Goal: Task Accomplishment & Management: Use online tool/utility

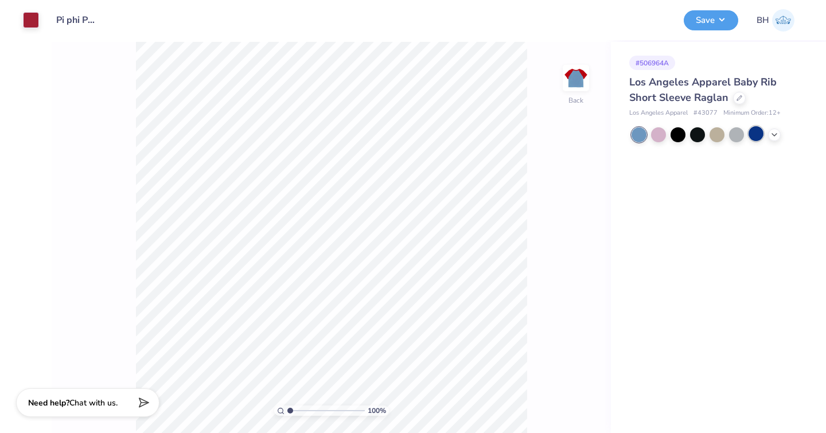
click at [756, 134] on div at bounding box center [755, 133] width 15 height 15
click at [662, 137] on div at bounding box center [658, 133] width 15 height 15
click at [661, 136] on div at bounding box center [658, 133] width 15 height 15
click at [679, 135] on div at bounding box center [677, 133] width 15 height 15
click at [699, 137] on div at bounding box center [697, 133] width 15 height 15
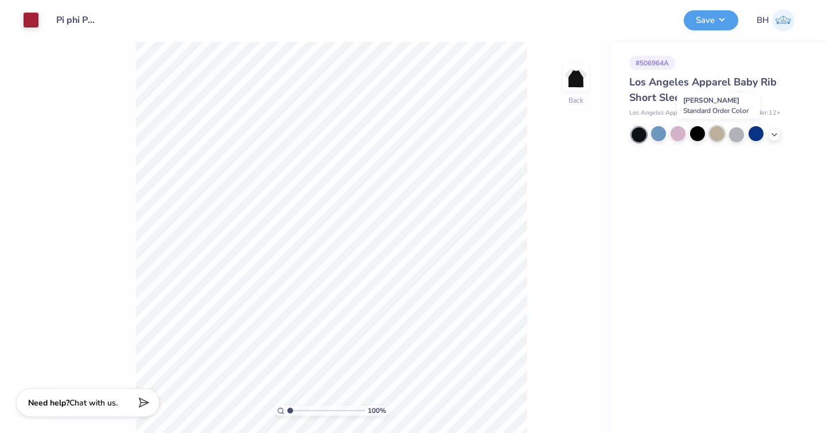
click at [719, 134] on div at bounding box center [716, 133] width 15 height 15
click at [33, 17] on div at bounding box center [31, 19] width 16 height 16
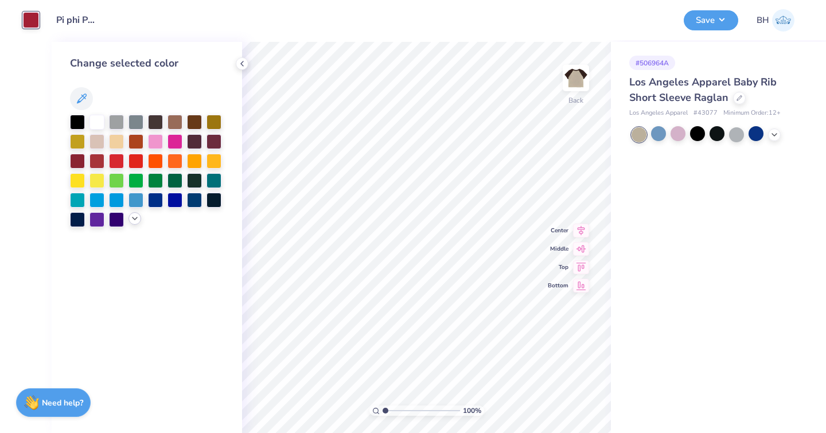
click at [135, 218] on icon at bounding box center [134, 218] width 9 height 9
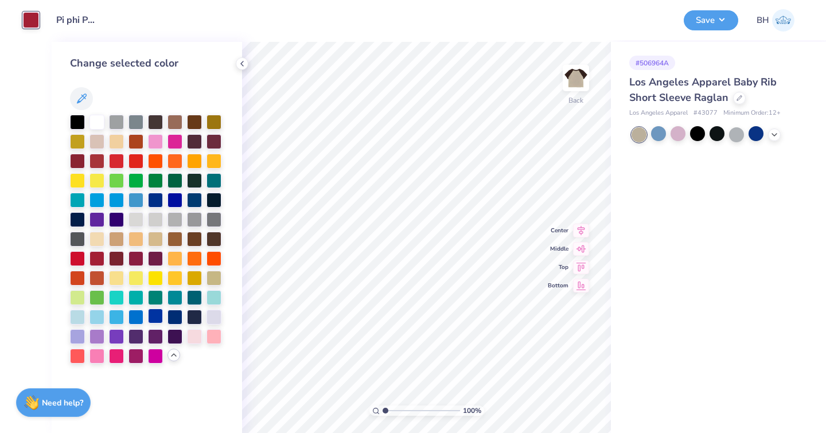
click at [159, 318] on div at bounding box center [155, 316] width 15 height 15
click at [173, 318] on div at bounding box center [174, 316] width 15 height 15
click at [179, 241] on div at bounding box center [174, 238] width 15 height 15
click at [195, 239] on div at bounding box center [194, 238] width 15 height 15
click at [210, 240] on div at bounding box center [213, 238] width 15 height 15
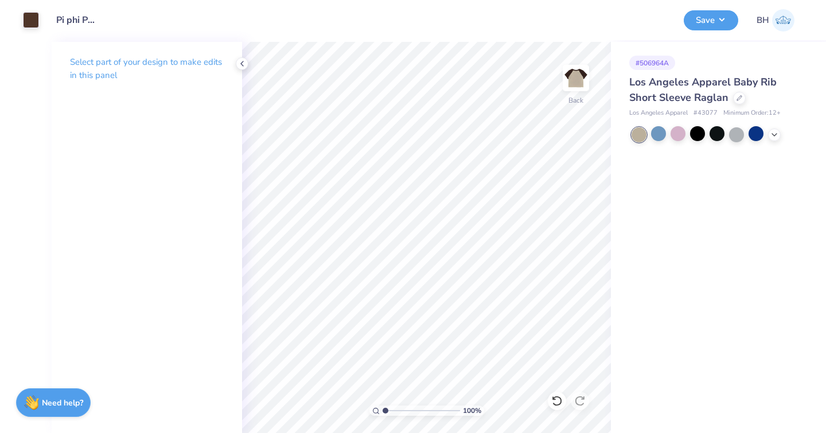
click at [744, 108] on div "Los Angeles Apparel Baby Rib Short Sleeve Raglan Los Angeles Apparel # 43077 Mi…" at bounding box center [716, 97] width 174 height 44
click at [740, 101] on div at bounding box center [739, 97] width 13 height 13
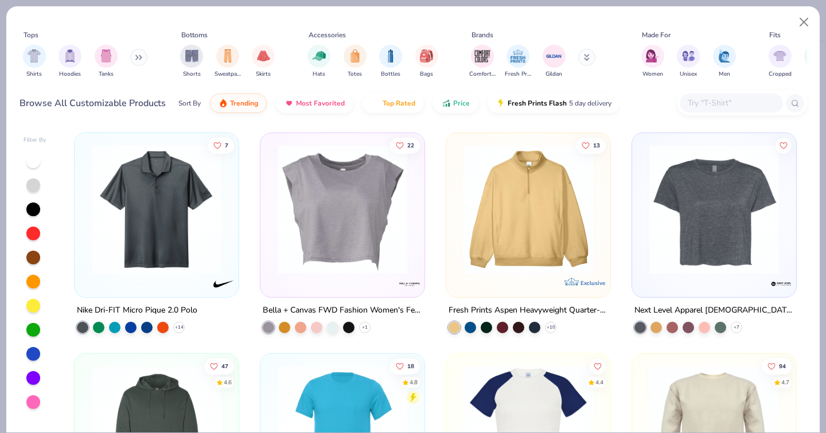
click at [708, 96] on input "text" at bounding box center [730, 102] width 88 height 13
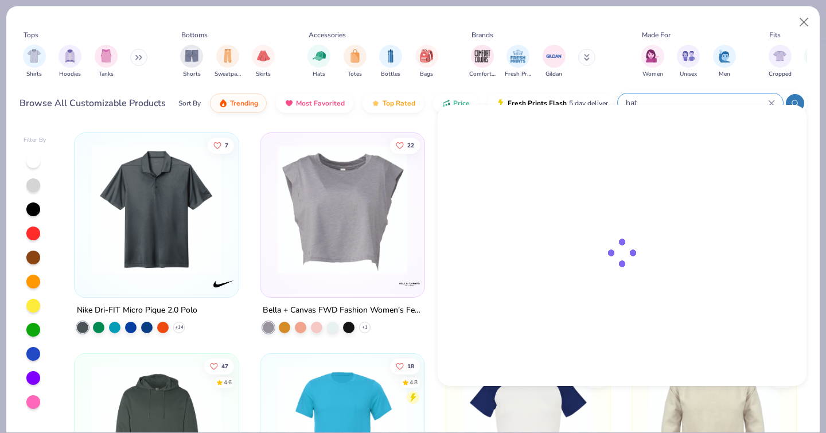
type input "hat"
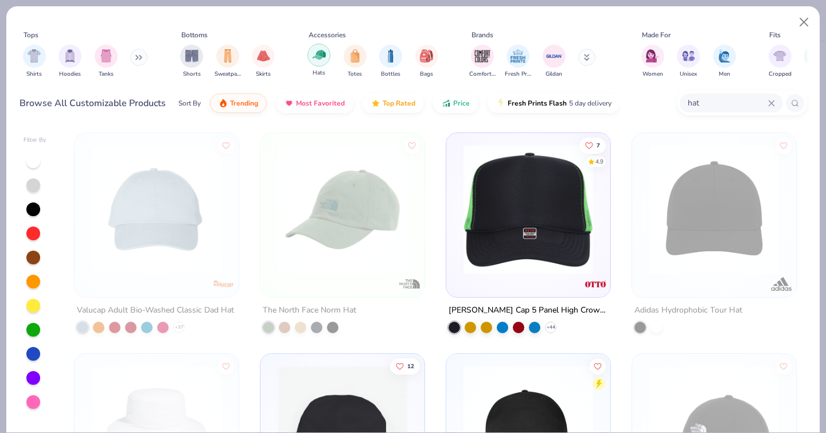
click at [321, 48] on img "filter for Hats" at bounding box center [319, 54] width 13 height 13
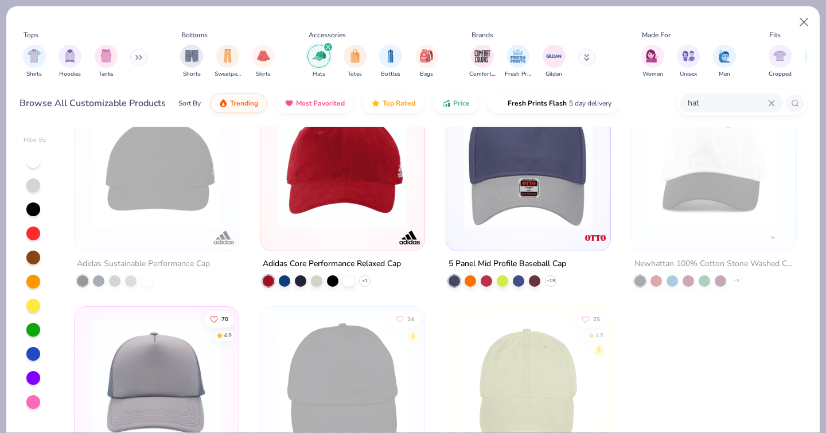
scroll to position [4979, 0]
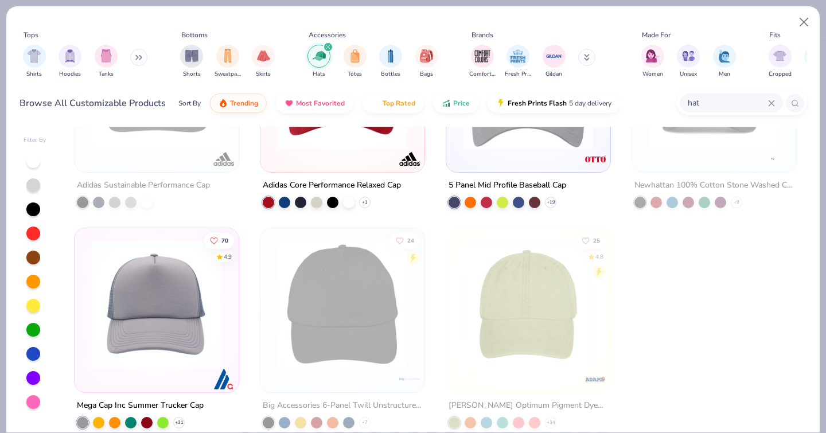
click at [166, 355] on img at bounding box center [156, 305] width 141 height 130
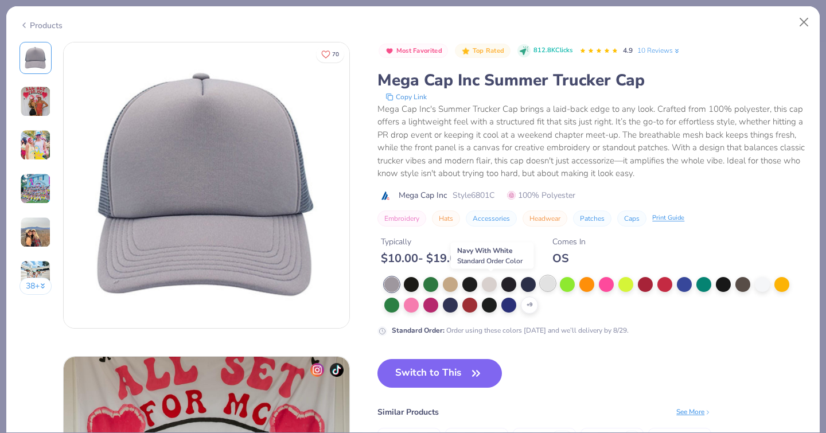
click at [540, 282] on div at bounding box center [547, 283] width 15 height 15
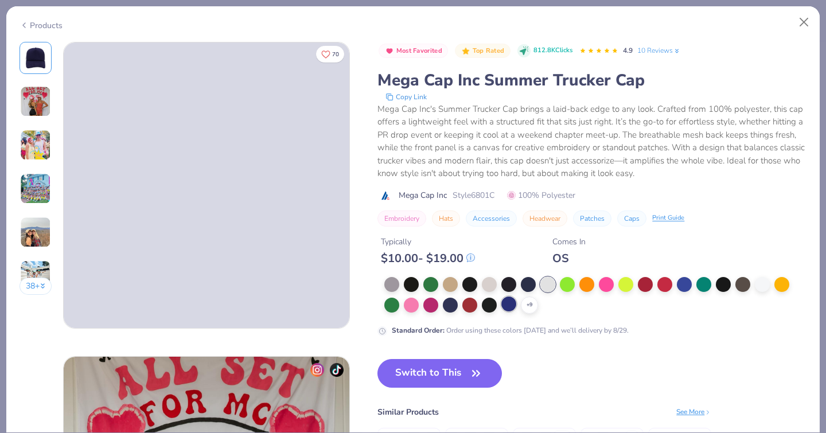
click at [501, 306] on div at bounding box center [508, 303] width 15 height 15
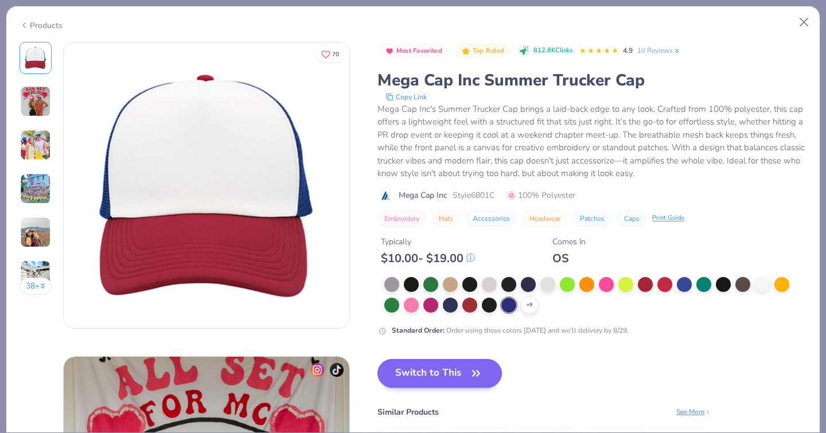
click at [377, 368] on button "Switch to This" at bounding box center [439, 373] width 124 height 29
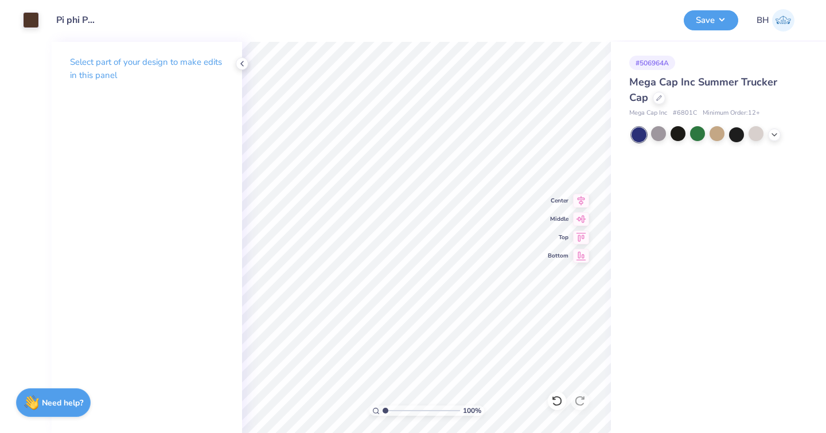
click at [41, 19] on div "Art colors Design Title Pi phi Philo 25 Save BH" at bounding box center [413, 20] width 826 height 40
click at [33, 21] on div at bounding box center [31, 19] width 16 height 16
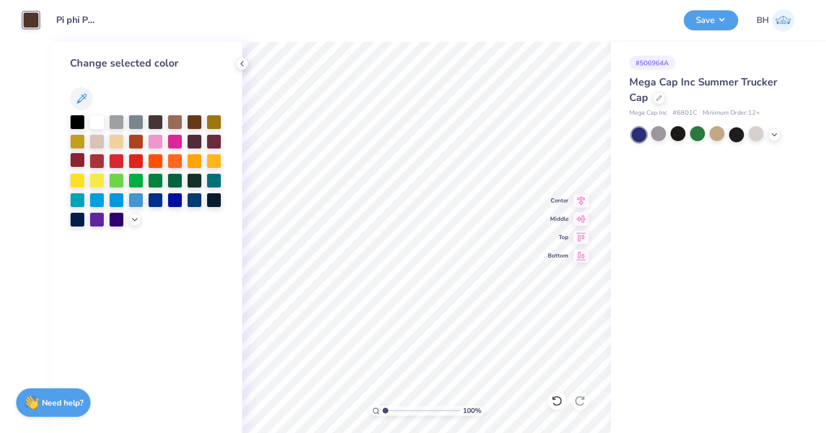
click at [85, 159] on div at bounding box center [77, 160] width 15 height 15
click at [137, 222] on icon at bounding box center [134, 218] width 9 height 9
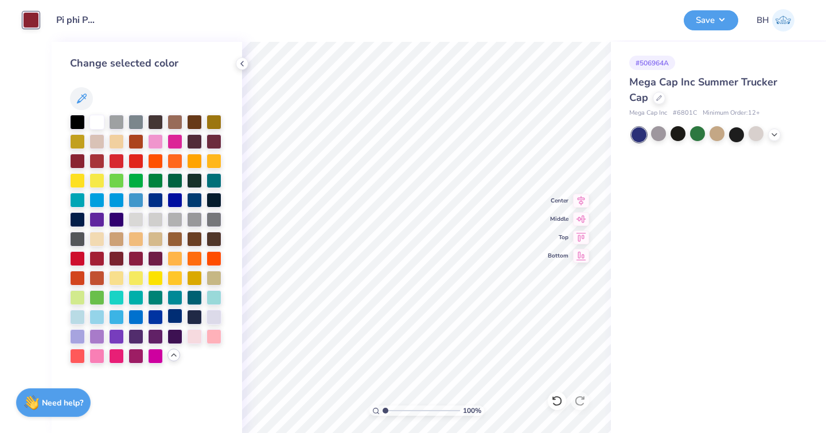
click at [175, 316] on div at bounding box center [174, 316] width 15 height 15
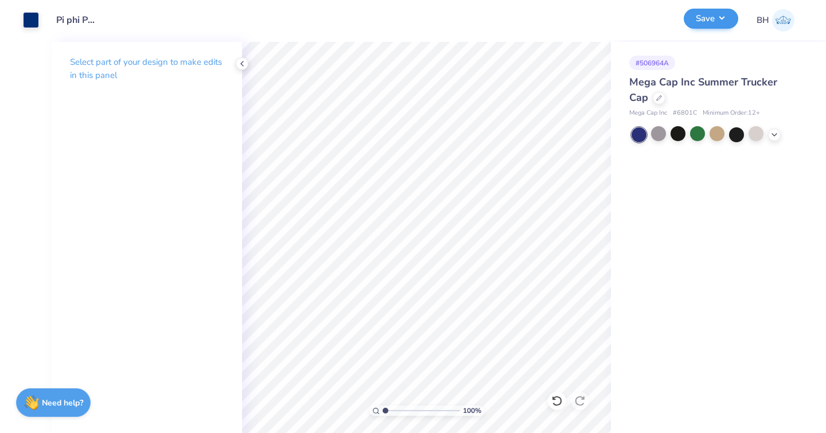
click at [710, 26] on button "Save" at bounding box center [711, 19] width 54 height 20
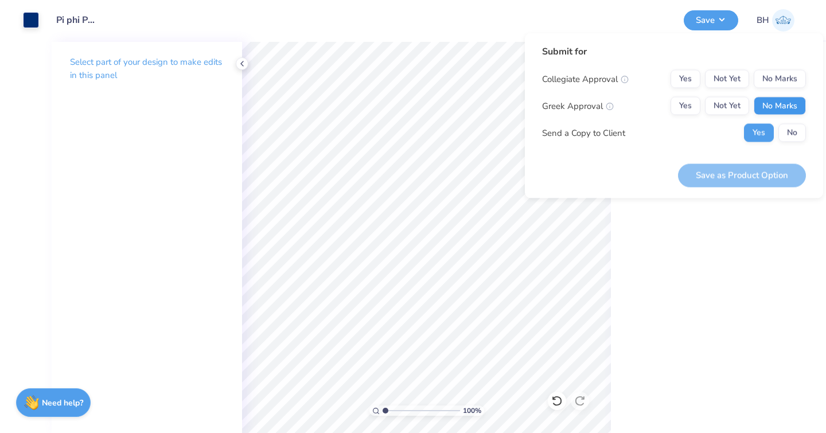
click at [772, 103] on button "No Marks" at bounding box center [780, 106] width 52 height 18
click at [695, 108] on button "Yes" at bounding box center [685, 106] width 30 height 18
click at [751, 97] on div "Yes Not Yet No Marks" at bounding box center [737, 106] width 135 height 18
click at [769, 81] on button "No Marks" at bounding box center [780, 79] width 52 height 18
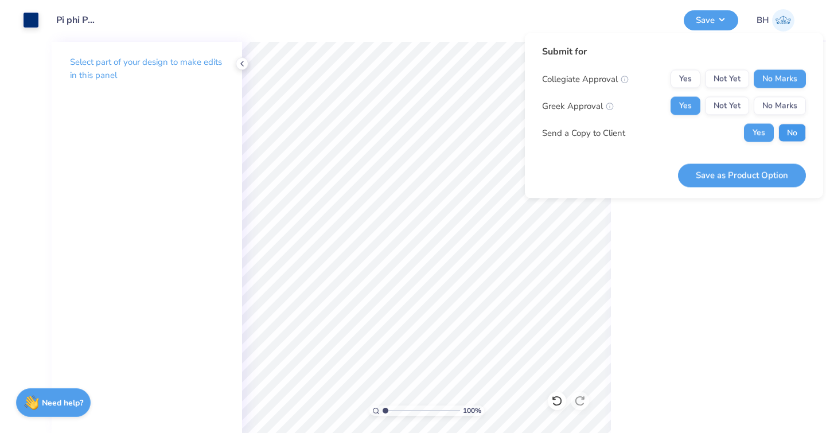
click at [787, 133] on button "No" at bounding box center [792, 133] width 28 height 18
click at [756, 174] on button "Save as Product Option" at bounding box center [742, 175] width 128 height 24
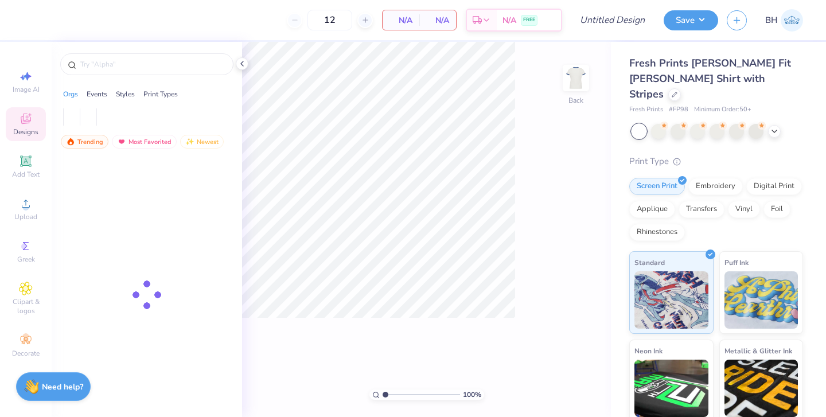
type input "50"
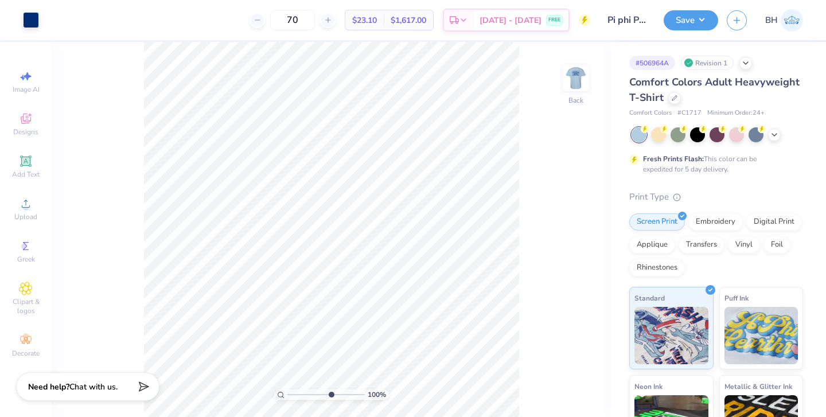
type input "6.25"
click at [330, 397] on input "range" at bounding box center [325, 394] width 77 height 10
type input "3.13"
drag, startPoint x: 329, startPoint y: 393, endPoint x: 282, endPoint y: 394, distance: 46.5
type input "1"
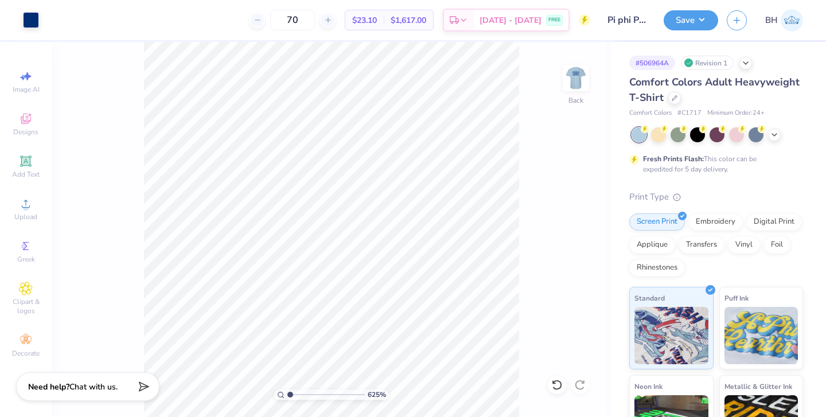
click at [282, 394] on div "625 %" at bounding box center [331, 394] width 115 height 10
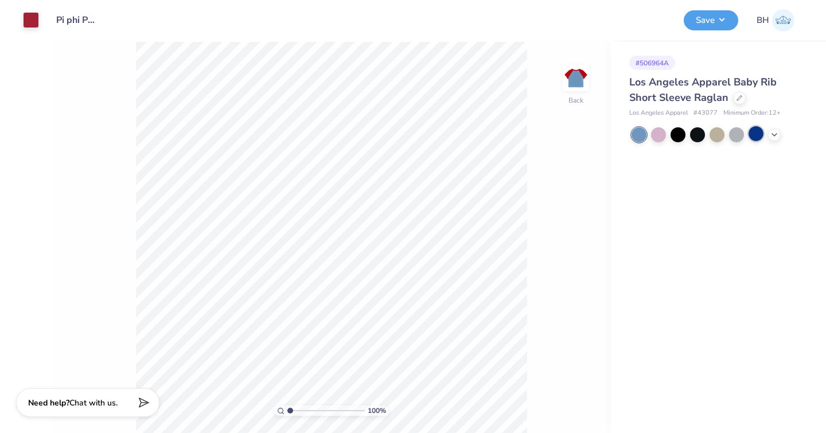
click at [758, 136] on div at bounding box center [755, 133] width 15 height 15
click at [779, 136] on div at bounding box center [774, 133] width 13 height 13
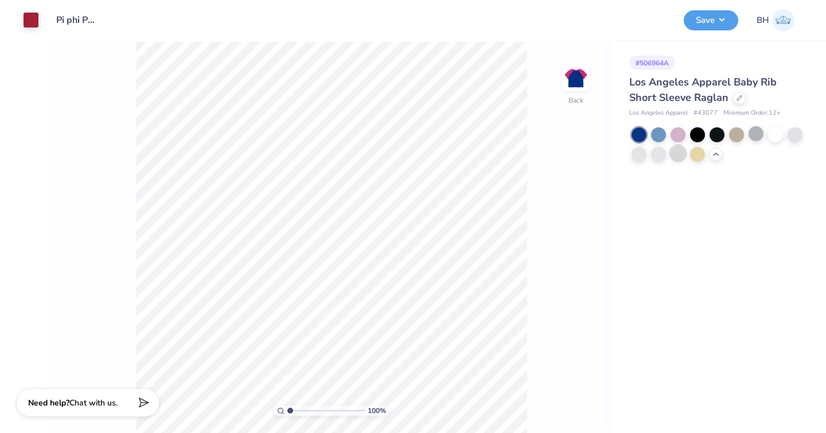
click at [673, 157] on div at bounding box center [677, 153] width 15 height 15
click at [659, 155] on div at bounding box center [658, 153] width 15 height 15
click at [640, 154] on div at bounding box center [638, 153] width 15 height 15
click at [771, 135] on div at bounding box center [775, 133] width 15 height 15
click at [645, 155] on div at bounding box center [638, 153] width 15 height 15
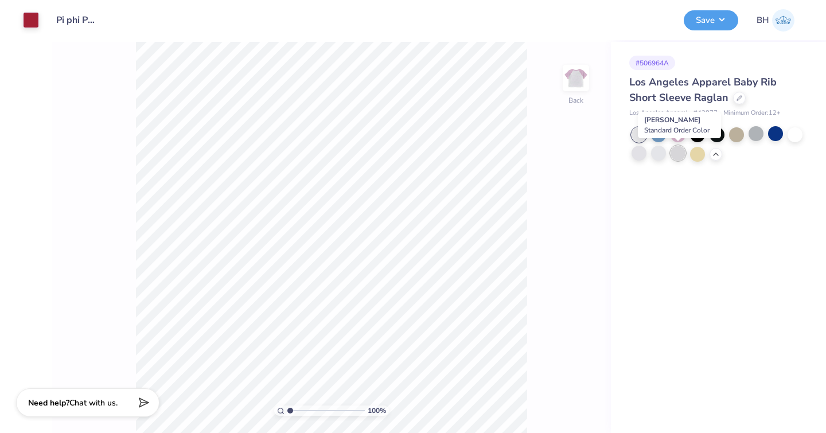
click at [676, 156] on div at bounding box center [677, 153] width 15 height 15
click at [697, 157] on div at bounding box center [697, 153] width 15 height 15
click at [700, 135] on div at bounding box center [697, 133] width 15 height 15
click at [719, 136] on div at bounding box center [716, 133] width 15 height 15
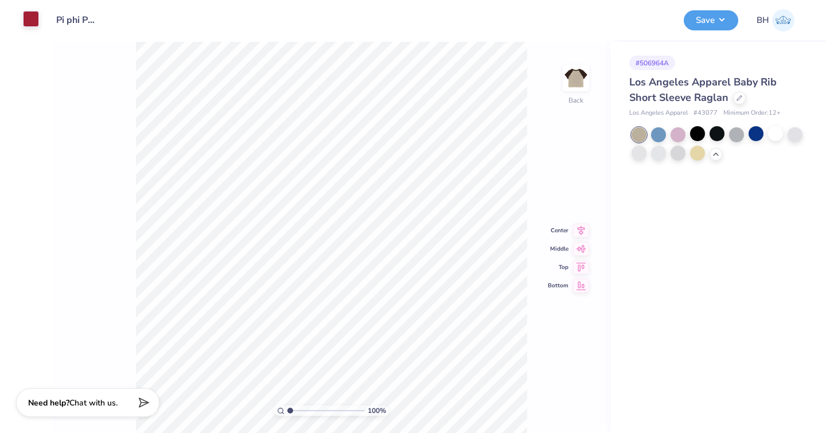
click at [34, 21] on div at bounding box center [31, 19] width 16 height 16
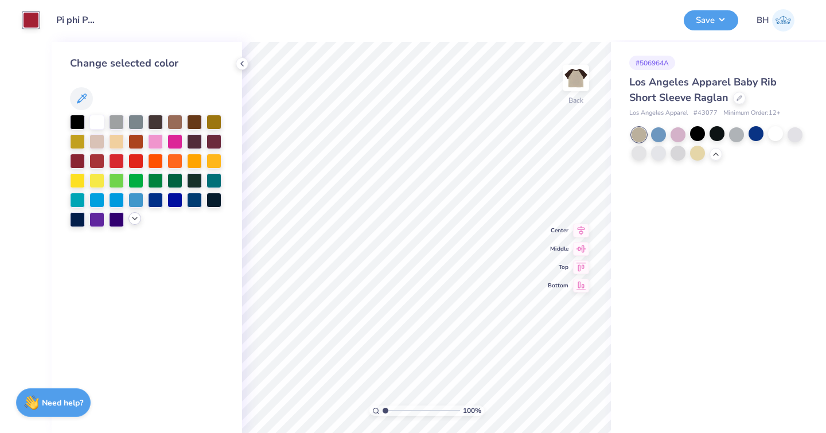
click at [136, 218] on icon at bounding box center [134, 218] width 9 height 9
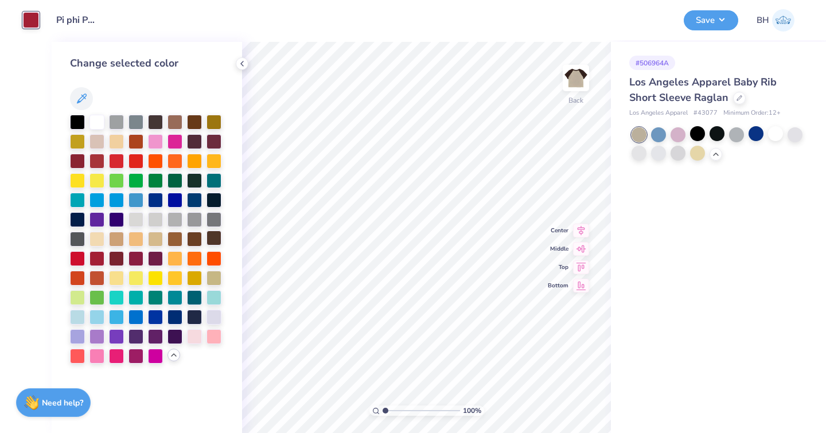
click at [212, 240] on div at bounding box center [213, 238] width 15 height 15
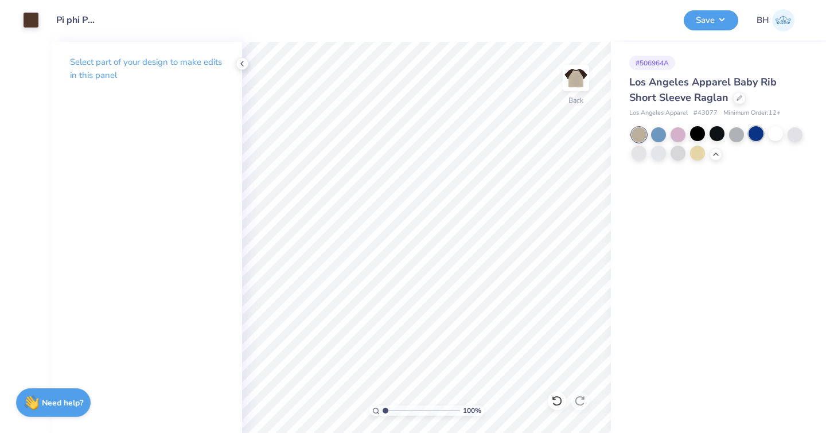
click at [755, 134] on div at bounding box center [755, 133] width 15 height 15
click at [720, 134] on div at bounding box center [716, 133] width 15 height 15
click at [697, 138] on div at bounding box center [697, 133] width 15 height 15
click at [681, 139] on div at bounding box center [677, 133] width 15 height 15
click at [655, 157] on div at bounding box center [658, 153] width 15 height 15
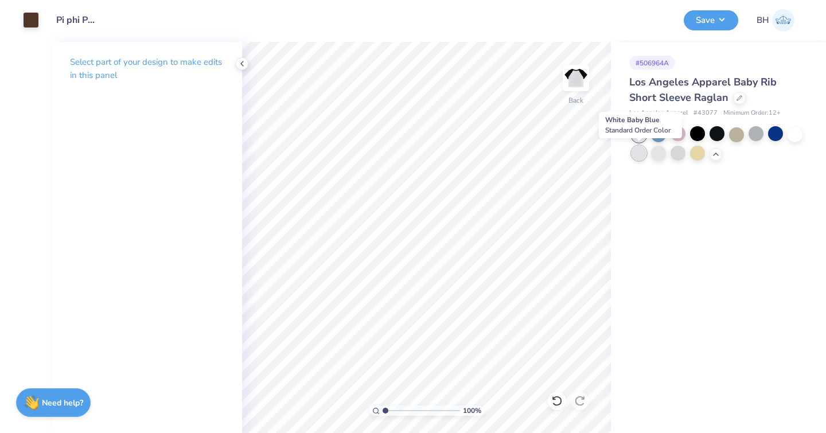
click at [639, 155] on div at bounding box center [638, 153] width 15 height 15
click at [683, 154] on div at bounding box center [677, 153] width 15 height 15
click at [794, 135] on div at bounding box center [794, 133] width 15 height 15
click at [643, 155] on div at bounding box center [638, 153] width 15 height 15
click at [34, 24] on div at bounding box center [31, 19] width 16 height 16
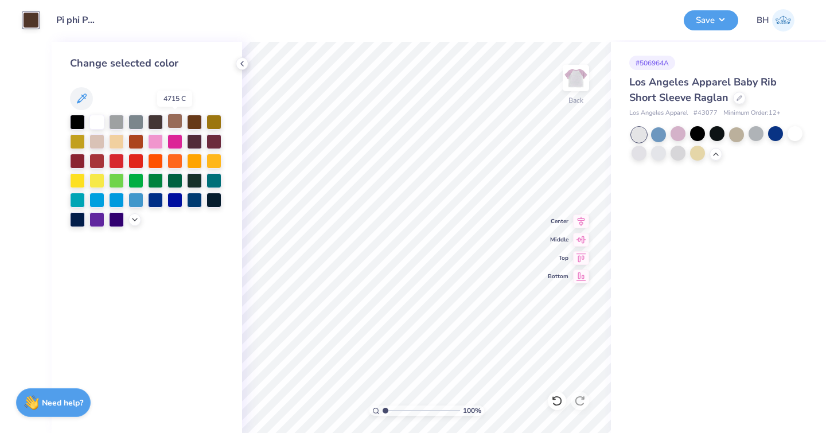
click at [177, 119] on div at bounding box center [174, 121] width 15 height 15
click at [215, 122] on div at bounding box center [213, 121] width 15 height 15
click at [204, 122] on div at bounding box center [147, 171] width 154 height 112
click at [200, 123] on div at bounding box center [194, 121] width 15 height 15
click at [132, 215] on icon at bounding box center [134, 218] width 9 height 9
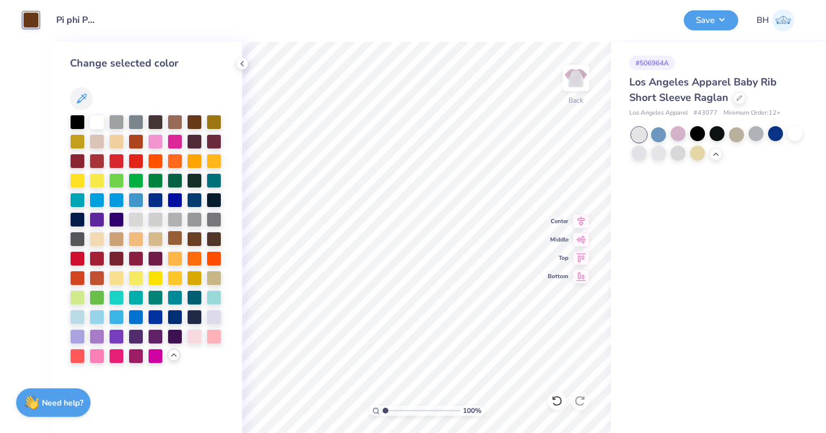
click at [179, 239] on div at bounding box center [174, 238] width 15 height 15
click at [201, 240] on div at bounding box center [194, 238] width 15 height 15
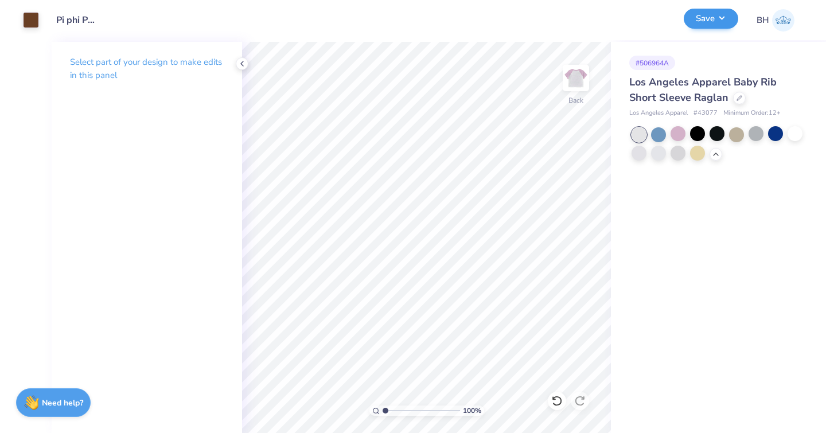
click at [730, 17] on button "Save" at bounding box center [711, 19] width 54 height 20
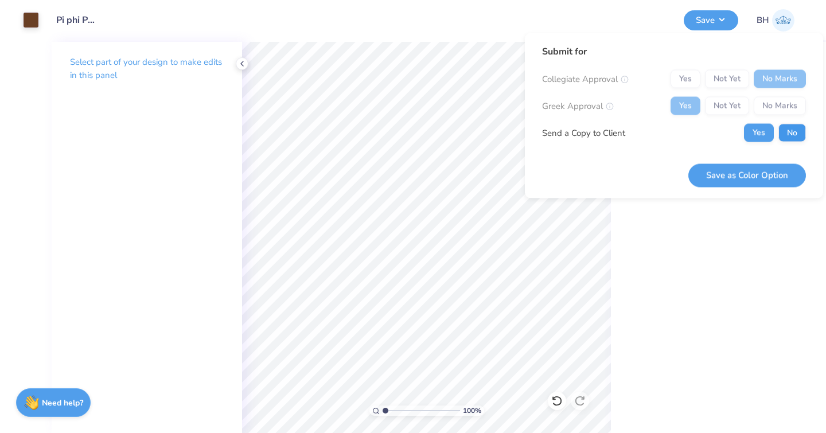
click at [783, 133] on button "No" at bounding box center [792, 133] width 28 height 18
click at [723, 183] on button "Save as Color Option" at bounding box center [747, 175] width 118 height 24
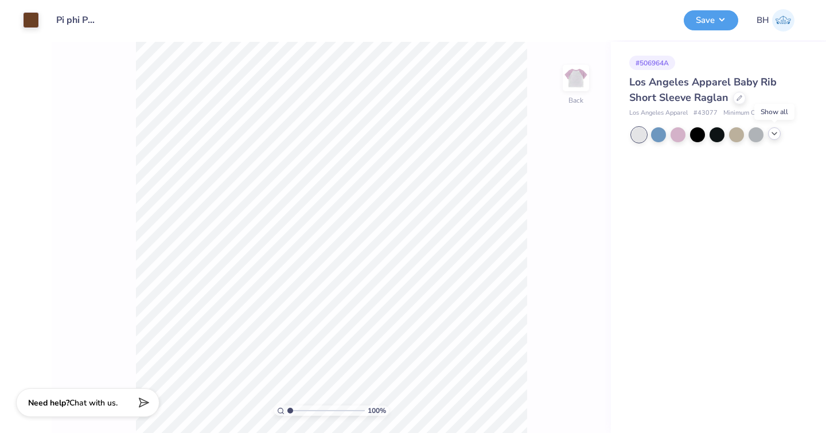
click at [772, 132] on polyline at bounding box center [774, 133] width 5 height 2
click at [678, 155] on div at bounding box center [677, 153] width 15 height 15
click at [659, 156] on div at bounding box center [658, 153] width 15 height 15
click at [636, 155] on div at bounding box center [638, 153] width 15 height 15
click at [744, 135] on div at bounding box center [736, 133] width 15 height 15
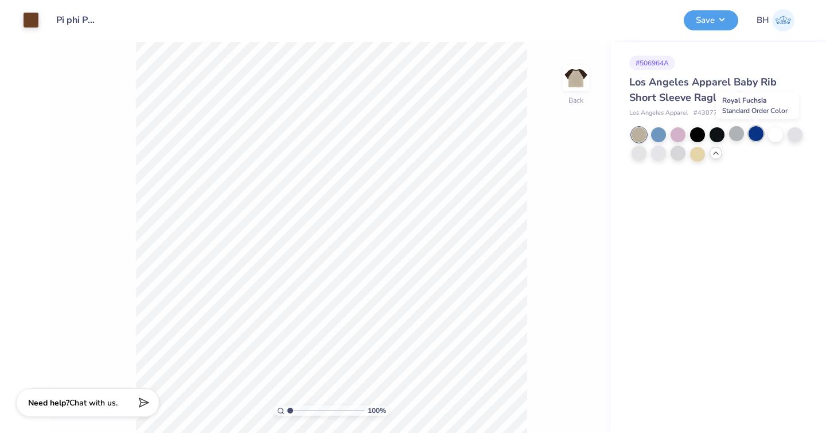
click at [760, 136] on div at bounding box center [755, 133] width 15 height 15
click at [779, 135] on div at bounding box center [775, 133] width 15 height 15
click at [795, 137] on div at bounding box center [794, 133] width 15 height 15
click at [737, 99] on icon at bounding box center [739, 97] width 6 height 6
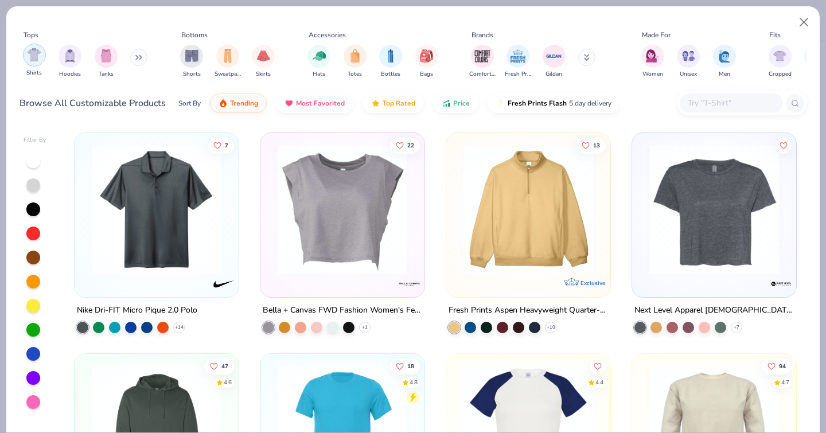
click at [38, 49] on img "filter for Shirts" at bounding box center [34, 54] width 13 height 13
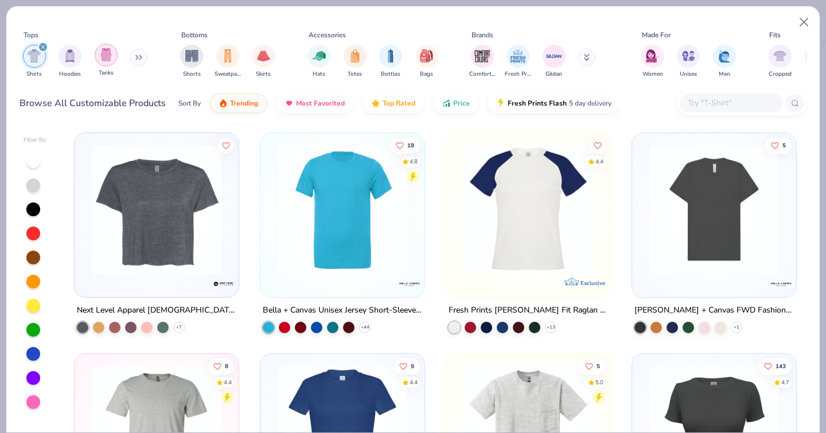
click at [109, 52] on div "filter for Tanks" at bounding box center [106, 55] width 23 height 23
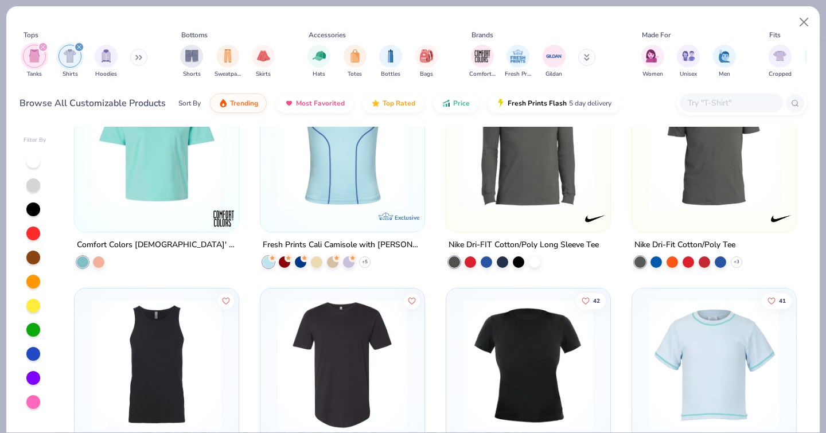
scroll to position [2965, 0]
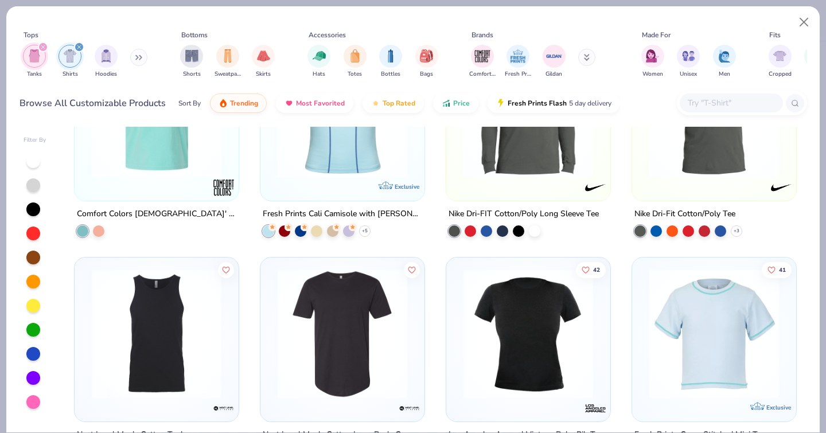
click at [77, 45] on icon "filter for Shirts" at bounding box center [79, 47] width 5 height 5
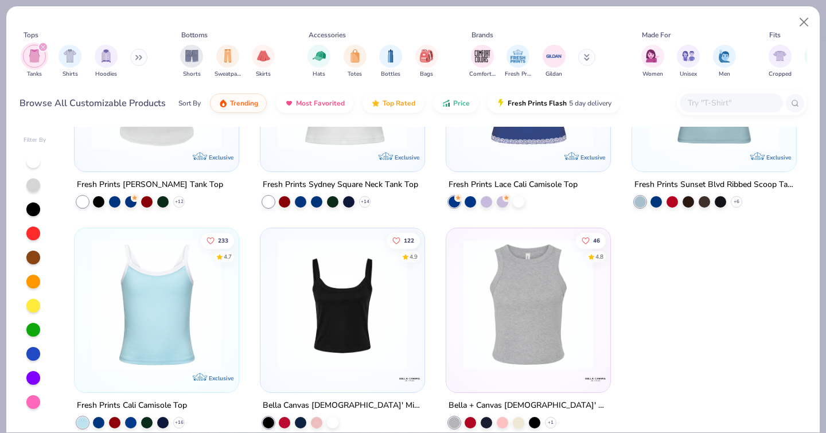
scroll to position [2552, 0]
click at [336, 318] on img at bounding box center [342, 305] width 141 height 130
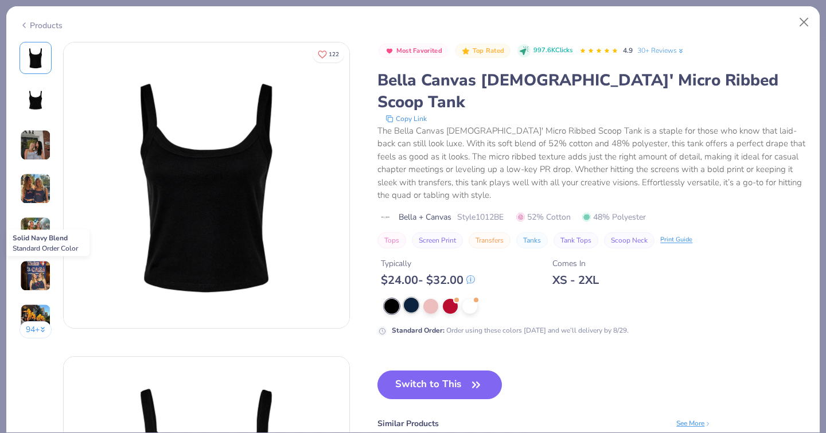
click at [404, 298] on div at bounding box center [411, 305] width 15 height 15
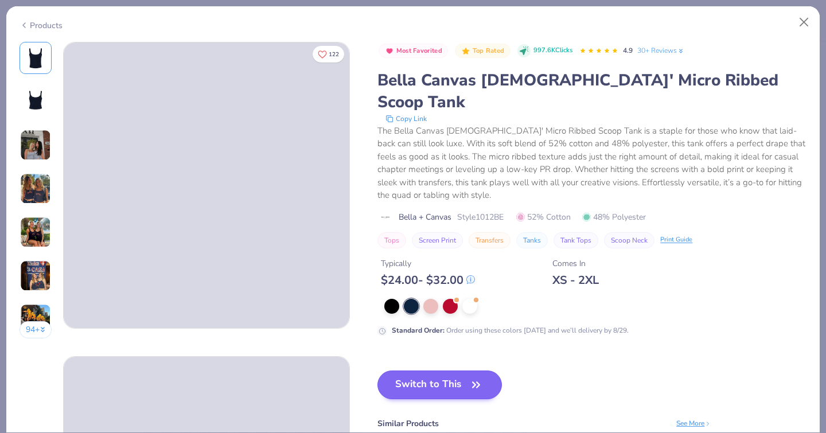
click at [377, 370] on button "Switch to This" at bounding box center [439, 384] width 124 height 29
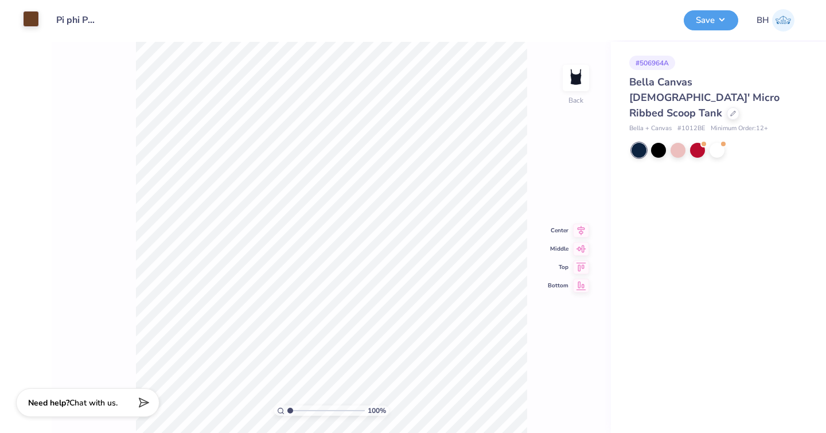
click at [31, 19] on div at bounding box center [31, 19] width 16 height 16
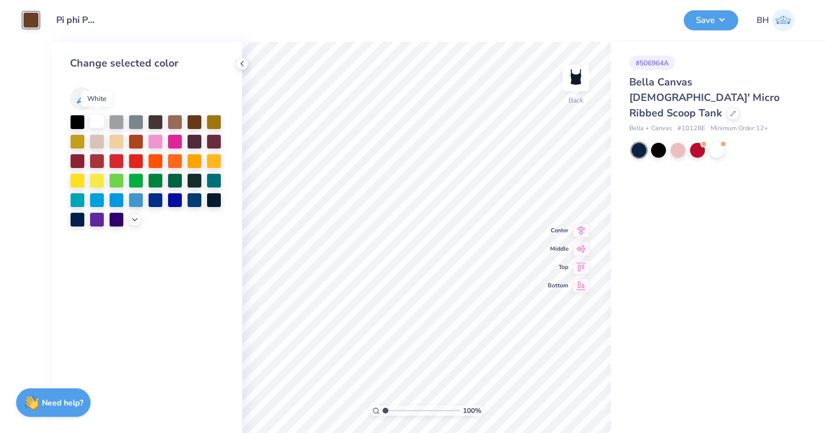
click at [101, 120] on div at bounding box center [96, 121] width 15 height 15
click at [730, 110] on icon at bounding box center [733, 113] width 6 height 6
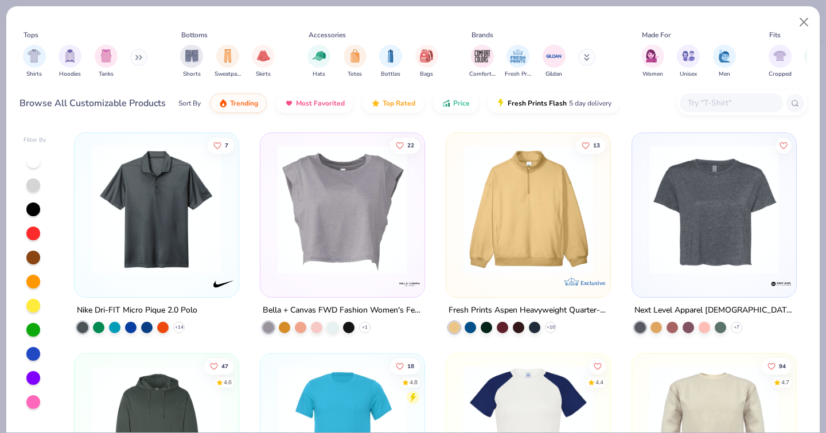
click at [19, 50] on div "Shirts Hoodies Tanks" at bounding box center [85, 61] width 132 height 42
click at [39, 48] on img "filter for Shirts" at bounding box center [34, 54] width 13 height 13
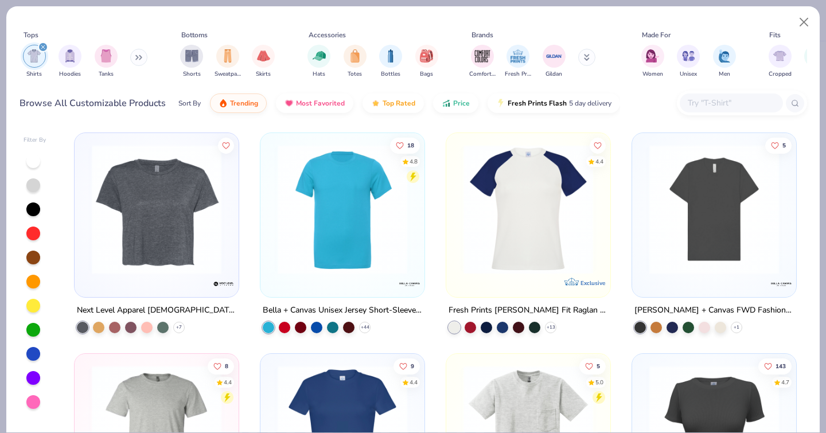
click at [713, 96] on input "text" at bounding box center [730, 102] width 88 height 13
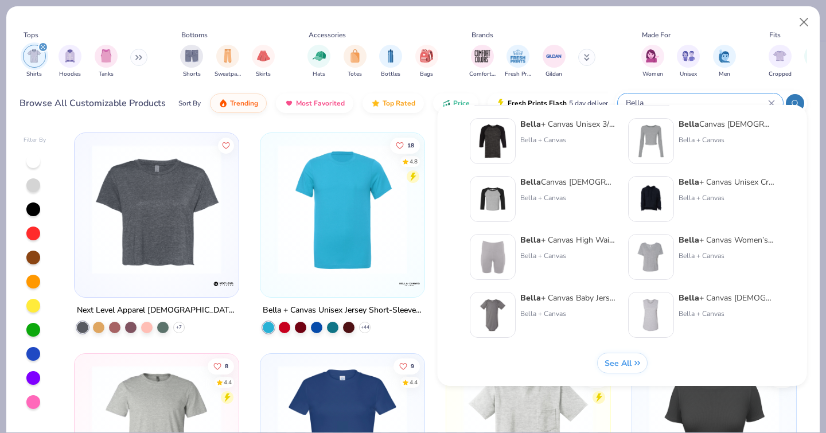
scroll to position [471, 0]
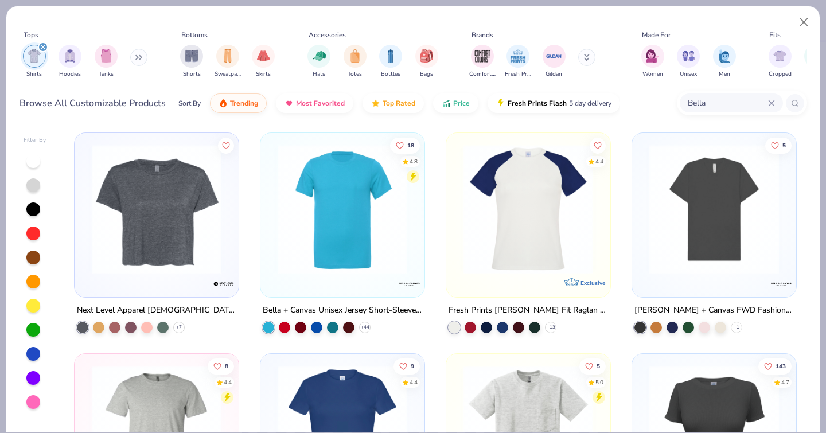
click at [619, 370] on button "See All" at bounding box center [622, 363] width 50 height 21
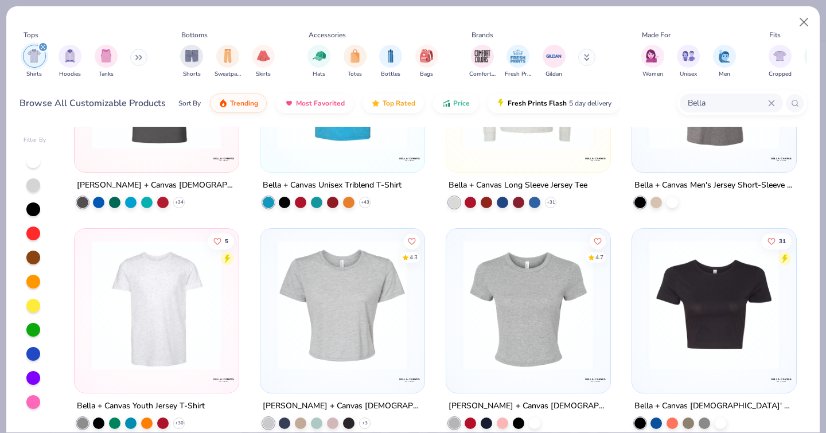
scroll to position [2111, 0]
click at [553, 310] on img at bounding box center [528, 305] width 141 height 130
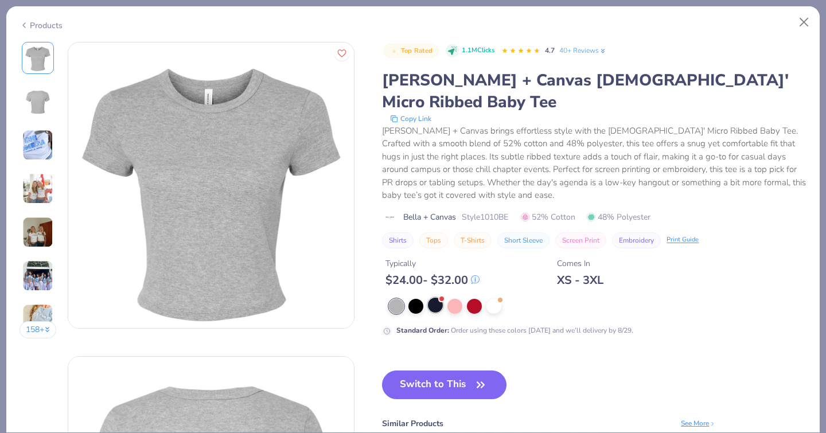
click at [428, 298] on div at bounding box center [435, 305] width 15 height 15
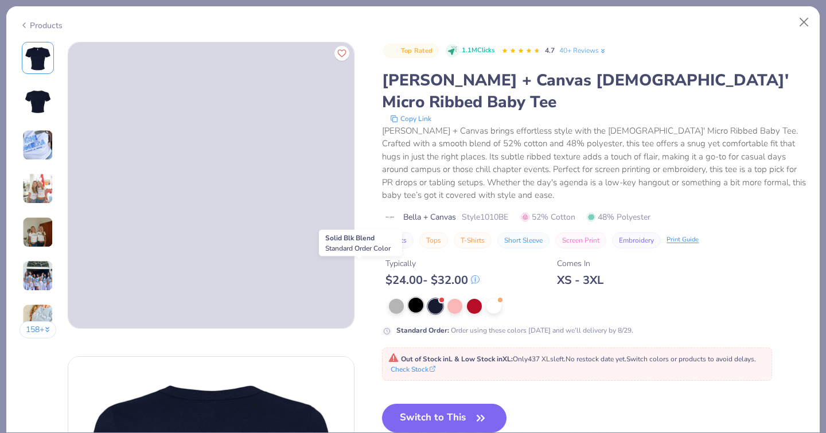
click at [408, 298] on div at bounding box center [415, 305] width 15 height 15
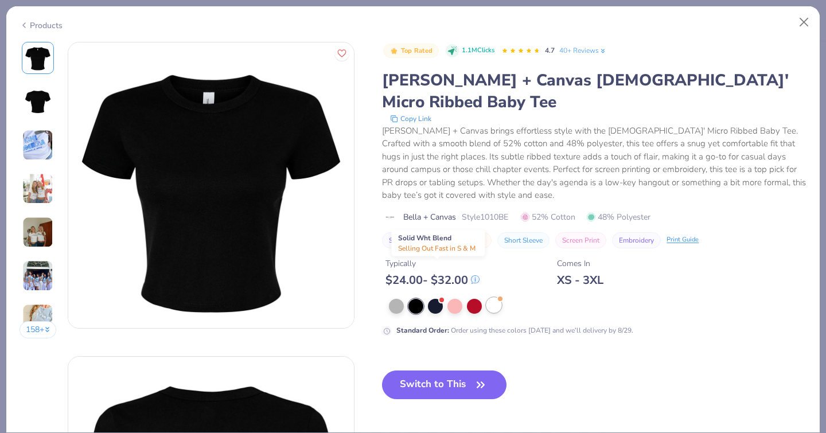
click at [486, 298] on div at bounding box center [493, 305] width 15 height 15
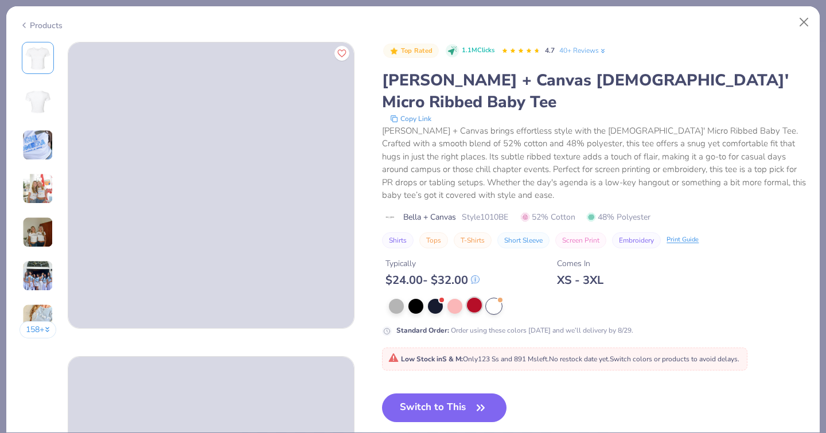
click at [467, 298] on div at bounding box center [474, 305] width 15 height 15
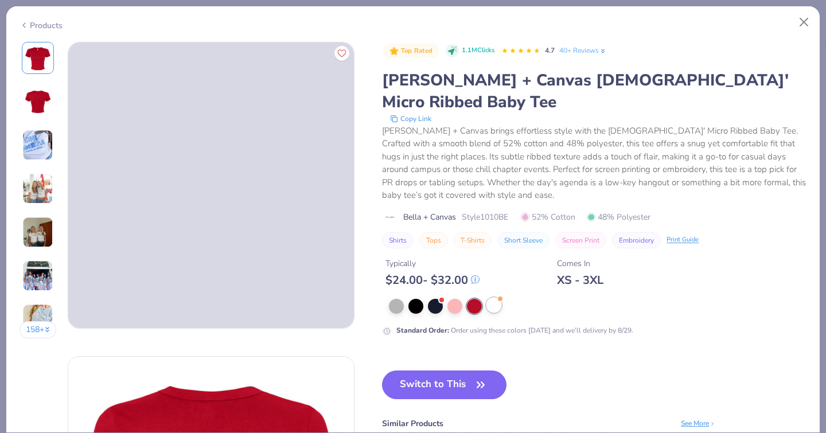
click at [486, 298] on div at bounding box center [493, 305] width 15 height 15
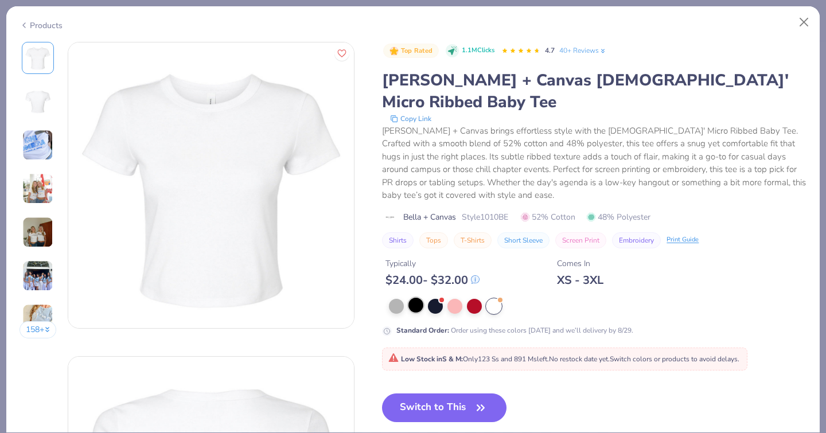
click at [408, 298] on div at bounding box center [415, 305] width 15 height 15
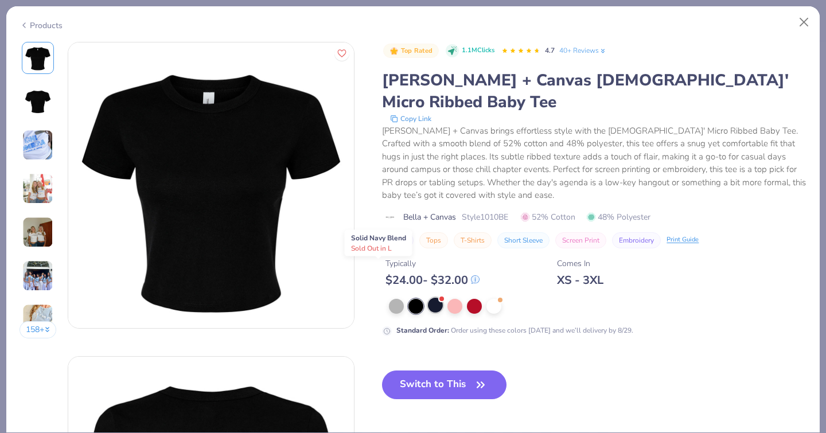
click at [428, 298] on div at bounding box center [435, 305] width 15 height 15
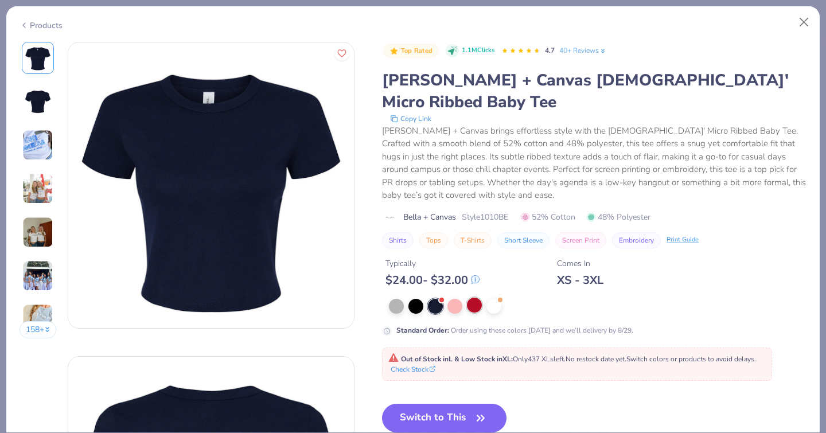
click at [467, 298] on div at bounding box center [474, 305] width 15 height 15
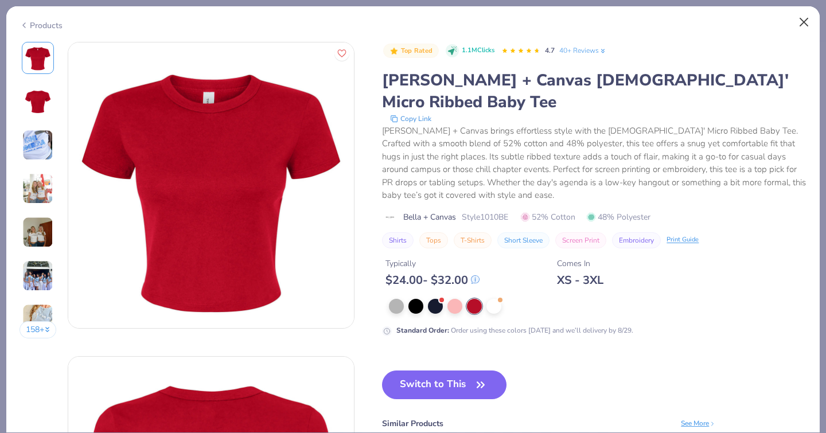
click at [810, 24] on button "Close" at bounding box center [804, 22] width 22 height 22
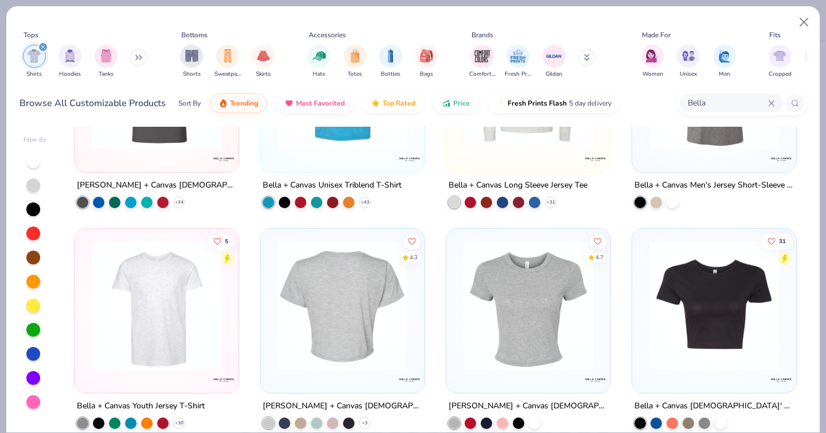
scroll to position [1915, 0]
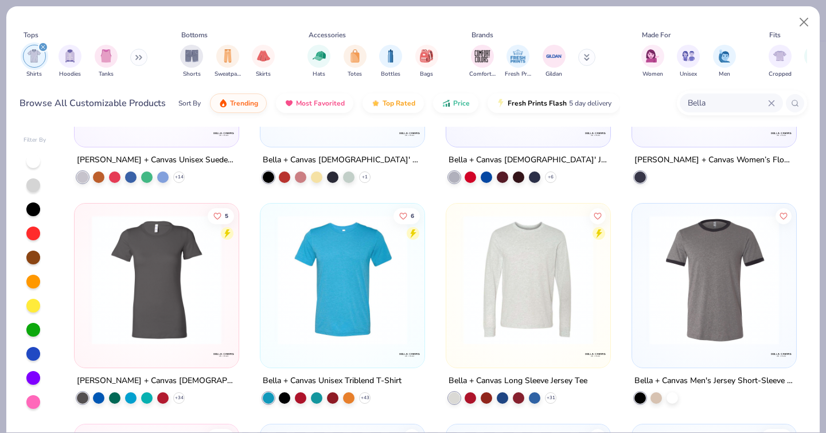
click at [766, 96] on input "Bella" at bounding box center [726, 102] width 81 height 13
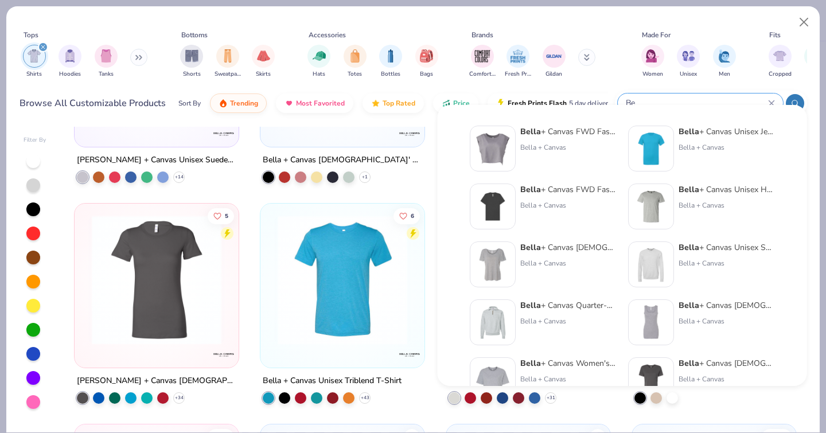
type input "B"
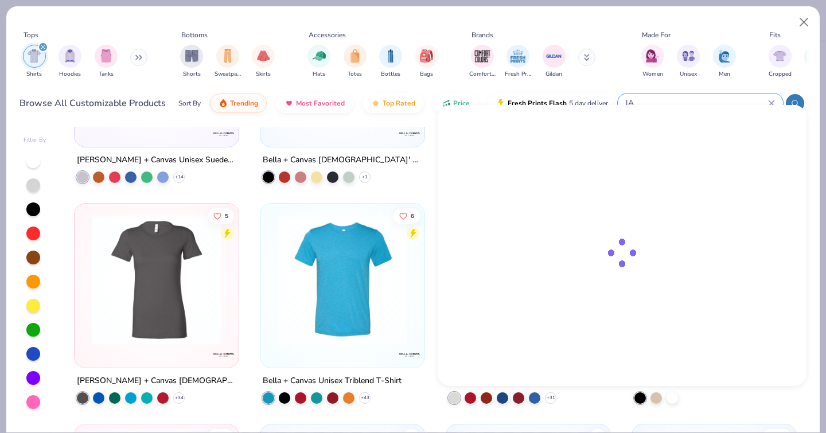
type input "l"
type input "LA"
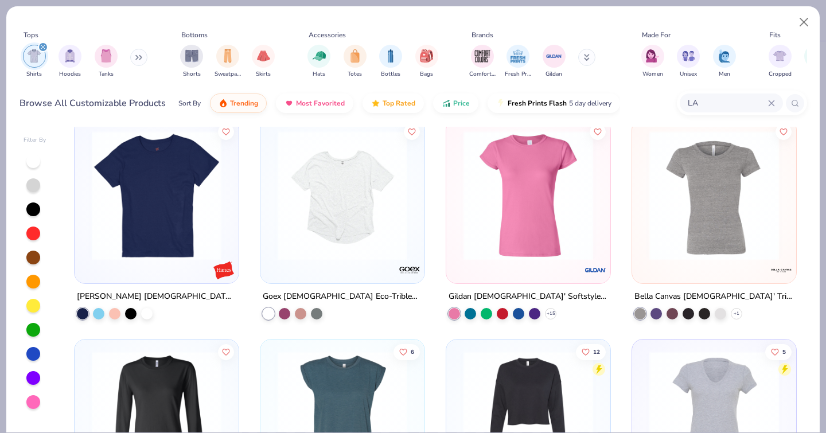
scroll to position [1339, 0]
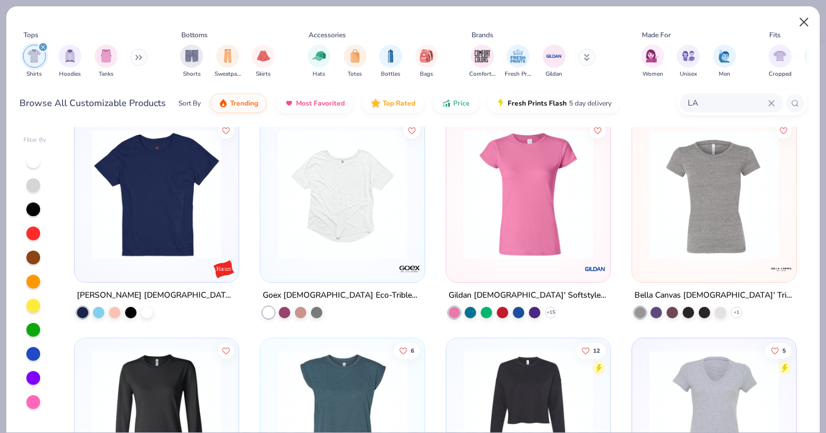
click at [807, 24] on button "Close" at bounding box center [804, 22] width 22 height 22
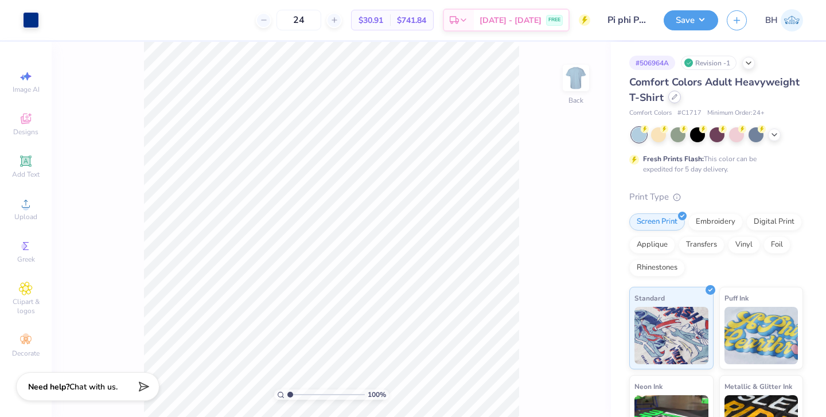
click at [677, 99] on div at bounding box center [674, 97] width 13 height 13
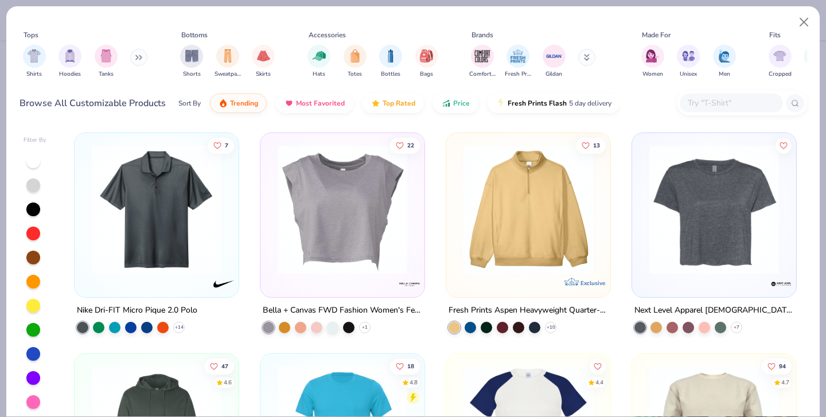
click at [701, 96] on input "text" at bounding box center [730, 102] width 88 height 13
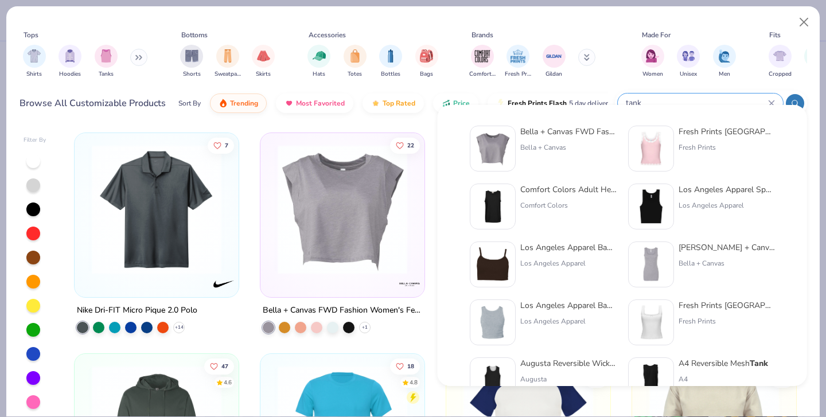
click at [795, 99] on icon at bounding box center [795, 103] width 8 height 8
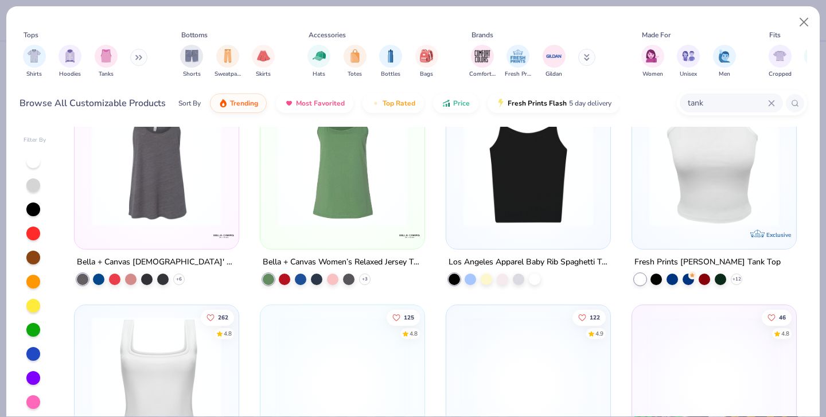
scroll to position [2250, 0]
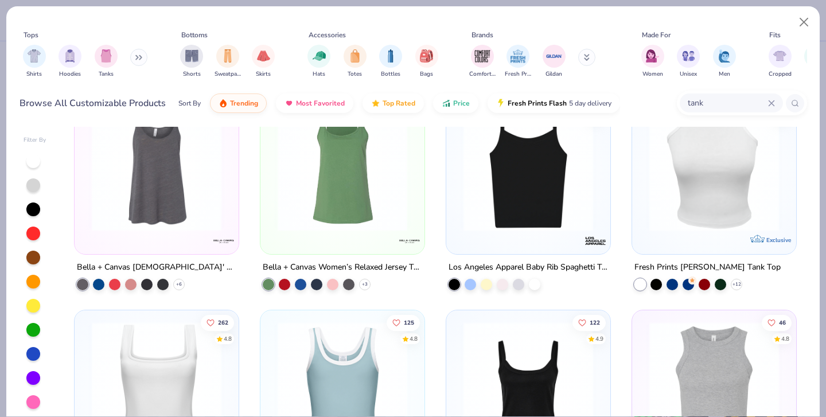
type input "tank"
click at [595, 178] on img at bounding box center [528, 166] width 141 height 130
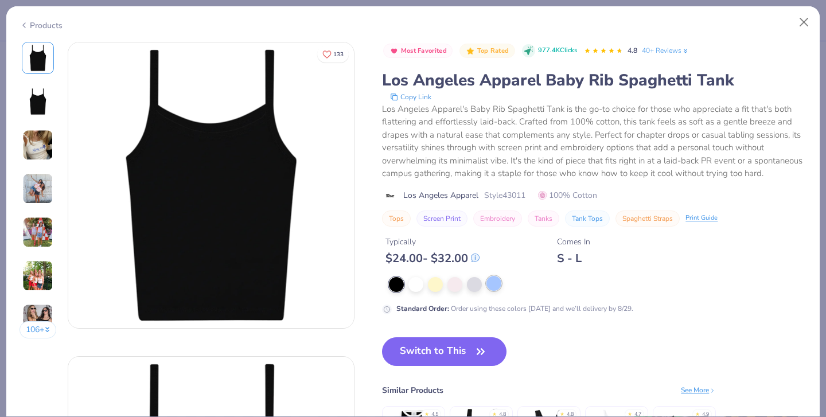
click at [486, 285] on div at bounding box center [493, 283] width 15 height 15
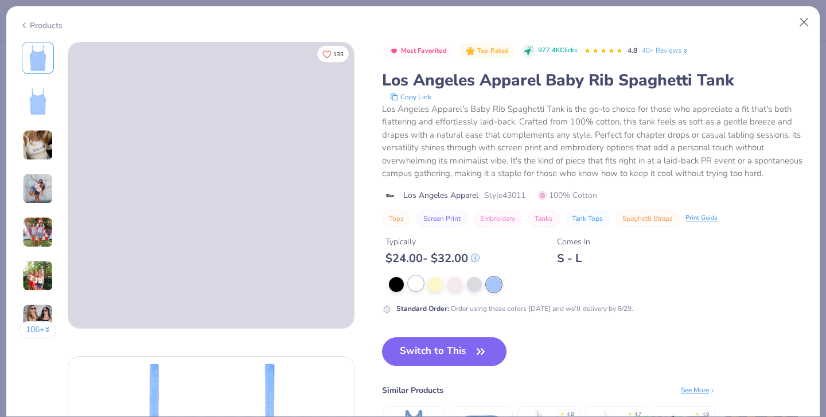
click at [408, 286] on div at bounding box center [415, 283] width 15 height 15
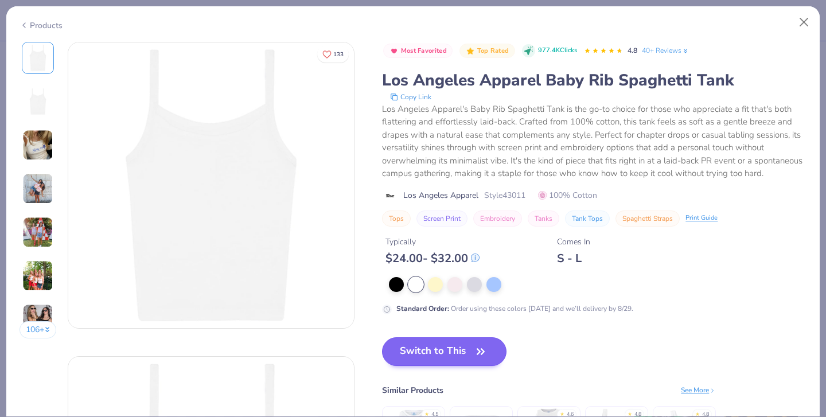
click at [382, 345] on button "Switch to This" at bounding box center [444, 351] width 124 height 29
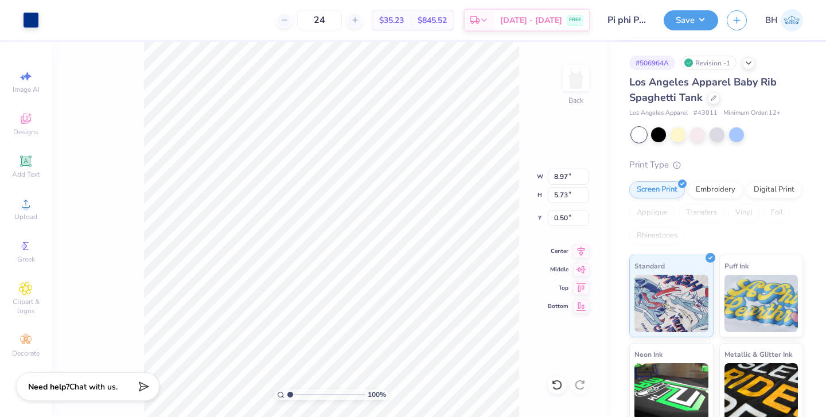
type input "6.58"
type input "4.20"
type input "1.59"
type input "6.24"
type input "3.98"
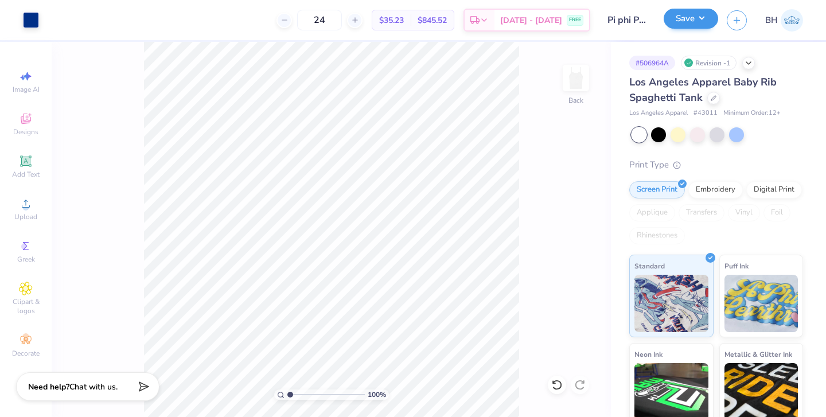
click at [683, 19] on button "Save" at bounding box center [690, 19] width 54 height 20
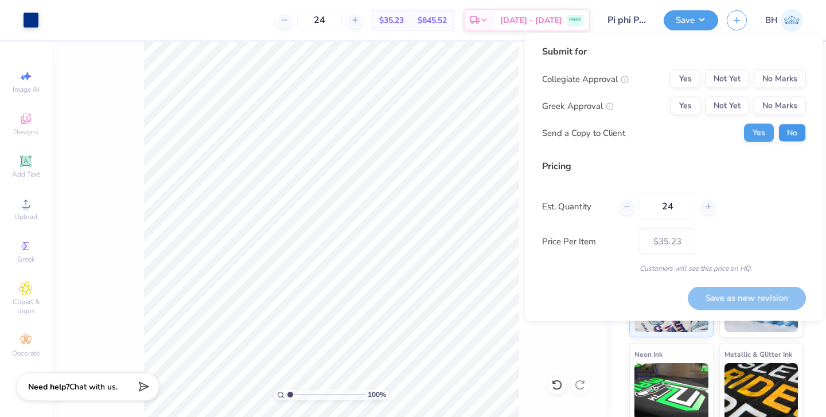
click at [788, 126] on button "No" at bounding box center [792, 133] width 28 height 18
click at [690, 109] on button "Yes" at bounding box center [685, 106] width 30 height 18
click at [771, 81] on button "No Marks" at bounding box center [780, 79] width 52 height 18
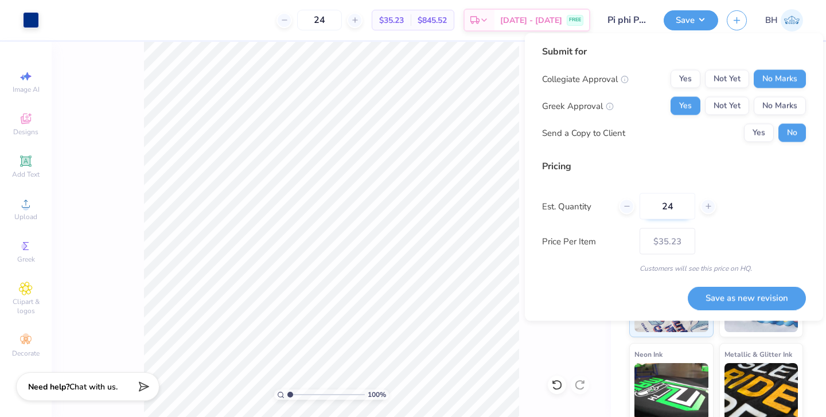
click at [674, 212] on input "24" at bounding box center [667, 206] width 56 height 26
click at [717, 297] on button "Save as new revision" at bounding box center [747, 298] width 118 height 24
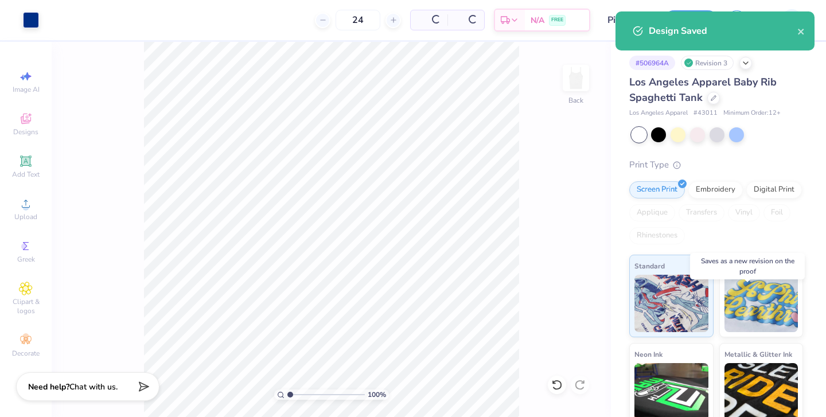
type input "$28.24"
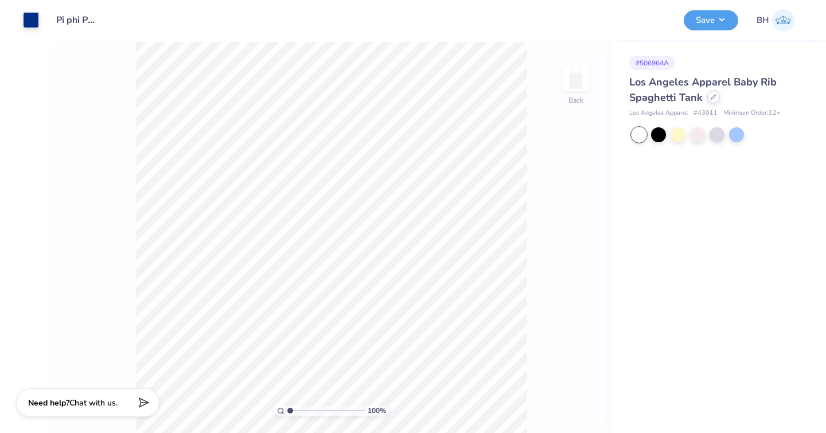
click at [716, 95] on div at bounding box center [713, 97] width 13 height 13
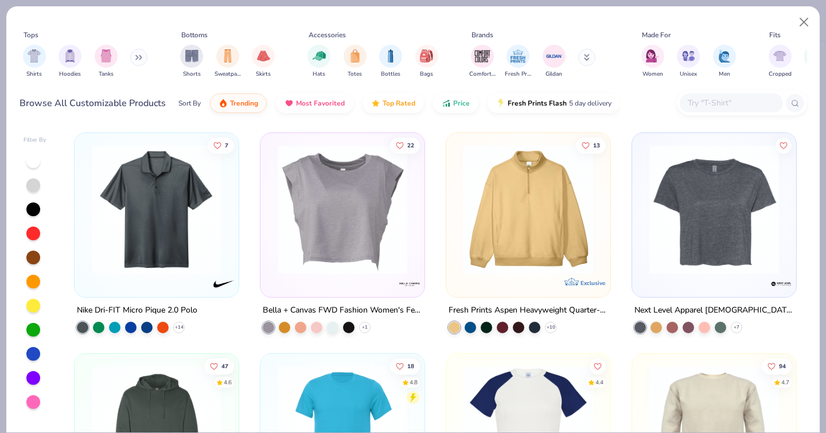
click at [707, 96] on input "text" at bounding box center [730, 102] width 88 height 13
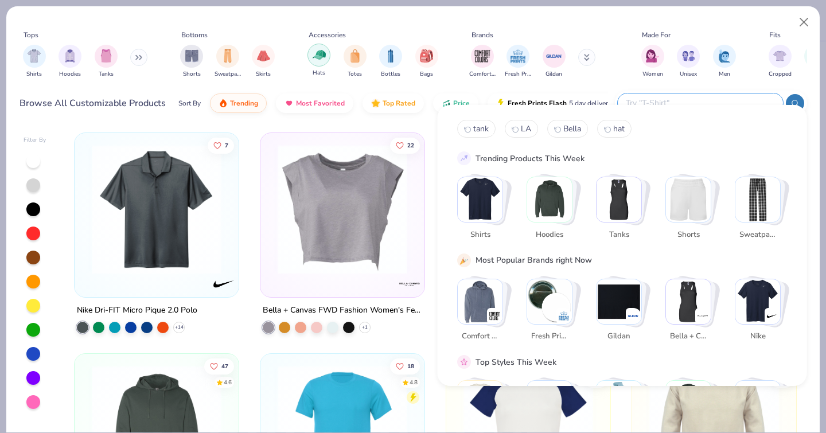
click at [319, 48] on img "filter for Hats" at bounding box center [319, 54] width 13 height 13
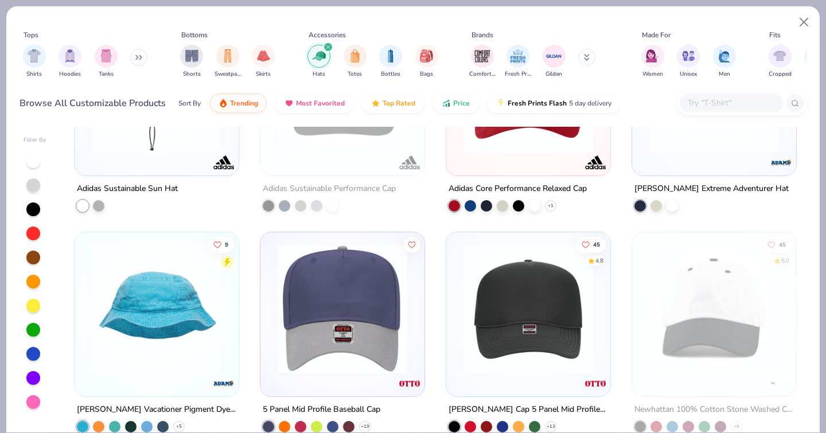
scroll to position [4761, 0]
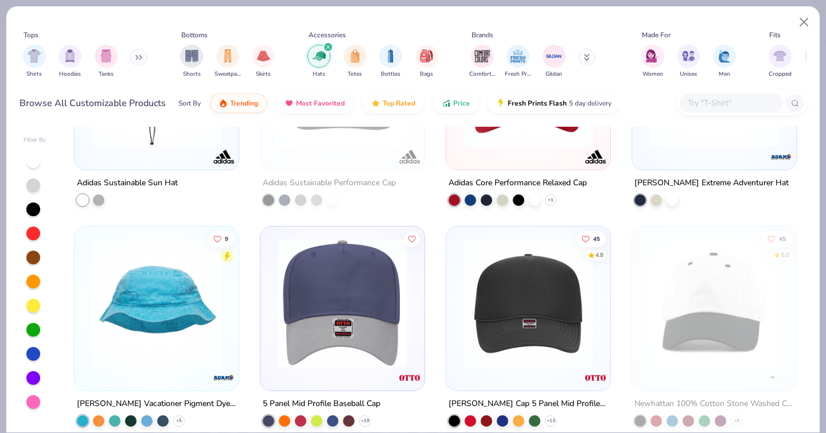
click at [356, 266] on div at bounding box center [201, 302] width 423 height 130
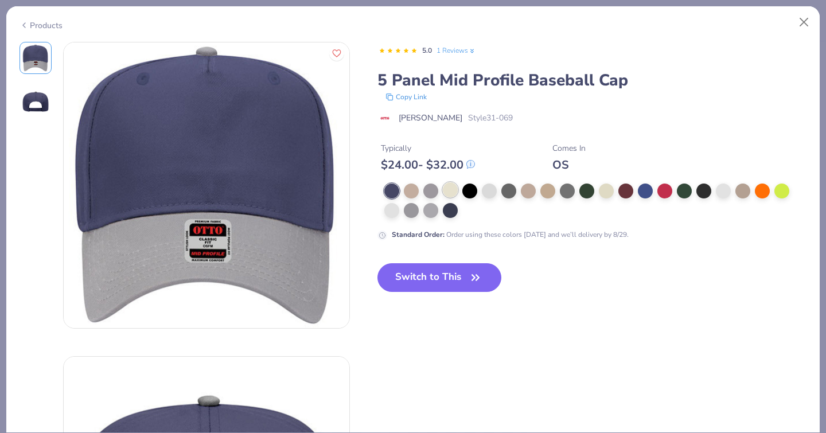
click at [443, 194] on div at bounding box center [450, 189] width 15 height 15
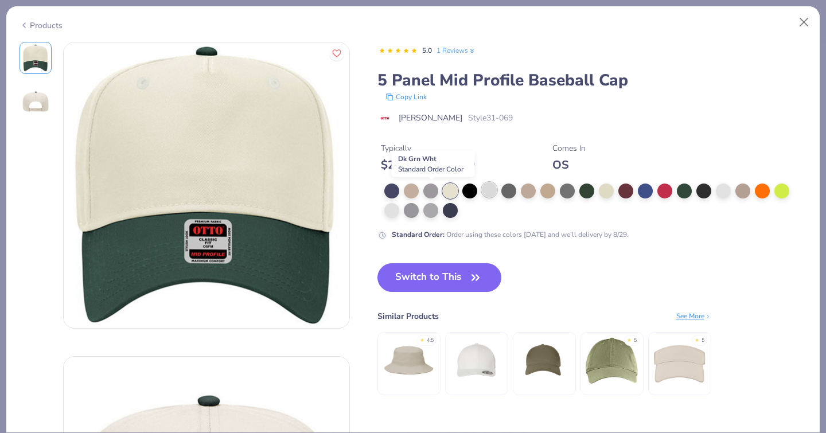
click at [482, 194] on div at bounding box center [489, 189] width 15 height 15
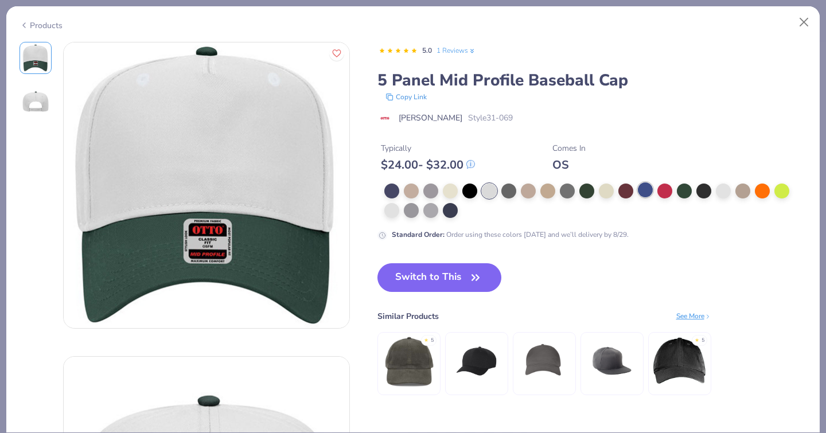
click at [638, 189] on div at bounding box center [645, 189] width 15 height 15
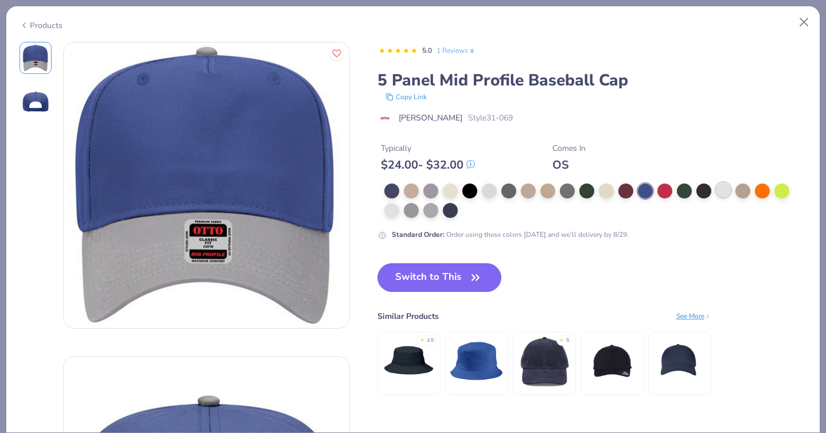
click at [716, 191] on div at bounding box center [723, 189] width 15 height 15
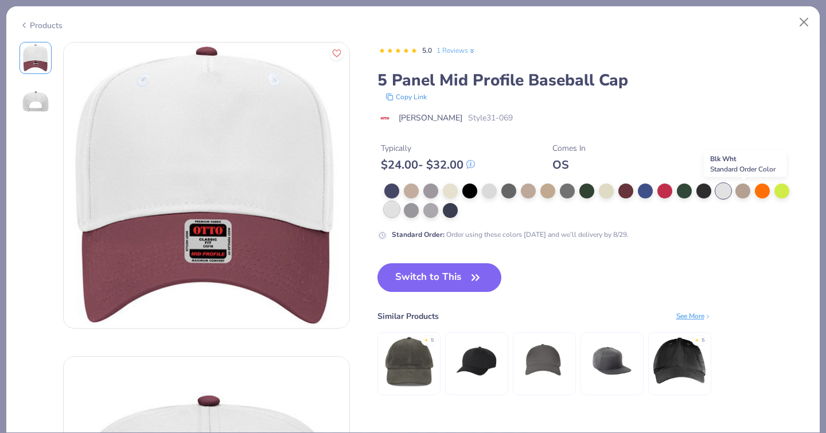
click at [399, 202] on div at bounding box center [391, 209] width 15 height 15
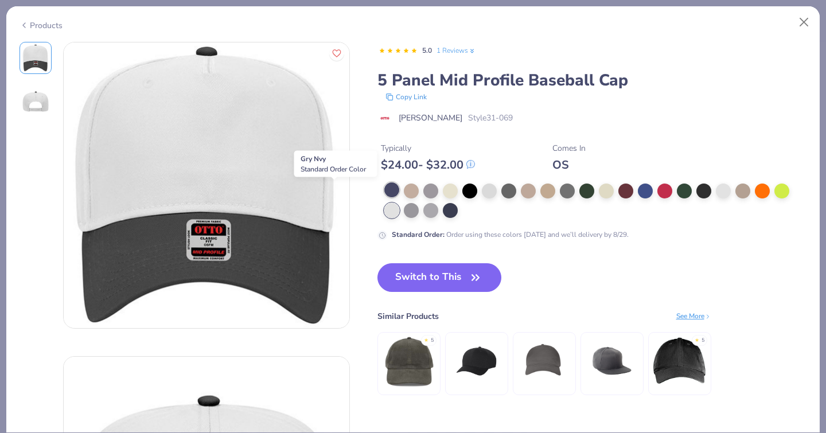
click at [384, 194] on div at bounding box center [391, 189] width 15 height 15
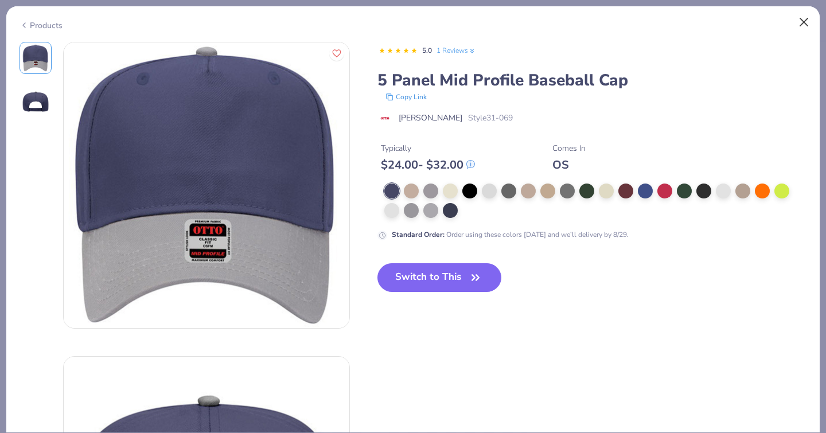
click at [803, 24] on button "Close" at bounding box center [804, 22] width 22 height 22
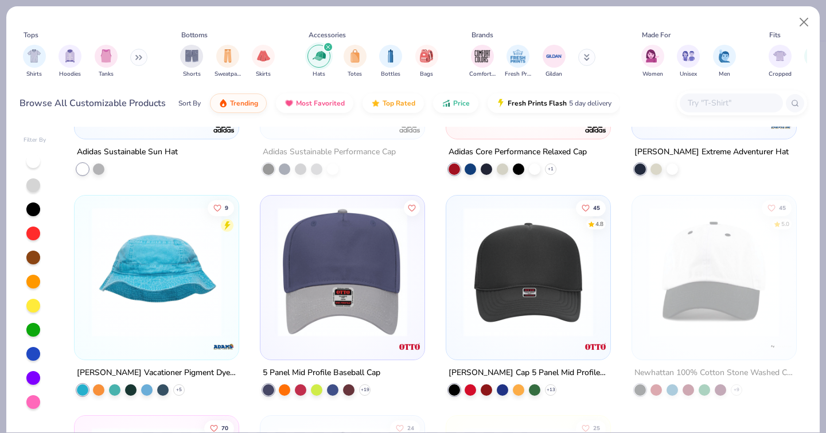
scroll to position [4795, 0]
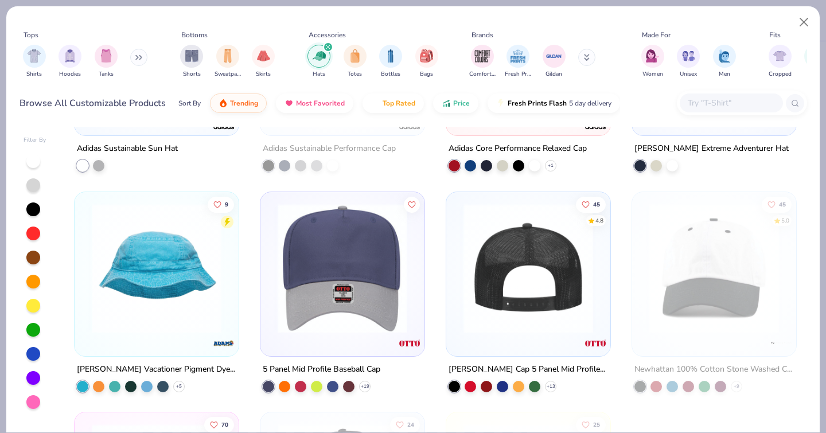
click at [513, 237] on img at bounding box center [528, 268] width 141 height 130
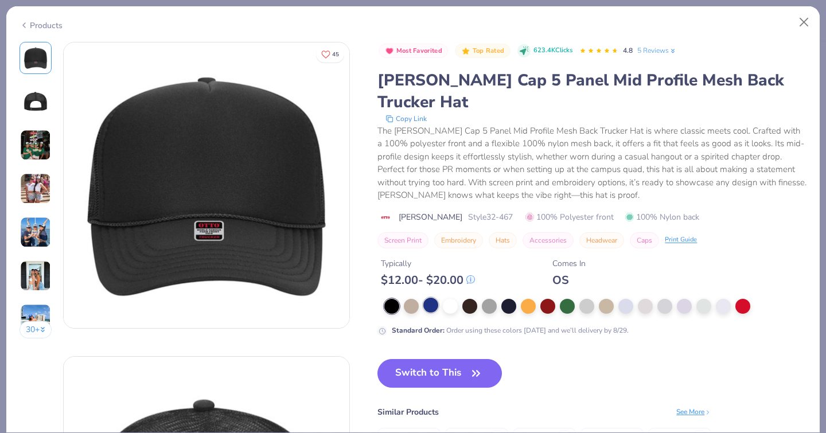
click at [423, 298] on div at bounding box center [430, 305] width 15 height 15
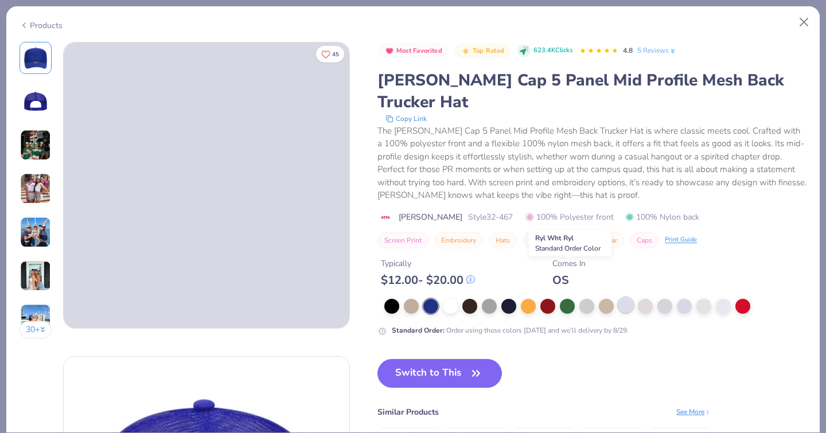
click at [618, 298] on div at bounding box center [625, 305] width 15 height 15
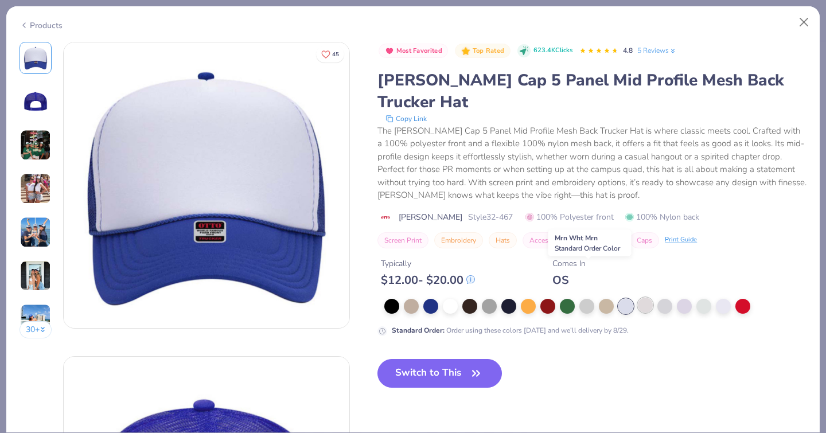
click at [638, 298] on div at bounding box center [645, 305] width 15 height 15
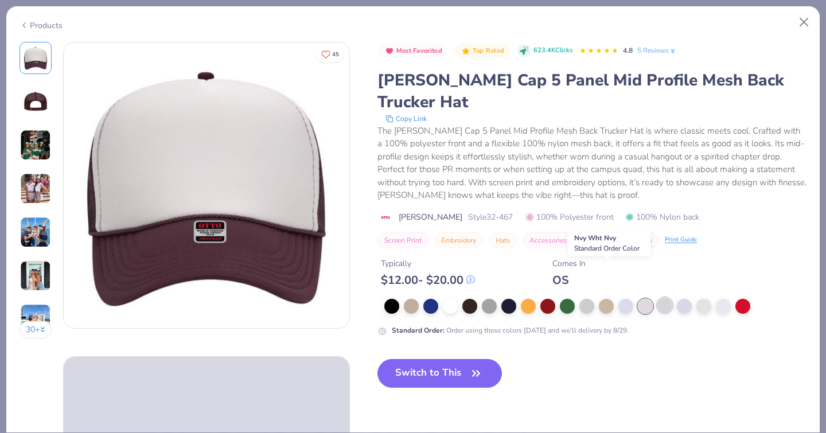
click at [657, 298] on div at bounding box center [664, 305] width 15 height 15
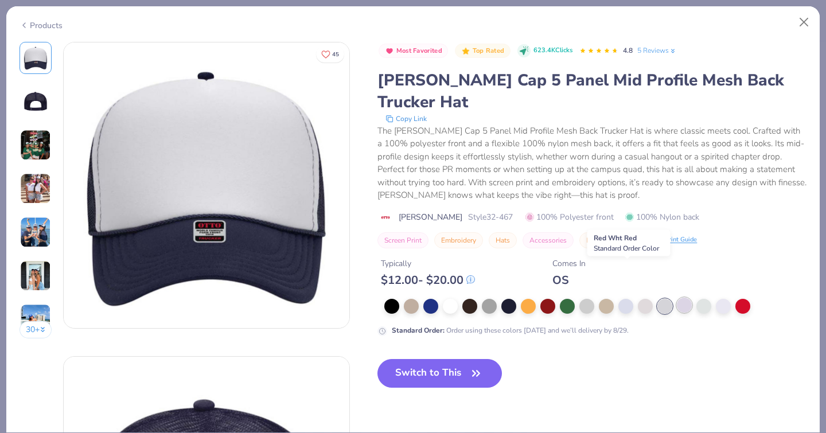
click at [677, 298] on div at bounding box center [684, 305] width 15 height 15
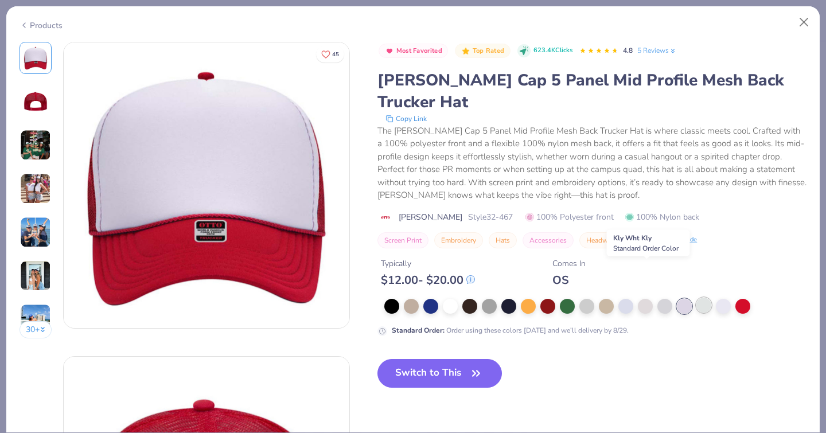
click at [696, 298] on div at bounding box center [703, 305] width 15 height 15
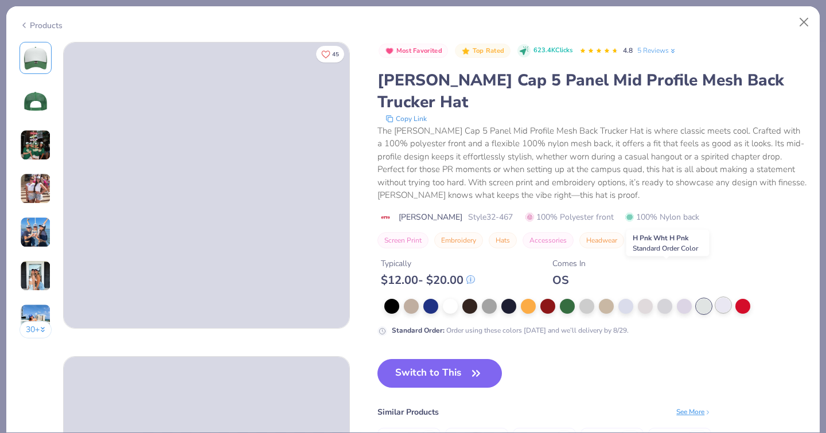
click at [716, 298] on div at bounding box center [723, 305] width 15 height 15
click at [42, 233] on img at bounding box center [35, 232] width 31 height 31
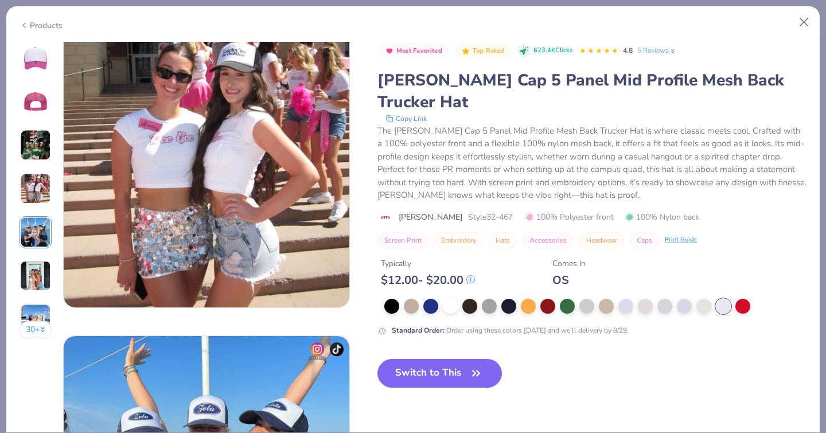
scroll to position [1028, 0]
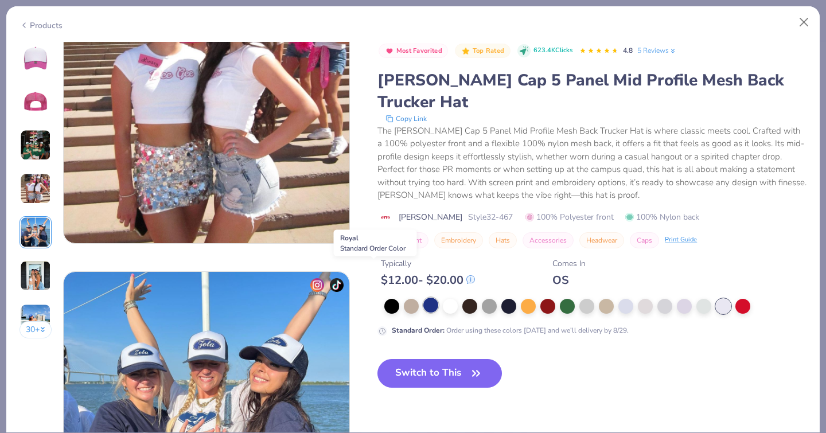
click at [423, 298] on div at bounding box center [430, 305] width 15 height 15
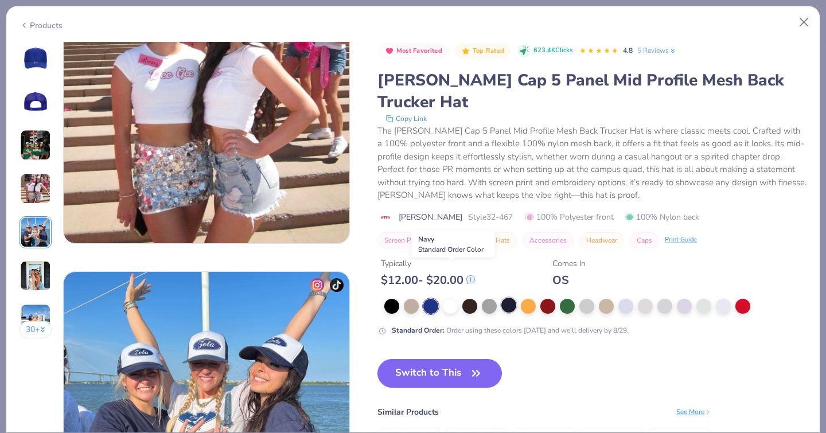
click at [501, 298] on div at bounding box center [508, 305] width 15 height 15
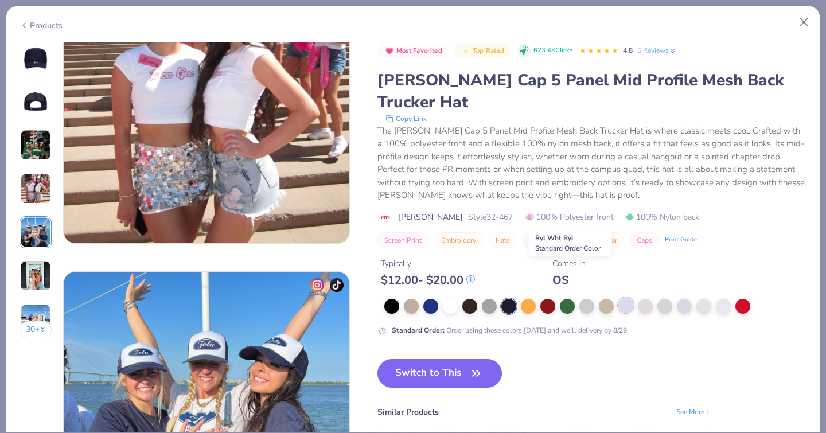
click at [618, 298] on div at bounding box center [625, 305] width 15 height 15
click at [377, 359] on button "Switch to This" at bounding box center [439, 373] width 124 height 29
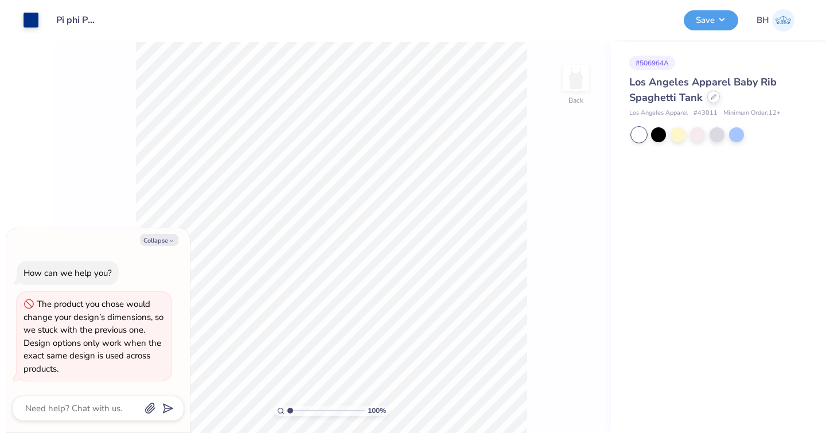
click at [713, 95] on icon at bounding box center [713, 97] width 6 height 6
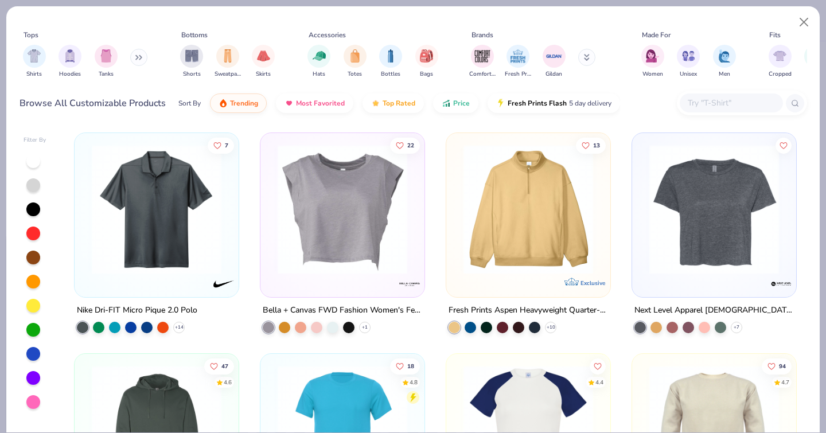
scroll to position [15, 0]
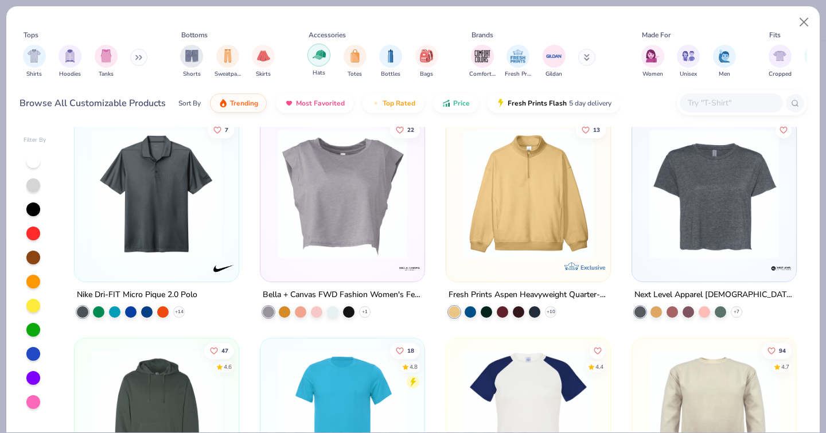
click at [321, 53] on div "filter for Hats" at bounding box center [318, 55] width 23 height 23
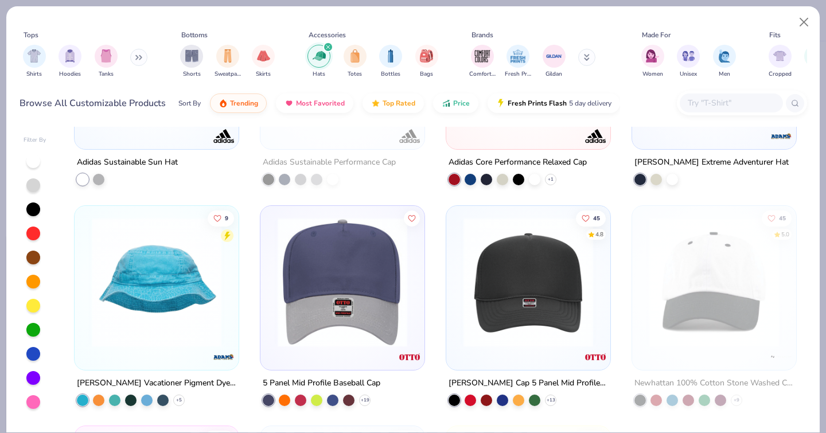
scroll to position [4790, 0]
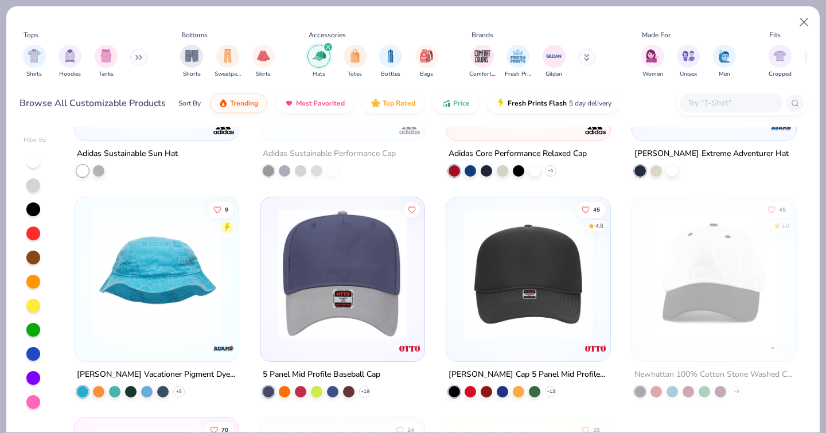
click at [525, 235] on img at bounding box center [528, 273] width 141 height 130
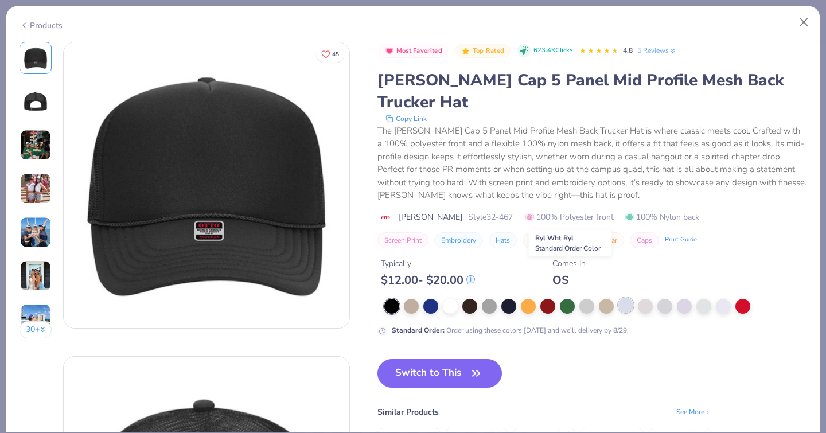
click at [618, 298] on div at bounding box center [625, 305] width 15 height 15
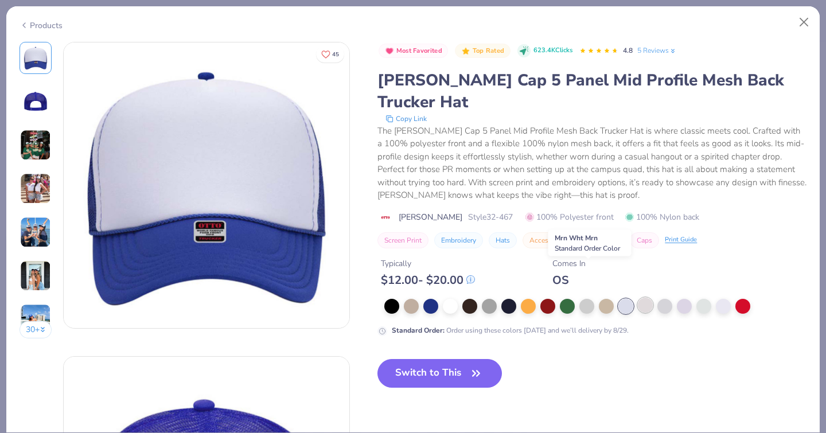
click at [638, 298] on div at bounding box center [645, 305] width 15 height 15
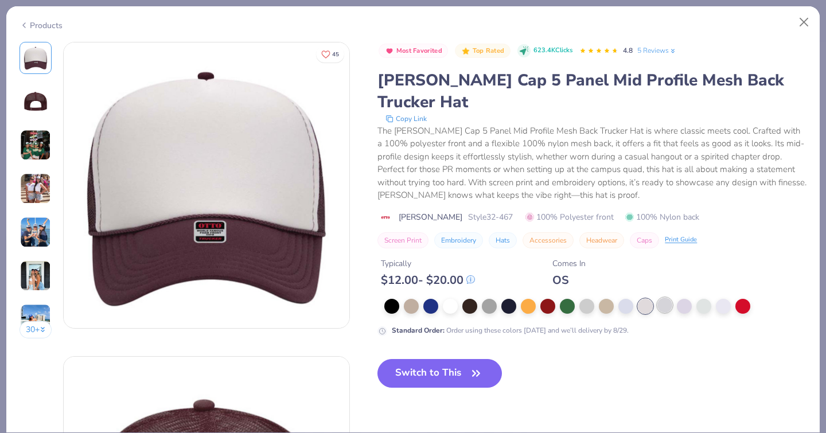
click at [657, 298] on div at bounding box center [664, 305] width 15 height 15
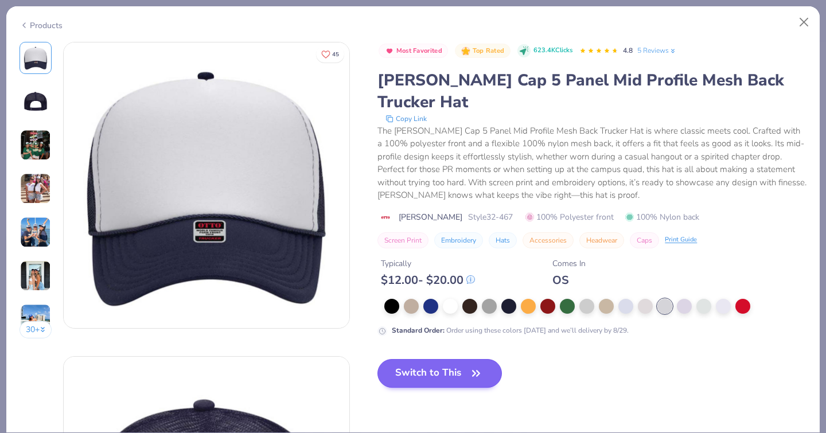
click at [377, 359] on button "Switch to This" at bounding box center [439, 373] width 124 height 29
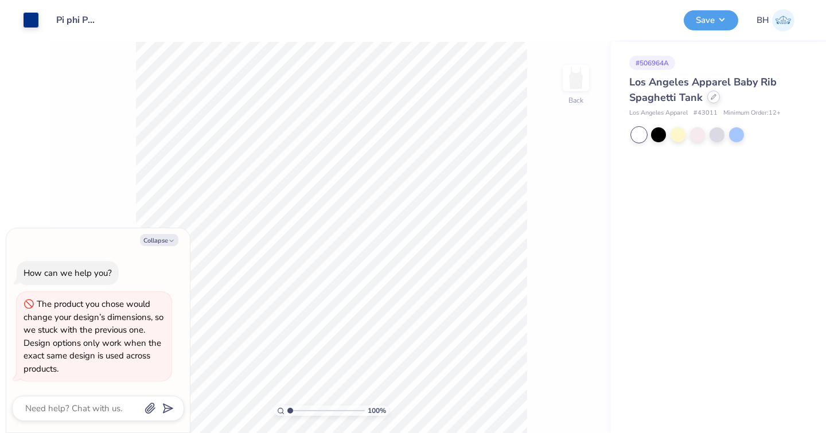
click at [710, 93] on div at bounding box center [713, 97] width 13 height 13
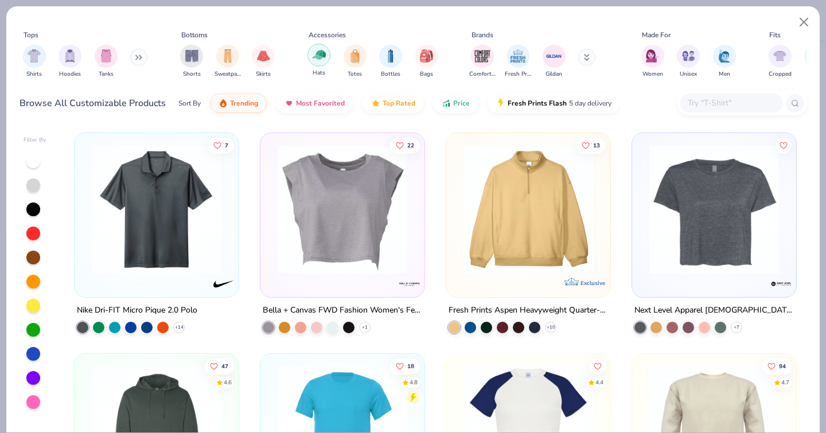
click at [329, 49] on div "filter for Hats" at bounding box center [318, 55] width 23 height 23
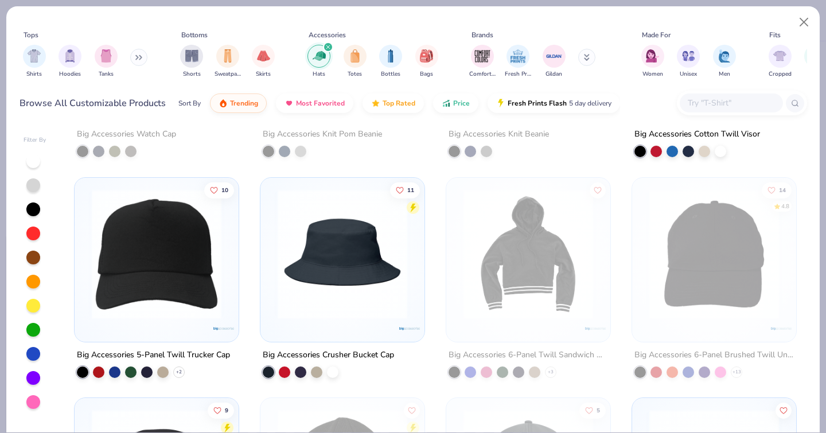
scroll to position [4077, 0]
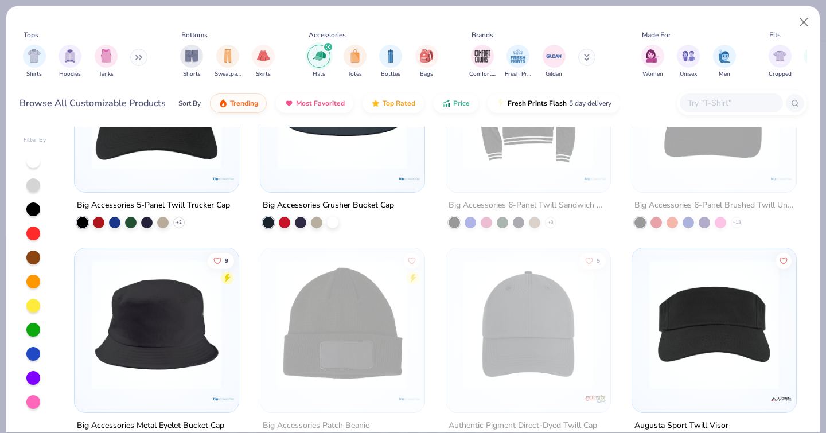
click at [205, 165] on div at bounding box center [156, 106] width 153 height 147
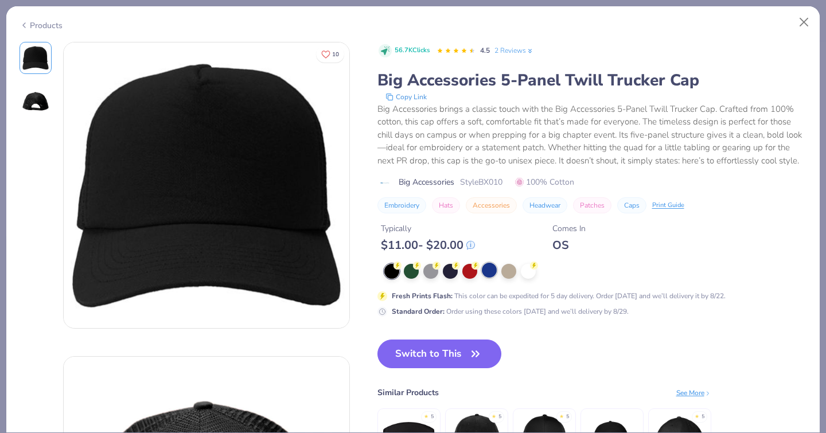
click at [482, 271] on div at bounding box center [489, 270] width 15 height 15
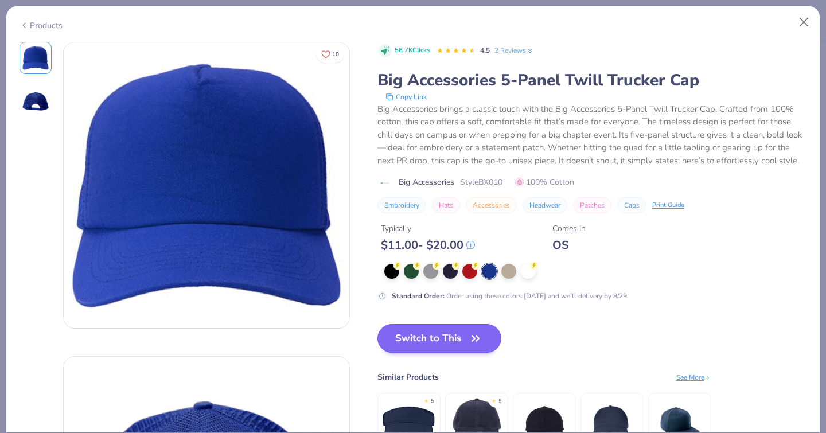
click at [404, 336] on button "Switch to This" at bounding box center [439, 338] width 124 height 29
type textarea "x"
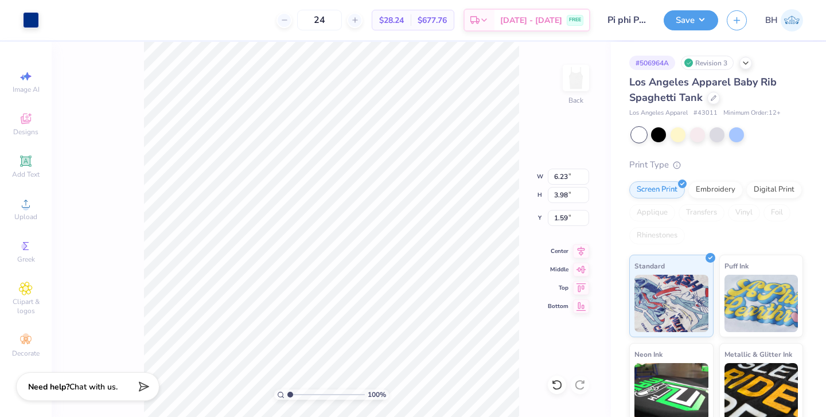
type input "5.18"
type input "3.31"
click at [693, 21] on button "Save" at bounding box center [690, 19] width 54 height 20
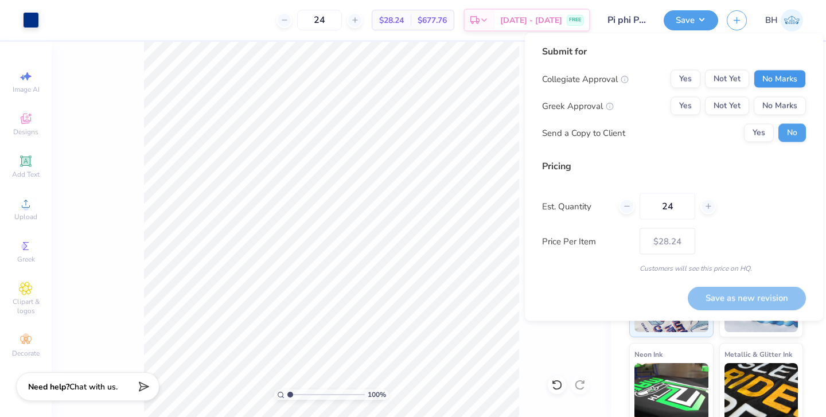
click at [772, 82] on button "No Marks" at bounding box center [780, 79] width 52 height 18
click at [705, 101] on button "Not Yet" at bounding box center [727, 106] width 44 height 18
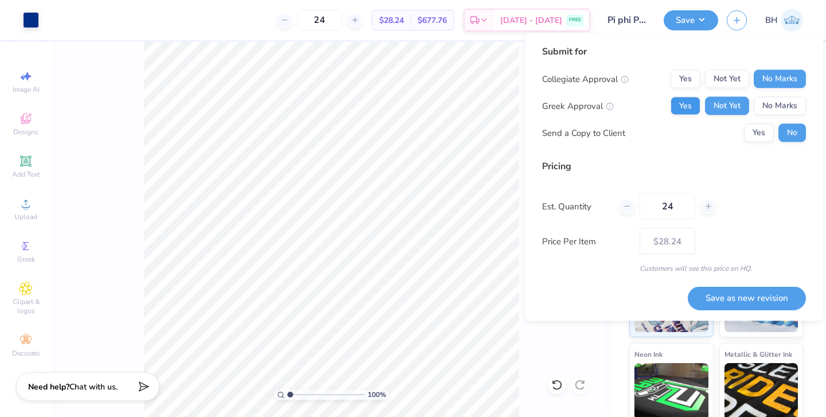
click at [690, 106] on button "Yes" at bounding box center [685, 106] width 30 height 18
click at [737, 299] on button "Save as new revision" at bounding box center [747, 298] width 118 height 24
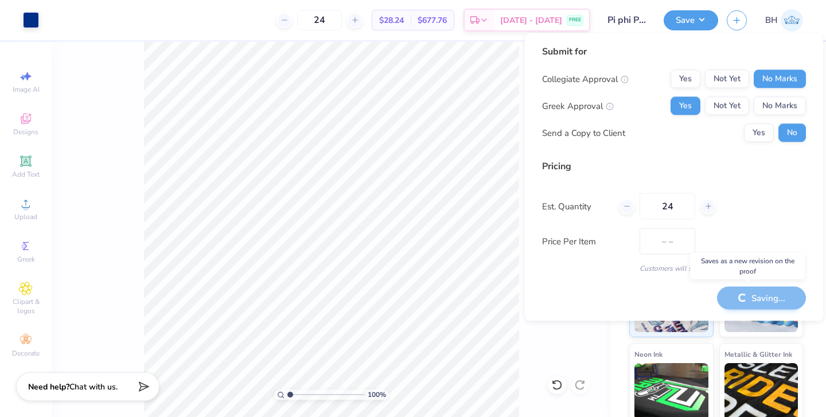
type input "$28.24"
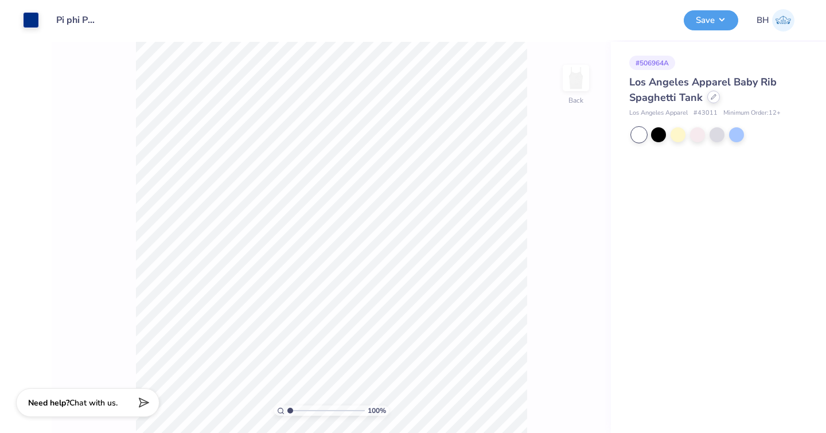
click at [715, 99] on icon at bounding box center [713, 97] width 6 height 6
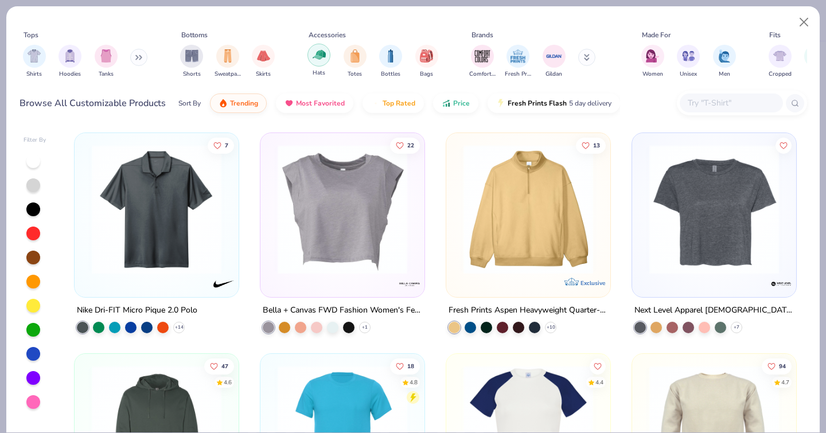
click at [325, 53] on div "filter for Hats" at bounding box center [318, 55] width 23 height 23
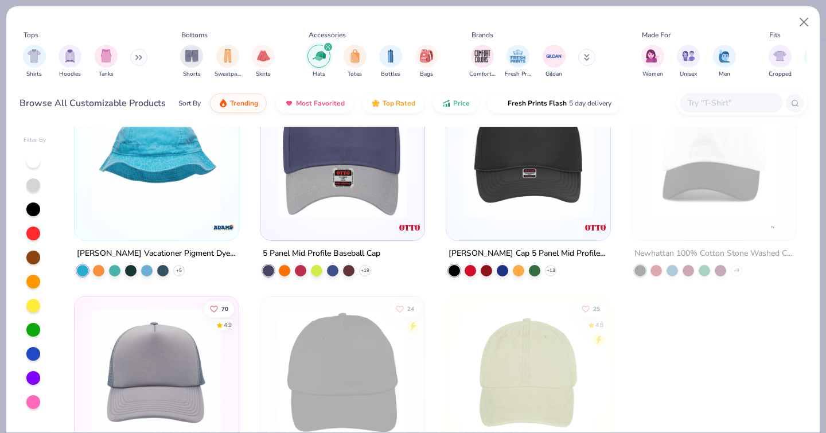
scroll to position [4902, 0]
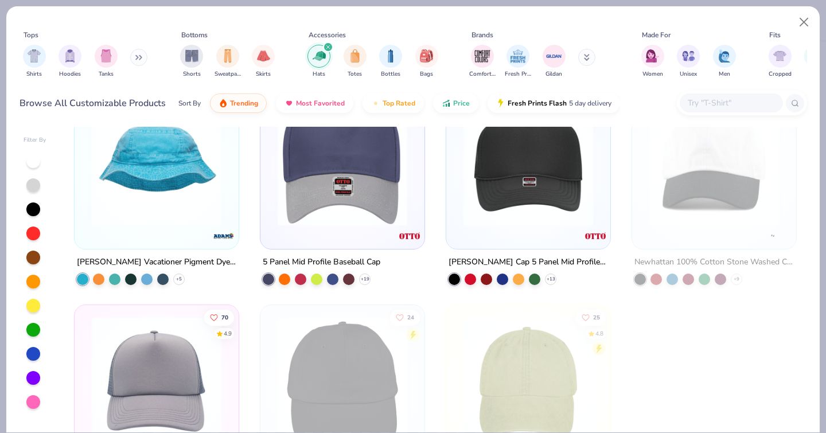
click at [524, 196] on img at bounding box center [528, 161] width 141 height 130
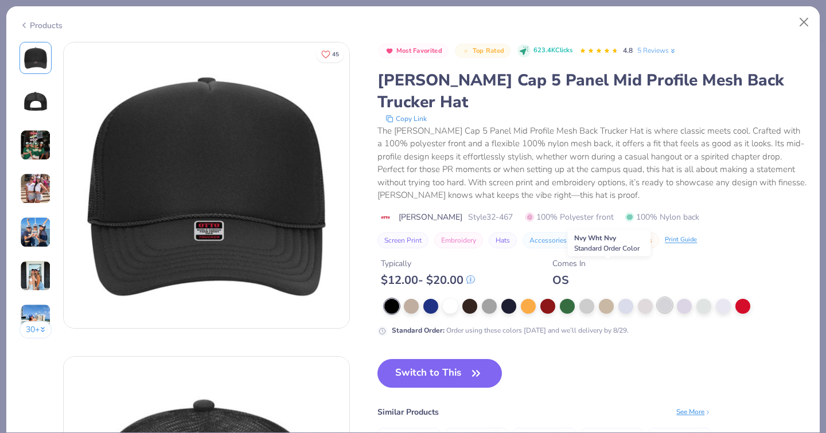
click at [657, 298] on div at bounding box center [664, 305] width 15 height 15
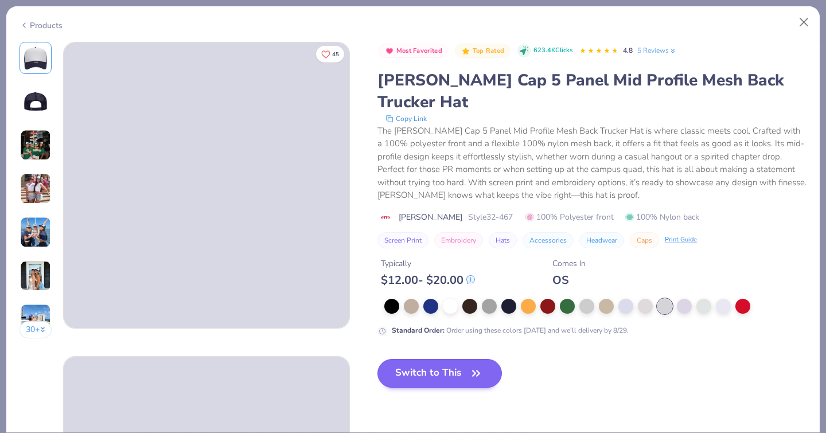
click at [377, 359] on button "Switch to This" at bounding box center [439, 373] width 124 height 29
type textarea "x"
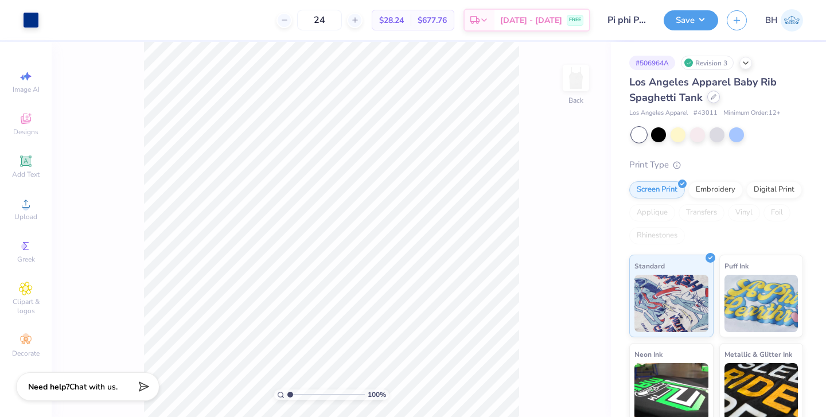
click at [717, 99] on div at bounding box center [713, 97] width 13 height 13
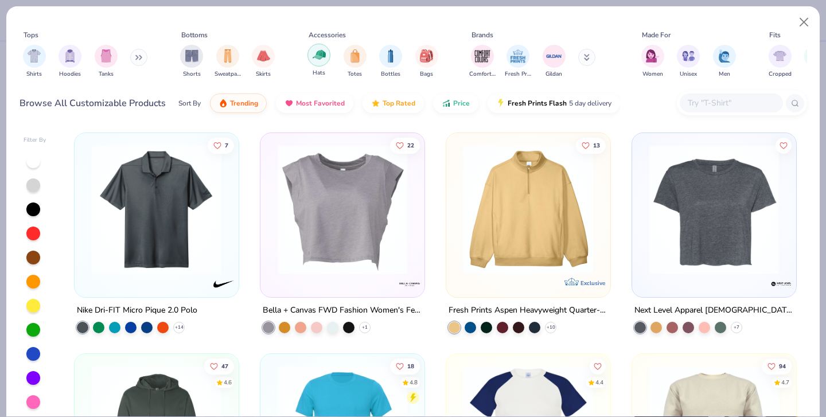
click at [319, 53] on div "filter for Hats" at bounding box center [318, 55] width 23 height 23
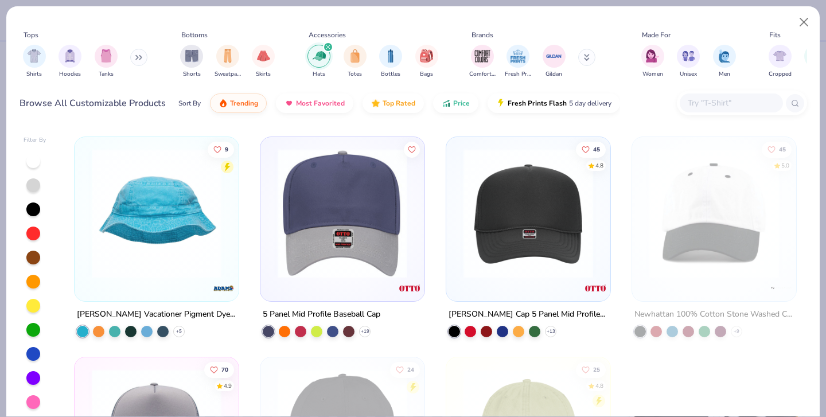
scroll to position [4852, 0]
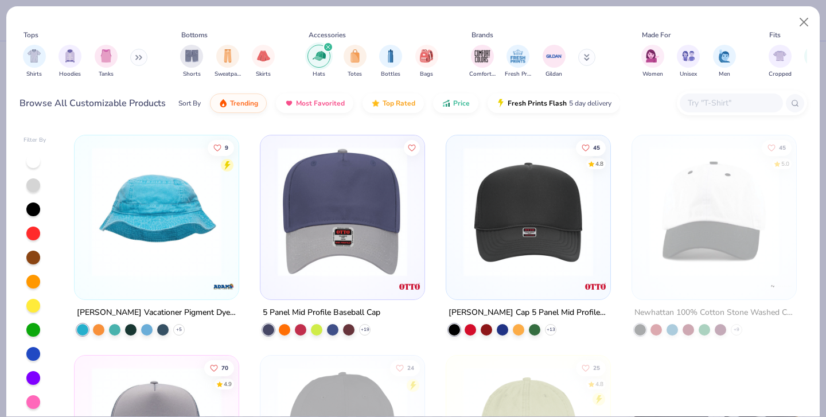
click at [493, 186] on img at bounding box center [528, 211] width 141 height 130
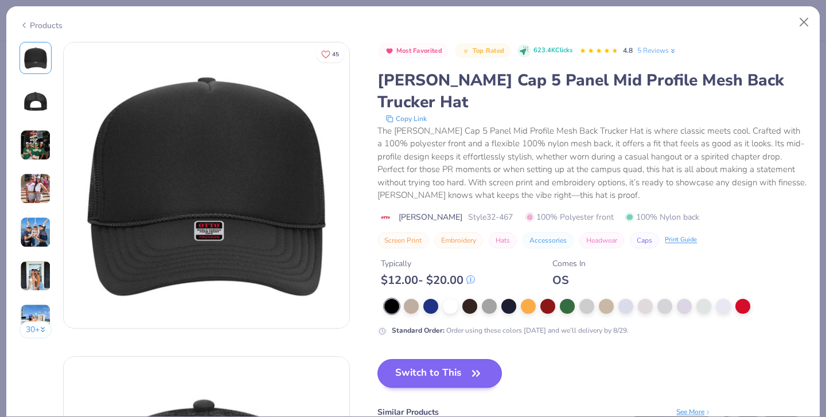
click at [396, 359] on button "Switch to This" at bounding box center [439, 373] width 124 height 29
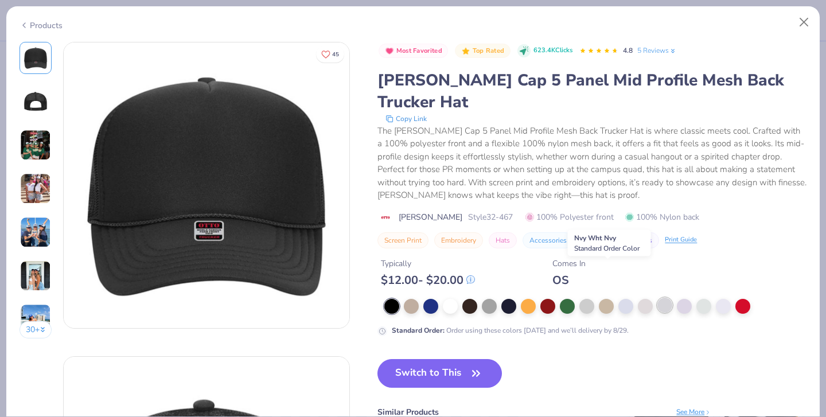
click at [657, 298] on div at bounding box center [664, 305] width 15 height 15
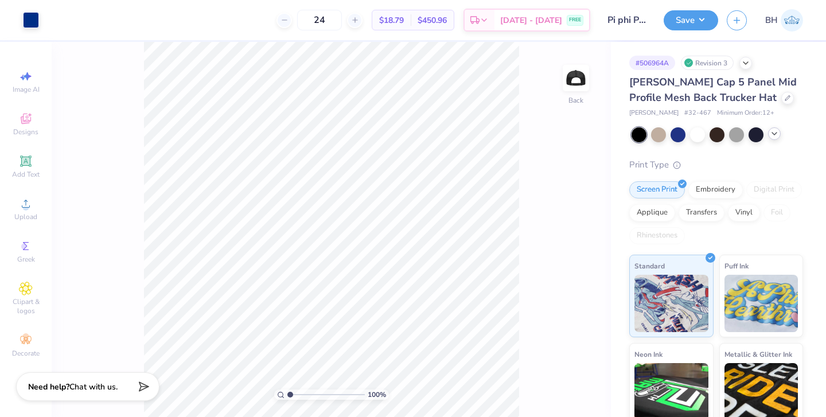
click at [776, 133] on icon at bounding box center [774, 133] width 9 height 9
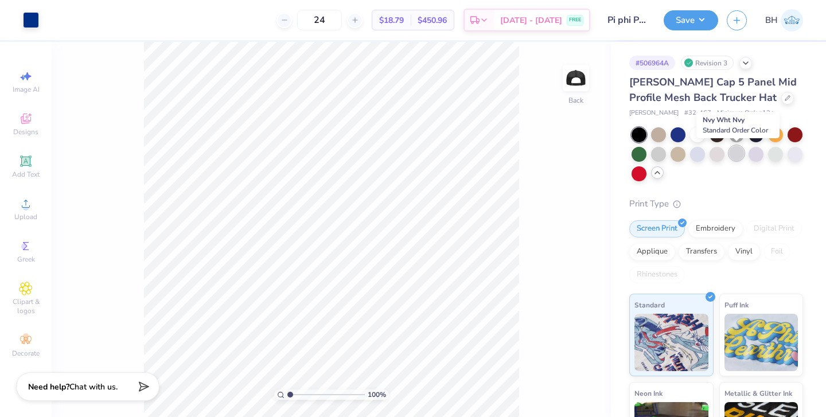
click at [741, 156] on div at bounding box center [736, 153] width 15 height 15
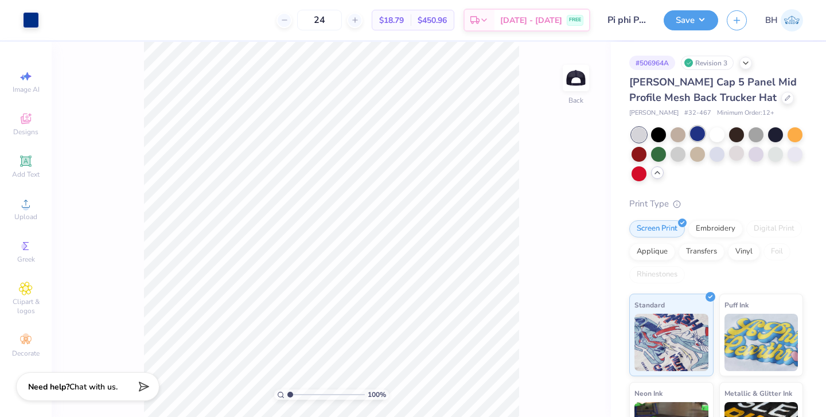
click at [697, 133] on div at bounding box center [697, 133] width 15 height 15
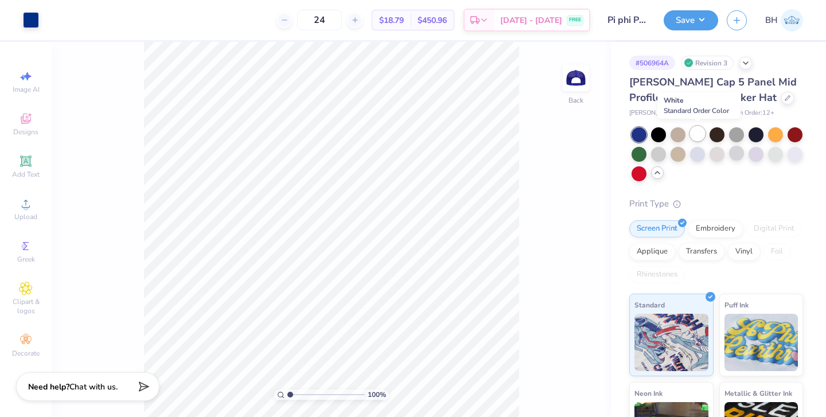
click at [700, 136] on div at bounding box center [697, 133] width 15 height 15
click at [634, 20] on input "Pi phi Philo 25" at bounding box center [627, 20] width 56 height 23
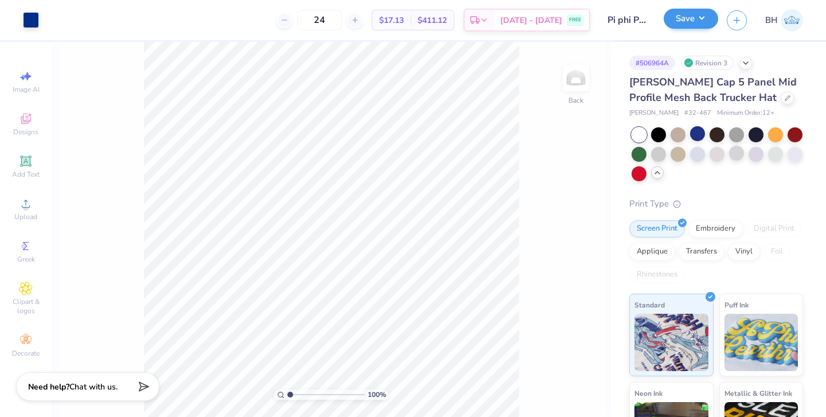
click at [696, 21] on button "Save" at bounding box center [690, 19] width 54 height 20
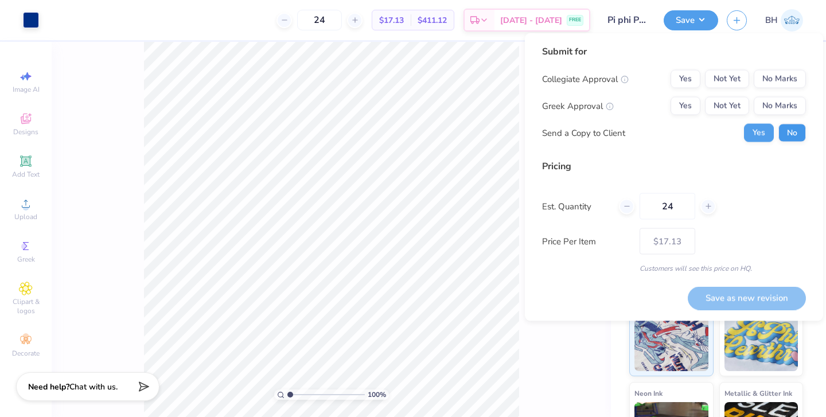
click at [792, 135] on button "No" at bounding box center [792, 133] width 28 height 18
click at [782, 80] on button "No Marks" at bounding box center [780, 79] width 52 height 18
click at [685, 111] on button "Yes" at bounding box center [685, 106] width 30 height 18
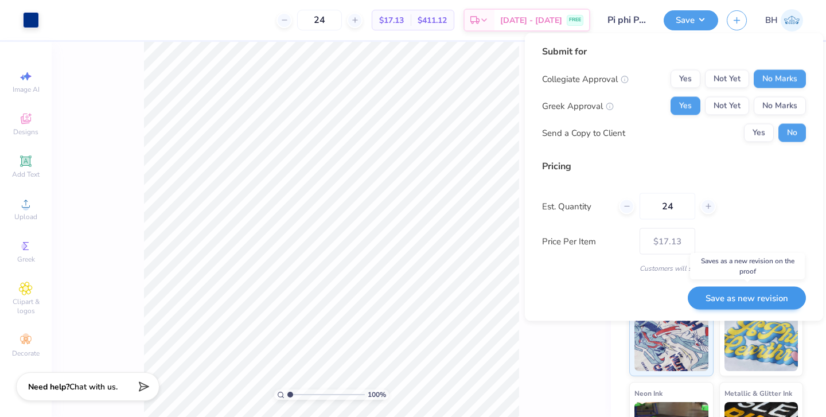
click at [712, 297] on button "Save as new revision" at bounding box center [747, 298] width 118 height 24
type input "$17.13"
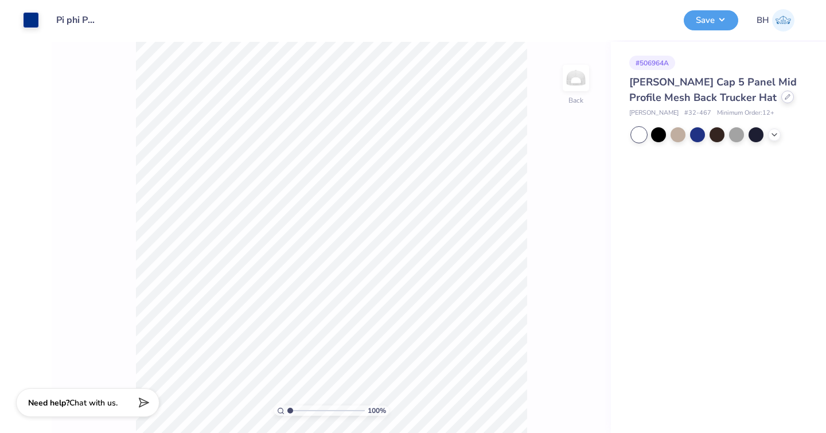
click at [781, 101] on div at bounding box center [787, 97] width 13 height 13
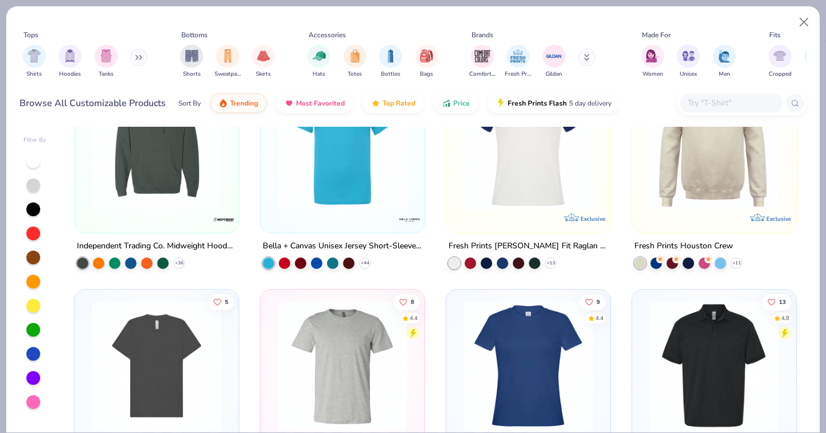
scroll to position [563, 0]
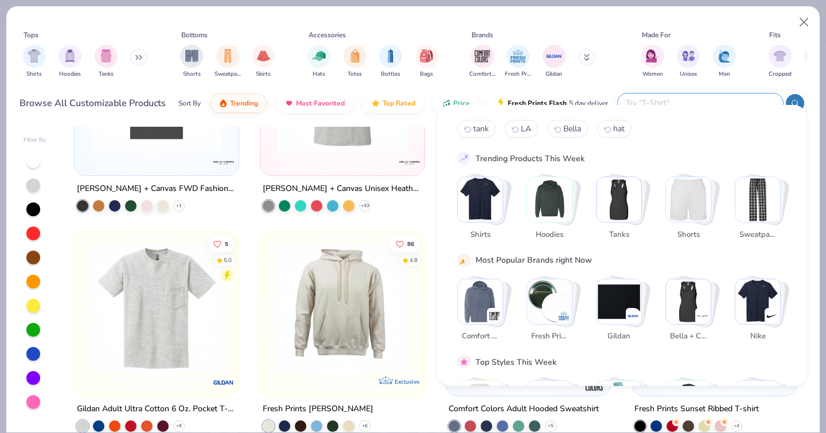
click at [708, 96] on input "text" at bounding box center [699, 102] width 150 height 13
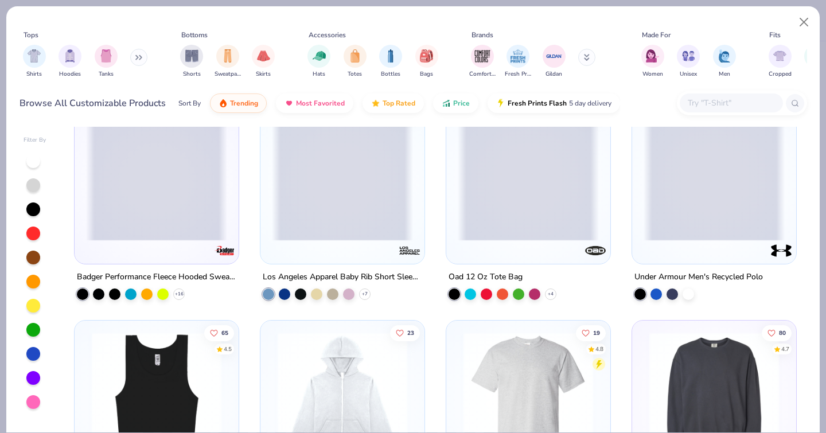
scroll to position [1997, 0]
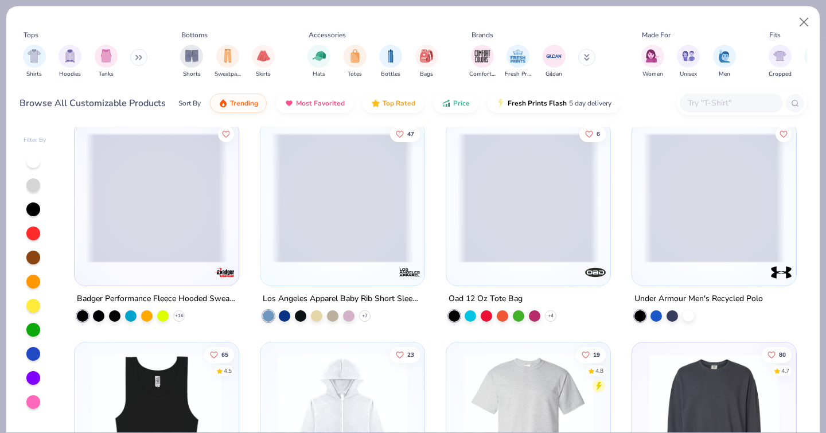
click at [369, 209] on span at bounding box center [342, 198] width 141 height 130
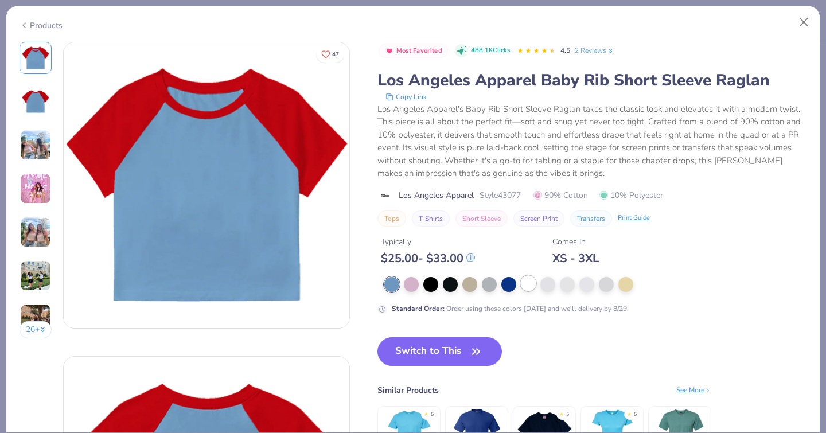
click at [521, 277] on div at bounding box center [528, 283] width 15 height 15
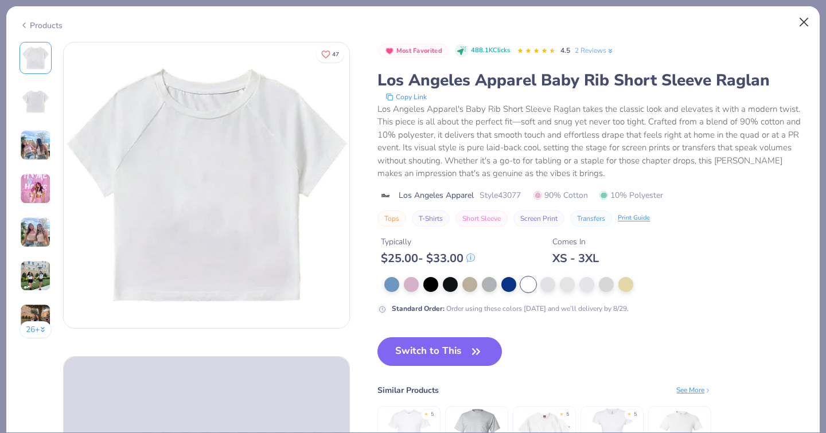
click at [803, 22] on button "Close" at bounding box center [804, 22] width 22 height 22
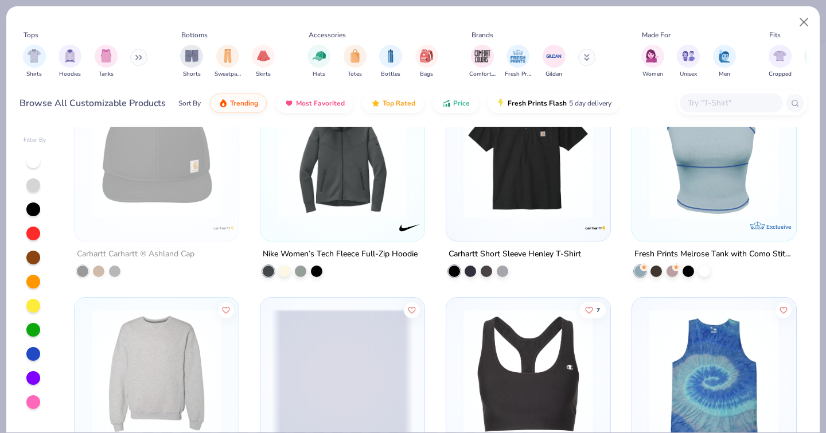
scroll to position [6394, 0]
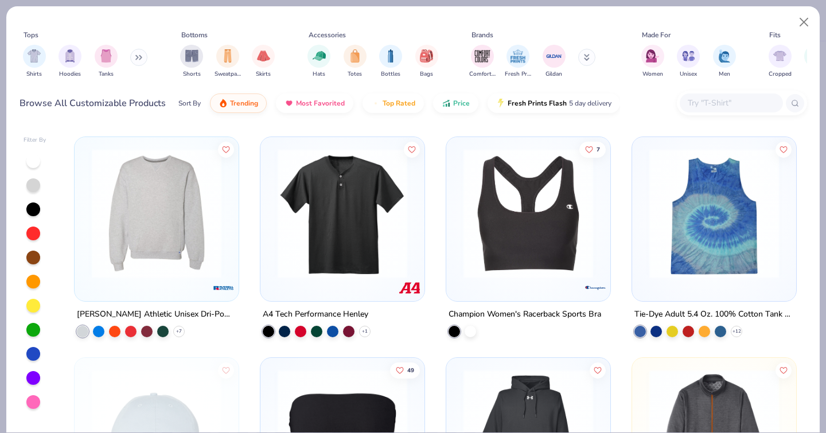
click at [700, 96] on input "text" at bounding box center [730, 102] width 88 height 13
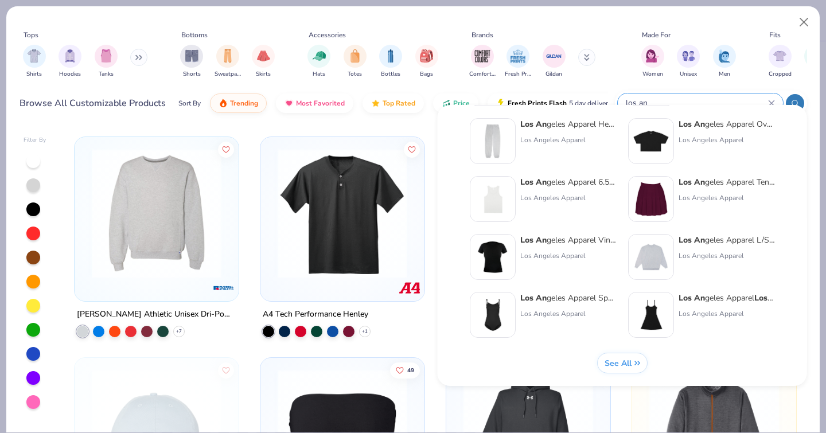
scroll to position [471, 0]
type input "los an"
click at [616, 363] on span "See All" at bounding box center [617, 363] width 27 height 11
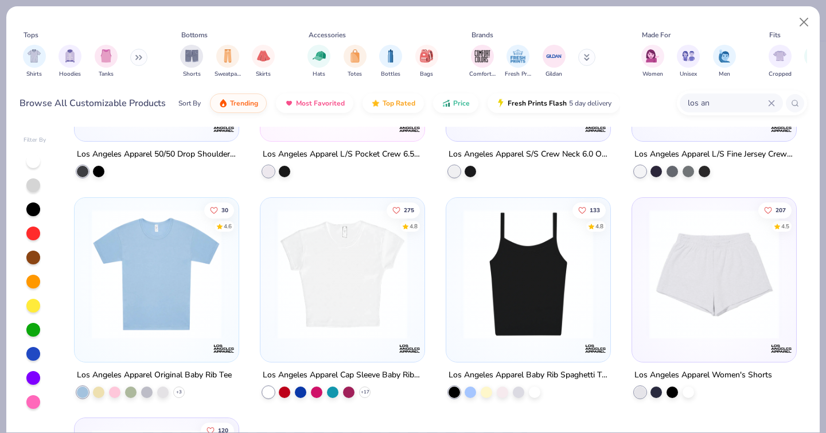
scroll to position [2142, 0]
click at [138, 301] on img at bounding box center [156, 273] width 141 height 130
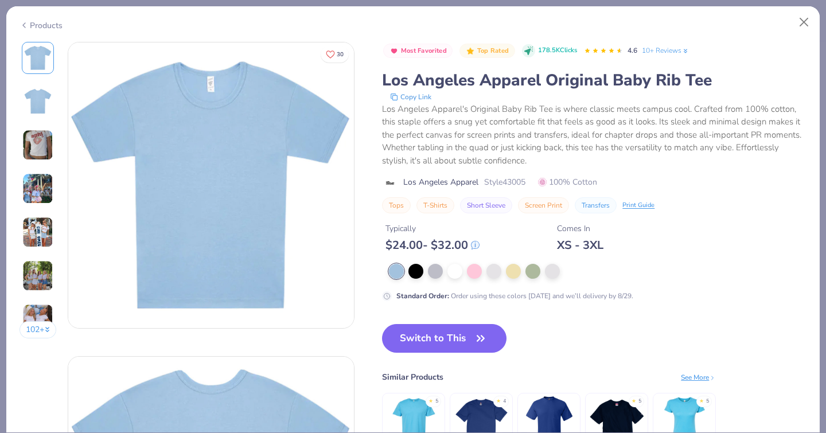
scroll to position [25, 0]
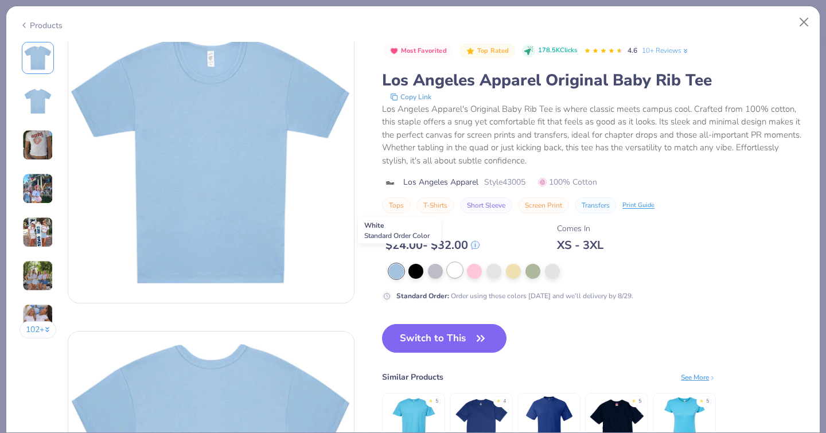
click at [447, 263] on div at bounding box center [454, 270] width 15 height 15
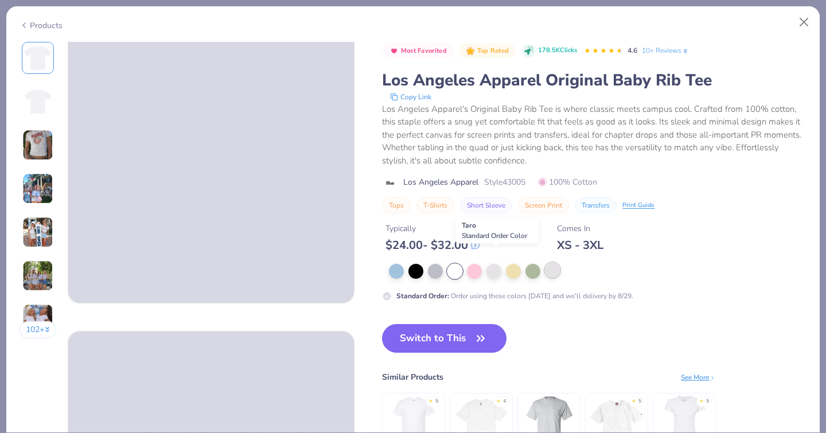
click at [545, 263] on div at bounding box center [552, 270] width 15 height 15
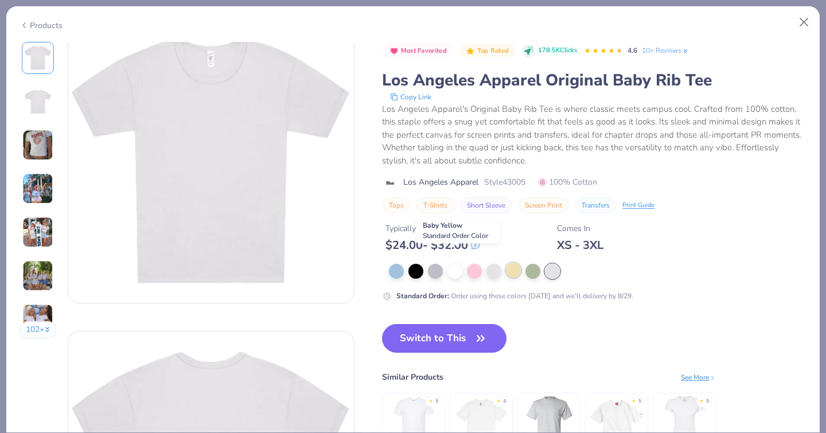
click at [506, 263] on div at bounding box center [513, 270] width 15 height 15
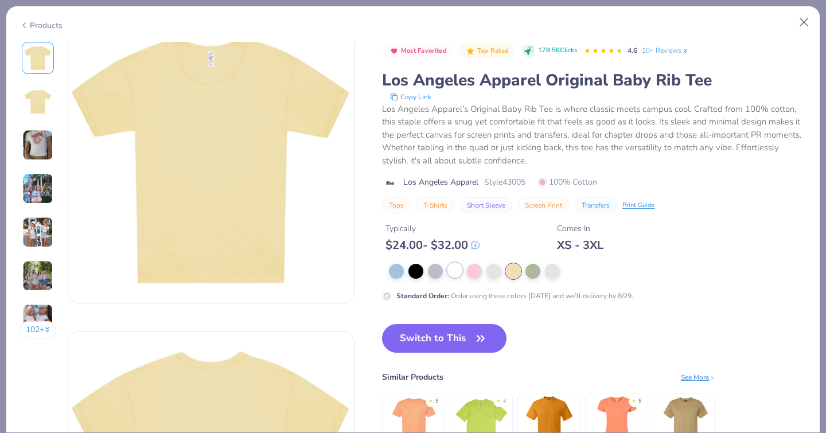
click at [447, 264] on div at bounding box center [454, 270] width 15 height 15
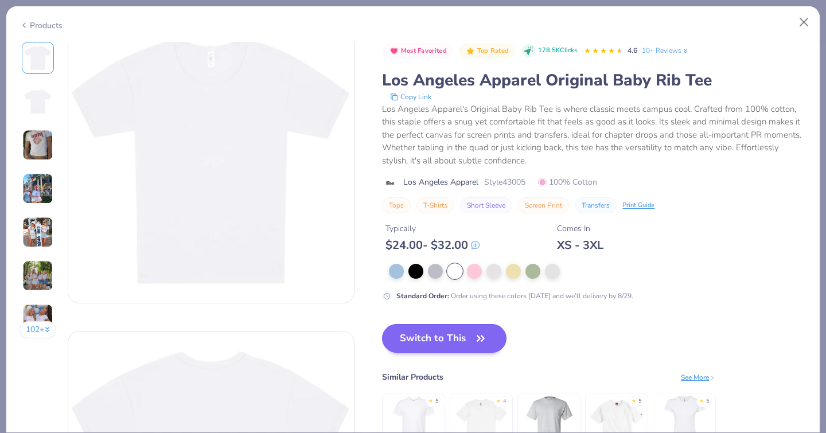
click at [392, 331] on button "Switch to This" at bounding box center [444, 338] width 124 height 29
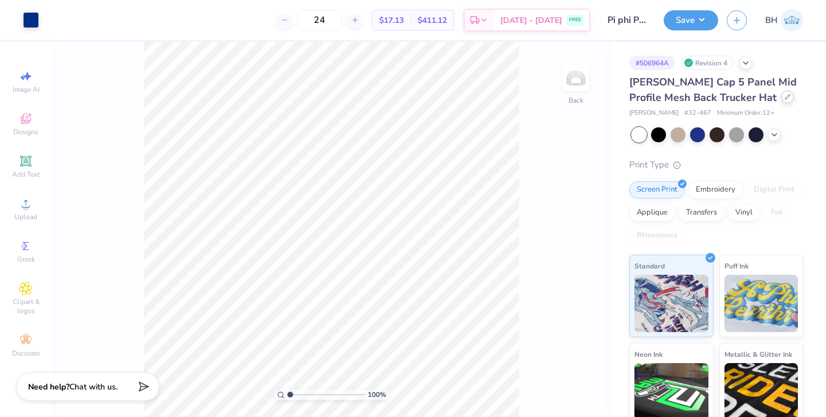
click at [784, 100] on icon at bounding box center [787, 97] width 6 height 6
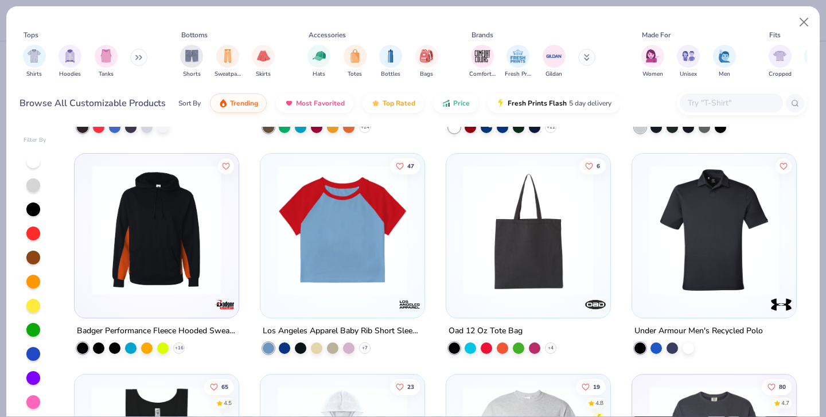
scroll to position [1918, 0]
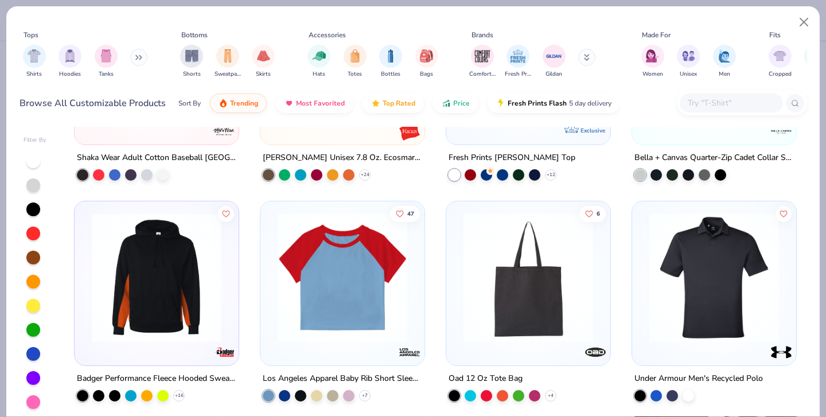
click at [361, 273] on img at bounding box center [342, 278] width 141 height 130
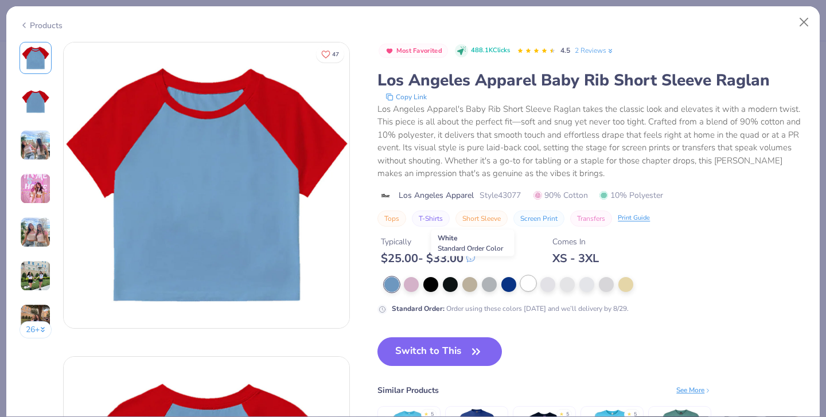
click at [521, 276] on div at bounding box center [528, 283] width 15 height 15
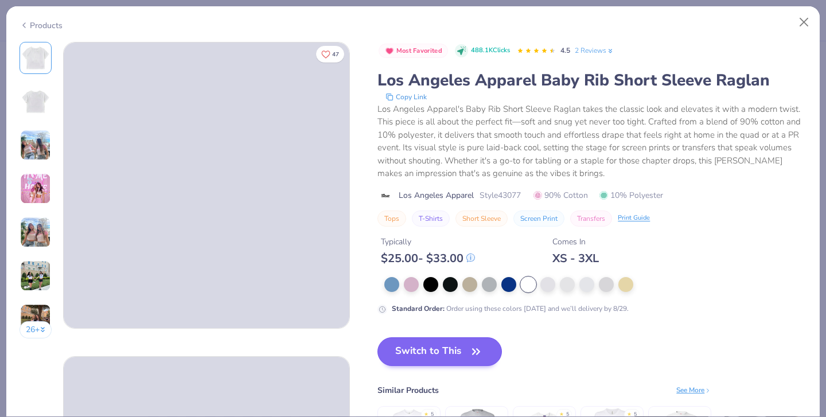
click at [377, 339] on button "Switch to This" at bounding box center [439, 351] width 124 height 29
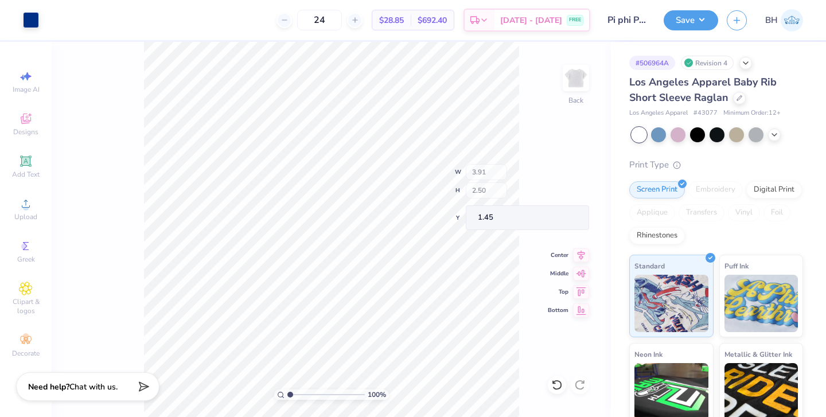
type input "1.75"
type input "4.69"
type input "2.99"
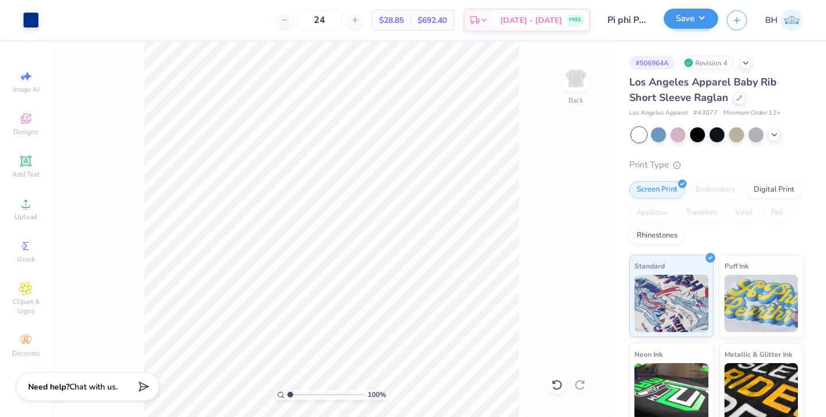
click at [696, 15] on button "Save" at bounding box center [690, 19] width 54 height 20
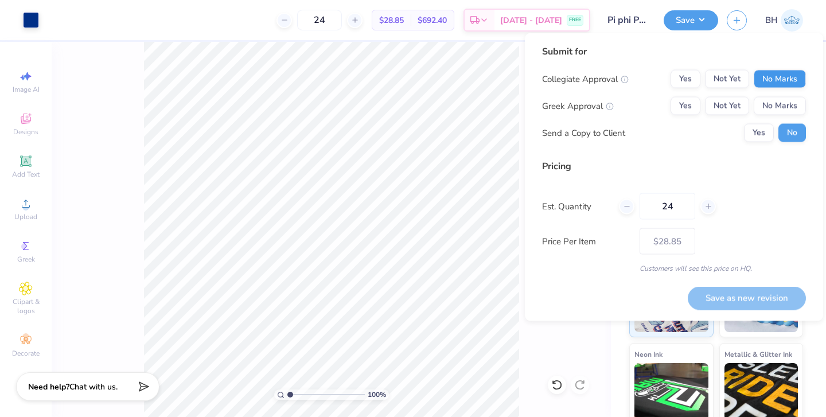
click at [773, 77] on button "No Marks" at bounding box center [780, 79] width 52 height 18
click at [690, 103] on button "Yes" at bounding box center [685, 106] width 30 height 18
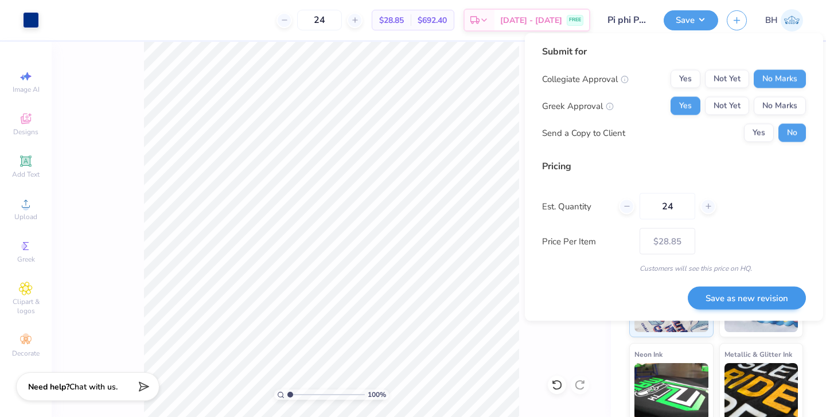
click at [739, 295] on button "Save as new revision" at bounding box center [747, 298] width 118 height 24
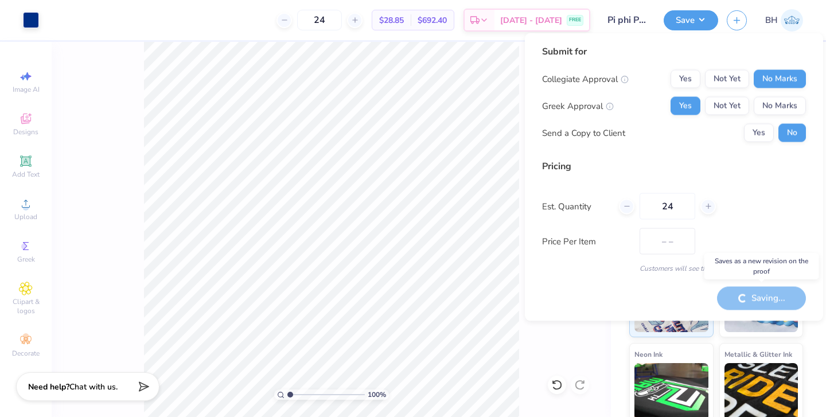
type input "$28.85"
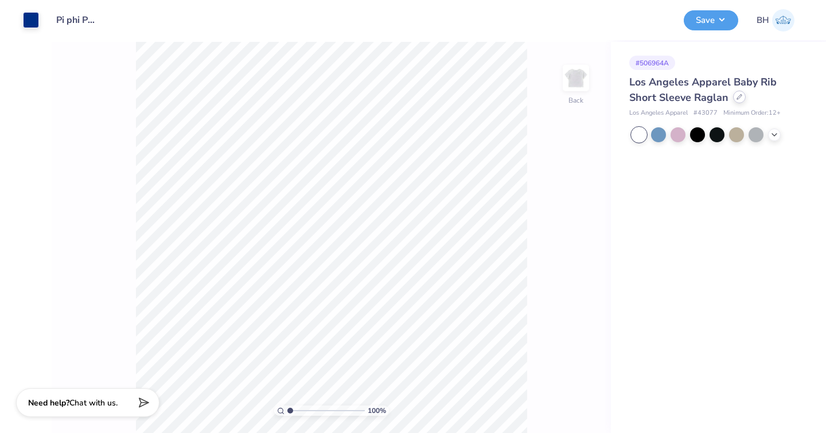
click at [739, 99] on icon at bounding box center [739, 97] width 6 height 6
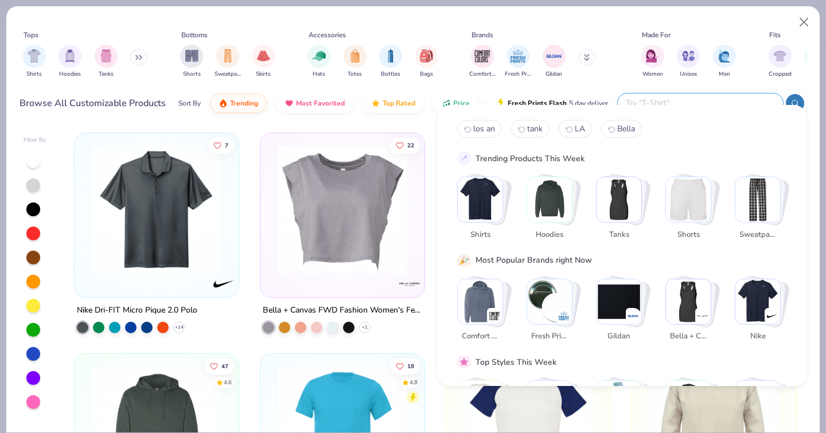
click at [706, 96] on input "text" at bounding box center [699, 102] width 150 height 13
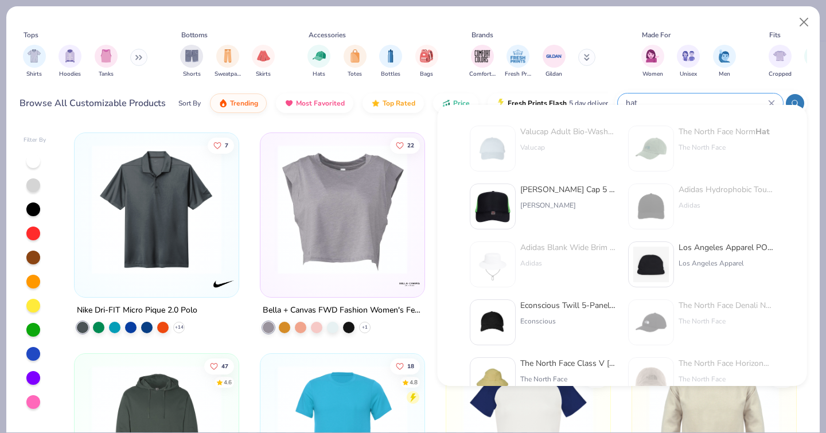
click at [791, 99] on icon at bounding box center [795, 103] width 8 height 8
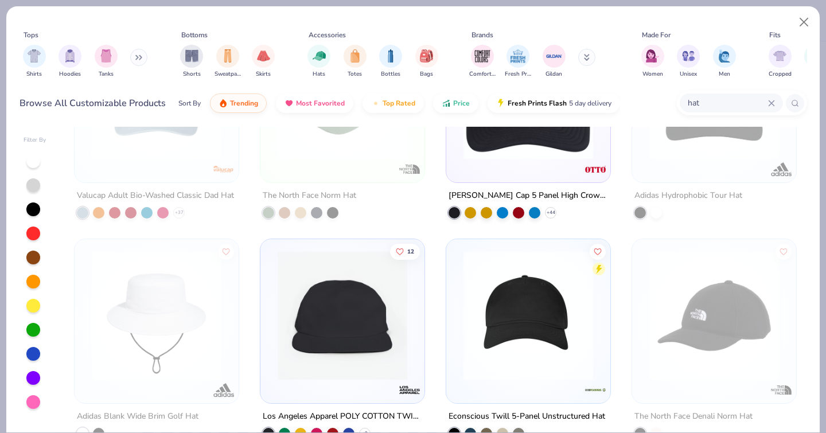
scroll to position [196, 0]
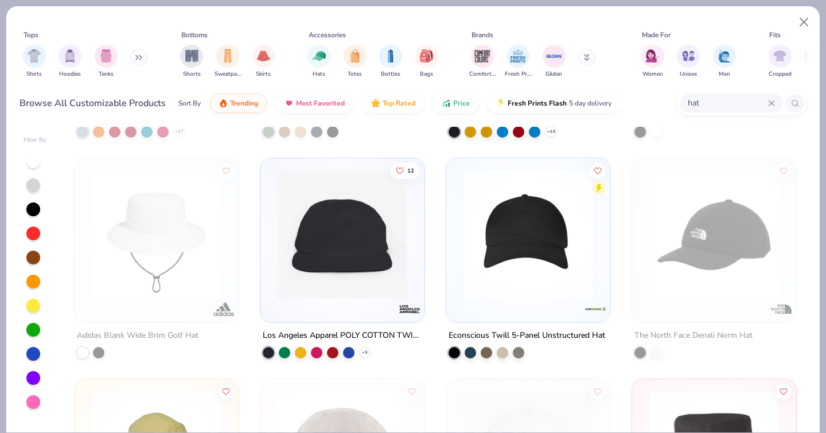
type input "hat"
click at [381, 245] on img at bounding box center [342, 235] width 141 height 130
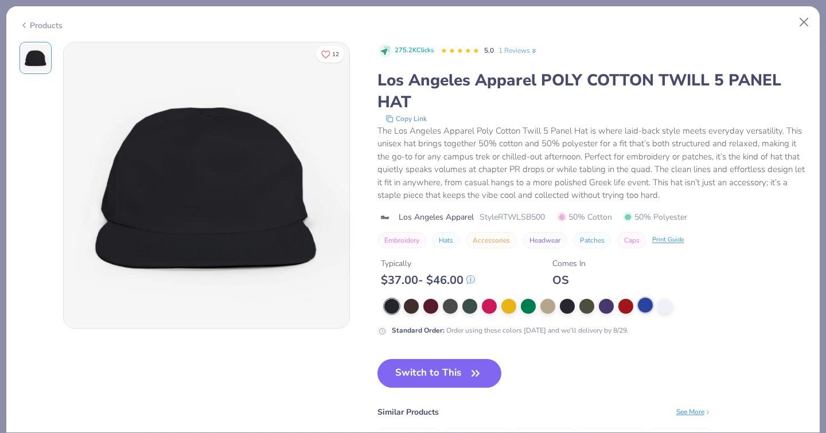
click at [638, 298] on div at bounding box center [645, 305] width 15 height 15
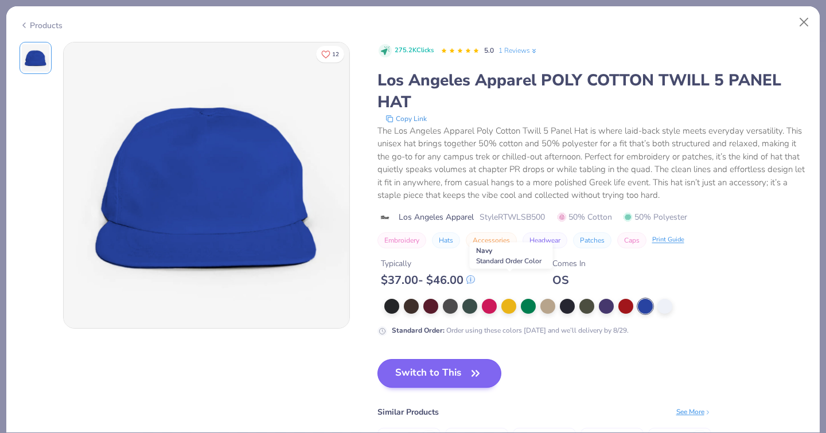
drag, startPoint x: 511, startPoint y: 286, endPoint x: 416, endPoint y: 338, distance: 107.8
click at [560, 299] on div at bounding box center [567, 306] width 15 height 15
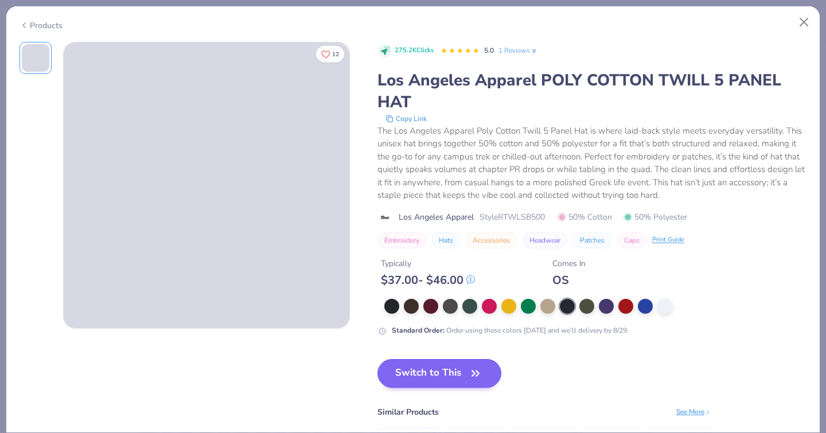
click at [377, 359] on button "Switch to This" at bounding box center [439, 373] width 124 height 29
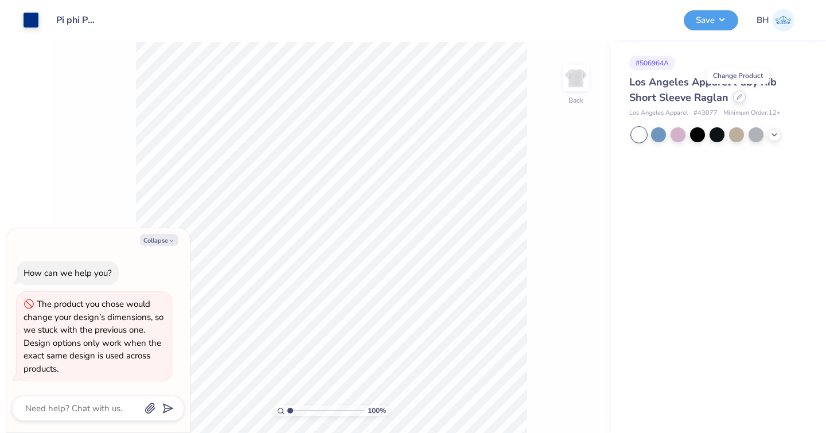
click at [738, 99] on icon at bounding box center [739, 97] width 6 height 6
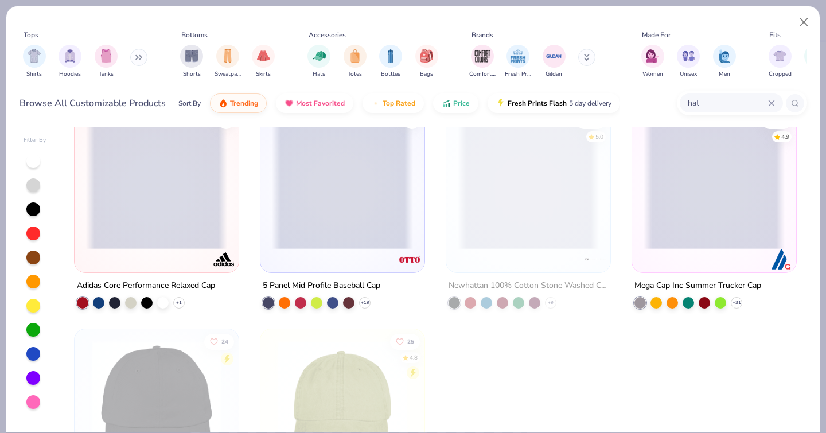
scroll to position [5305, 0]
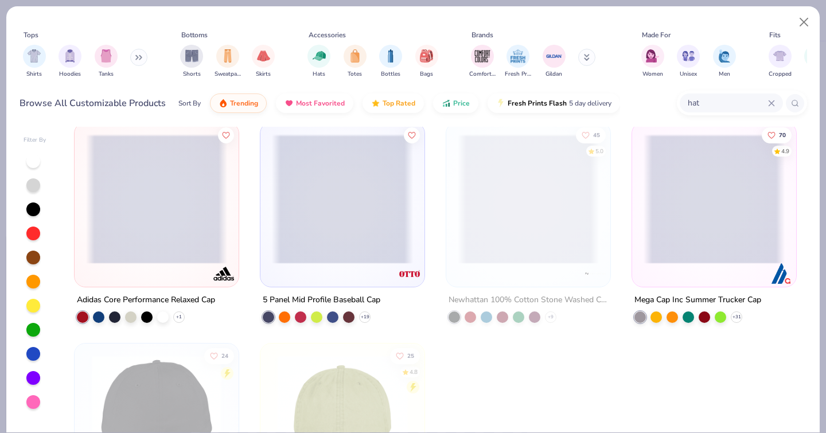
click at [641, 175] on div at bounding box center [714, 195] width 153 height 135
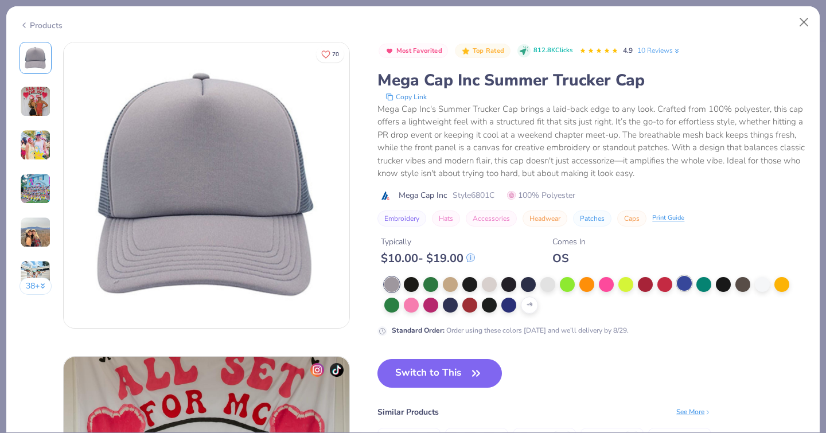
click at [677, 282] on div at bounding box center [684, 283] width 15 height 15
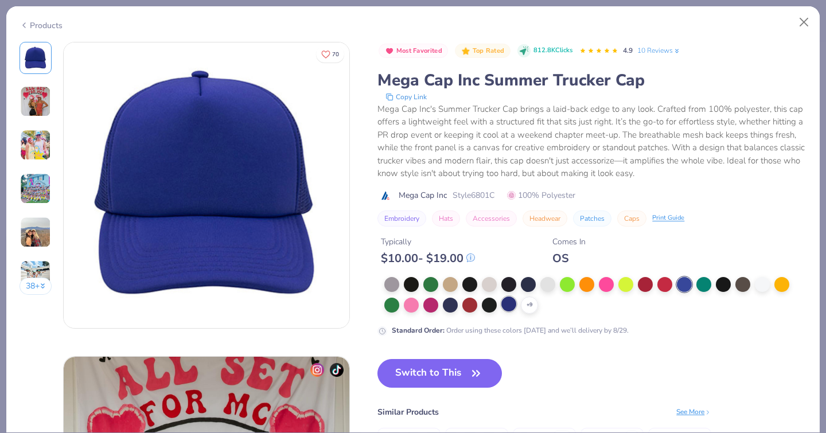
click at [501, 306] on div at bounding box center [508, 303] width 15 height 15
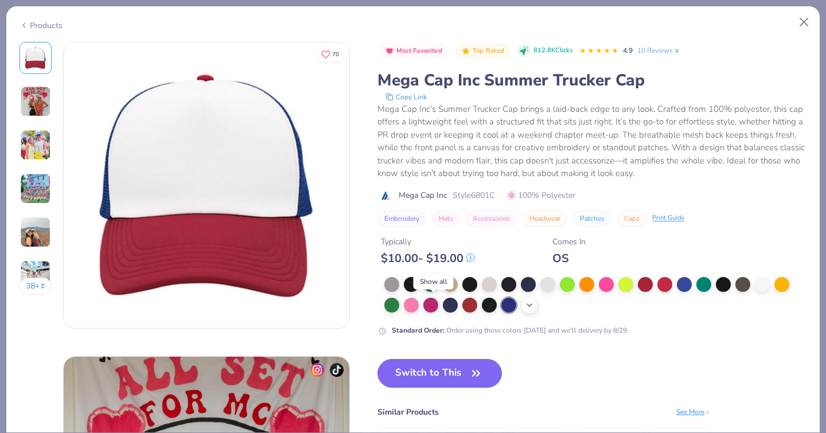
click at [525, 307] on icon at bounding box center [529, 304] width 9 height 9
click at [521, 307] on div at bounding box center [528, 303] width 15 height 15
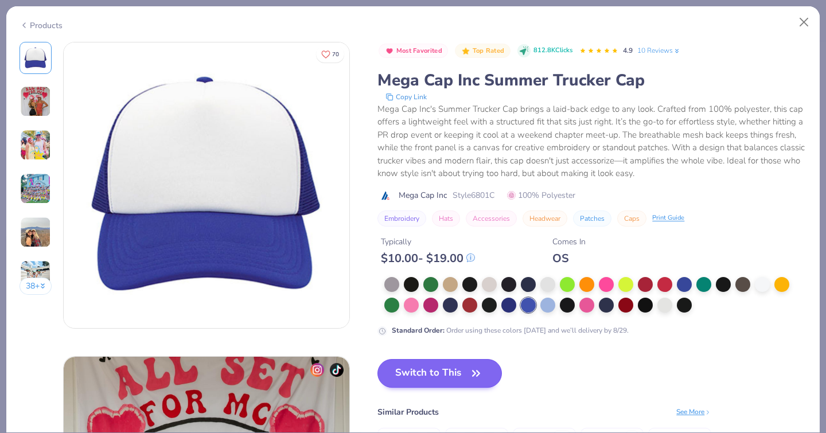
click at [404, 373] on button "Switch to This" at bounding box center [439, 373] width 124 height 29
type textarea "x"
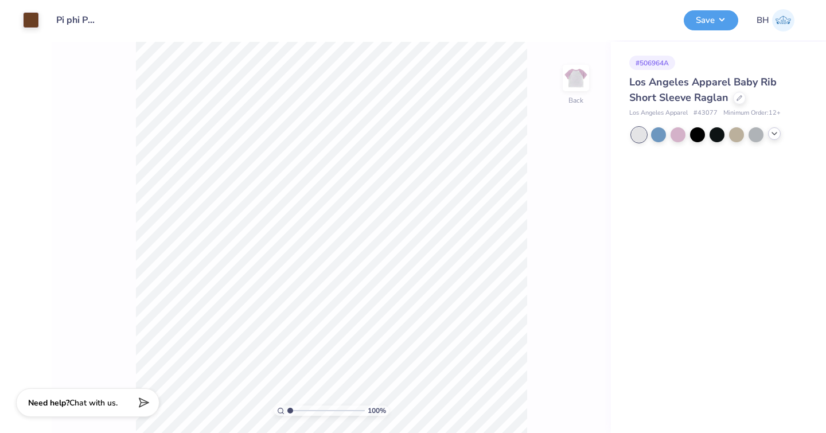
click at [774, 136] on icon at bounding box center [774, 133] width 9 height 9
click at [658, 158] on div at bounding box center [658, 153] width 15 height 15
click at [674, 158] on div at bounding box center [677, 153] width 15 height 15
click at [30, 22] on div at bounding box center [31, 19] width 16 height 16
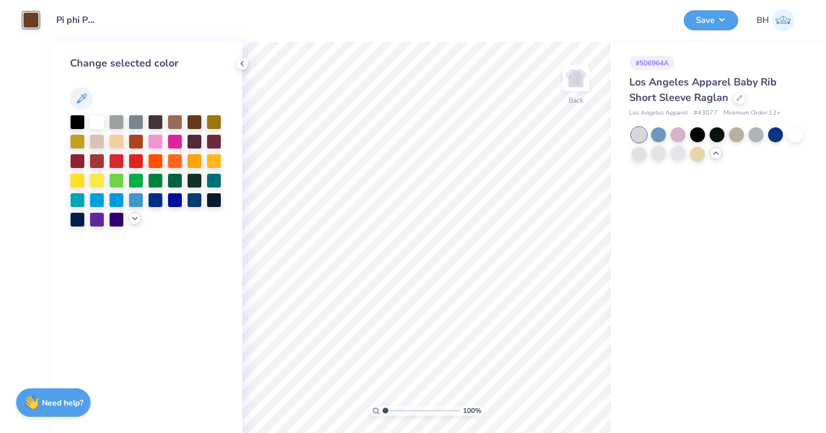
click at [135, 221] on icon at bounding box center [134, 218] width 9 height 9
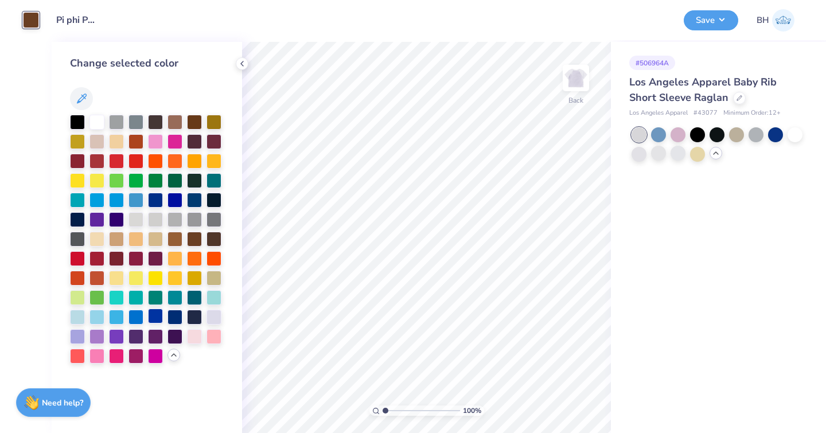
click at [159, 319] on div at bounding box center [155, 316] width 15 height 15
click at [178, 318] on div at bounding box center [174, 316] width 15 height 15
click at [723, 18] on button "Save" at bounding box center [711, 19] width 54 height 20
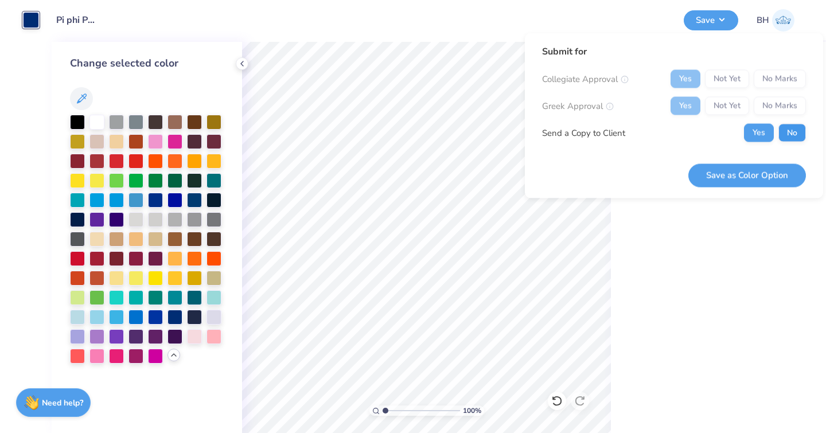
click at [782, 139] on button "No" at bounding box center [792, 133] width 28 height 18
click at [766, 168] on button "Save as Color Option" at bounding box center [747, 175] width 118 height 24
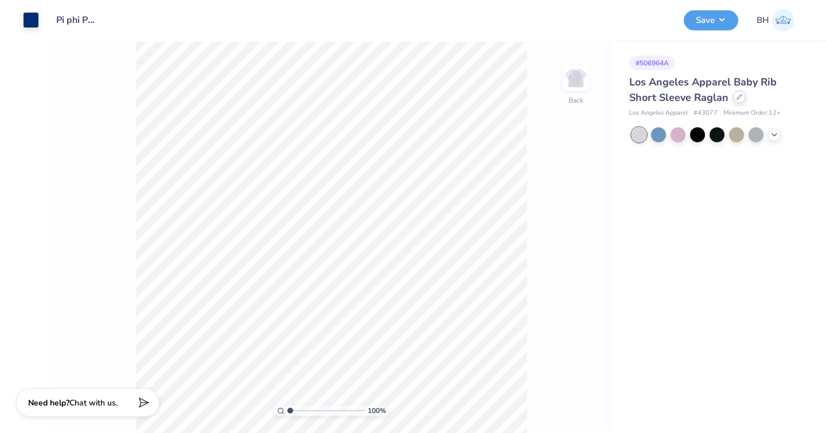
click at [740, 96] on icon at bounding box center [739, 97] width 5 height 5
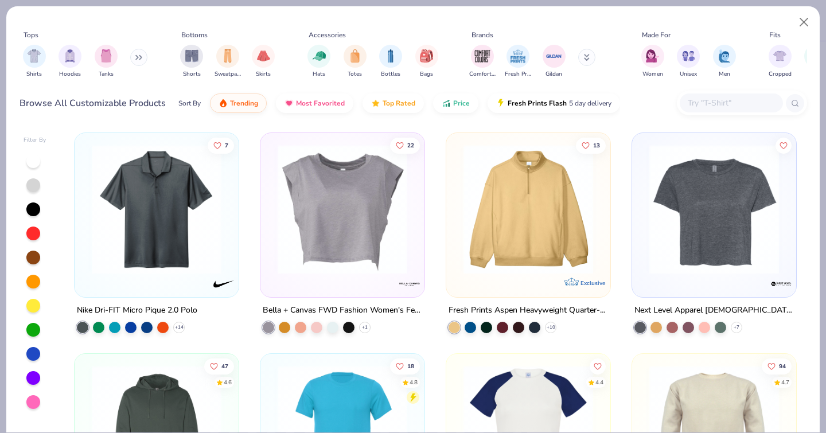
click at [708, 96] on input "text" at bounding box center [730, 102] width 88 height 13
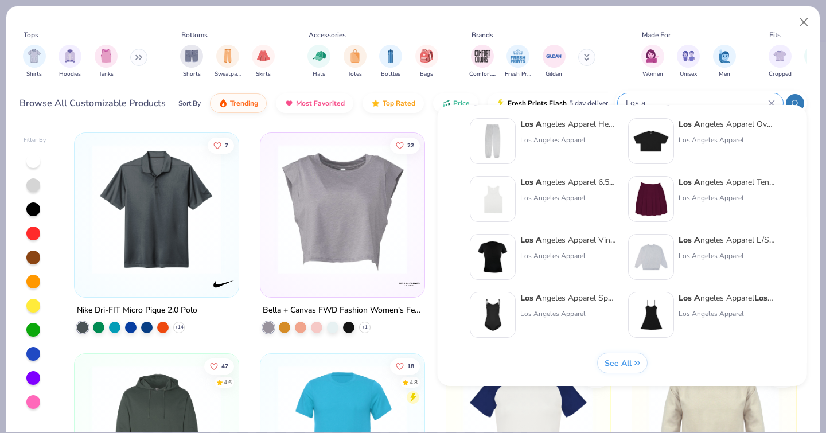
scroll to position [471, 0]
type input "Los a"
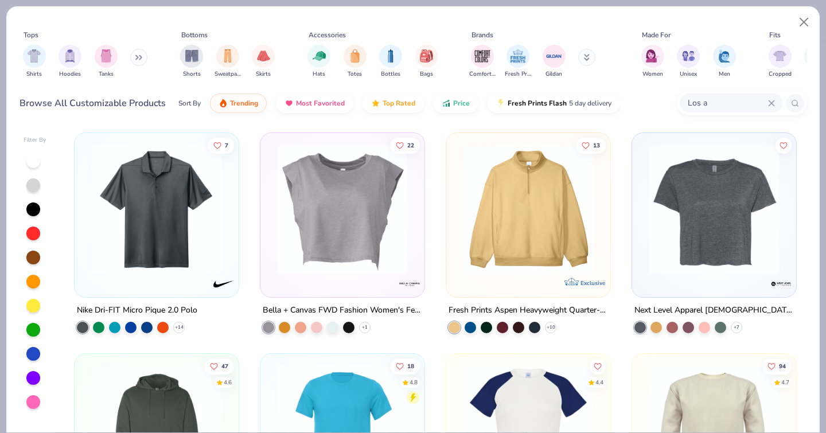
click at [615, 362] on span "See All" at bounding box center [617, 363] width 27 height 11
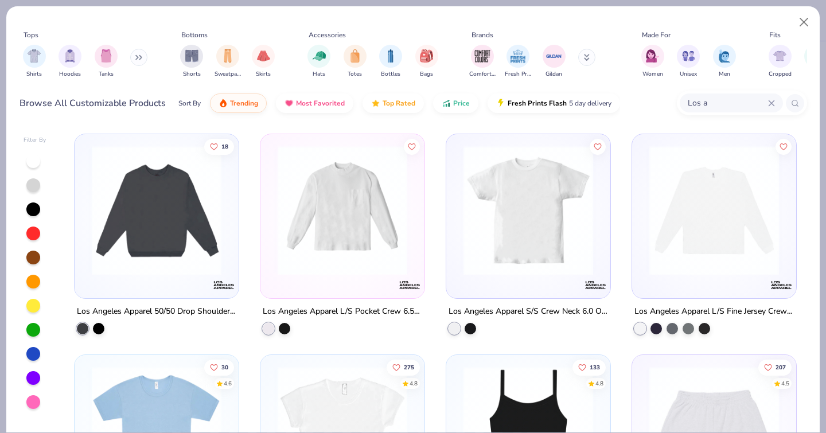
scroll to position [2128, 0]
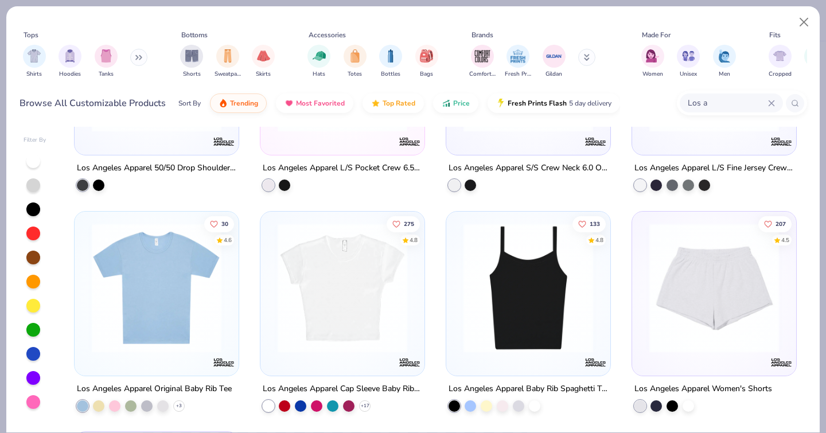
click at [116, 302] on img at bounding box center [156, 287] width 141 height 130
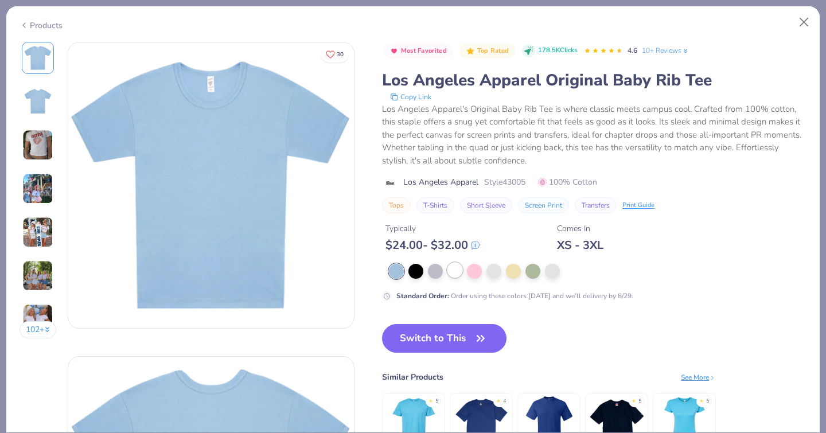
click at [447, 263] on div at bounding box center [454, 270] width 15 height 15
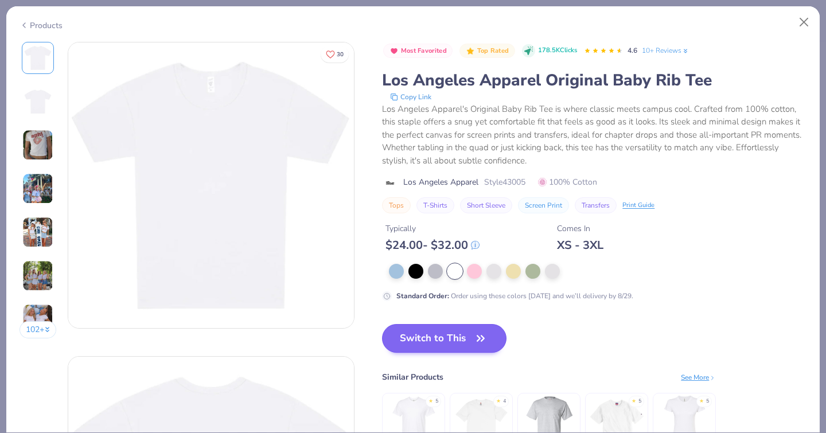
click at [384, 330] on button "Switch to This" at bounding box center [444, 338] width 124 height 29
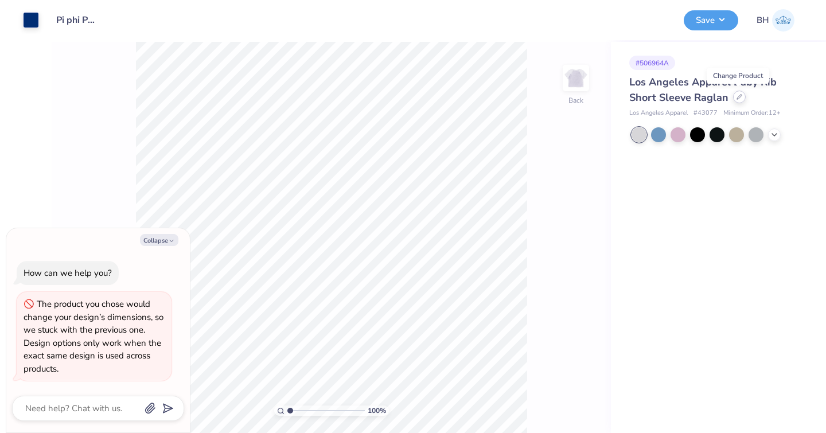
click at [739, 100] on div at bounding box center [739, 97] width 13 height 13
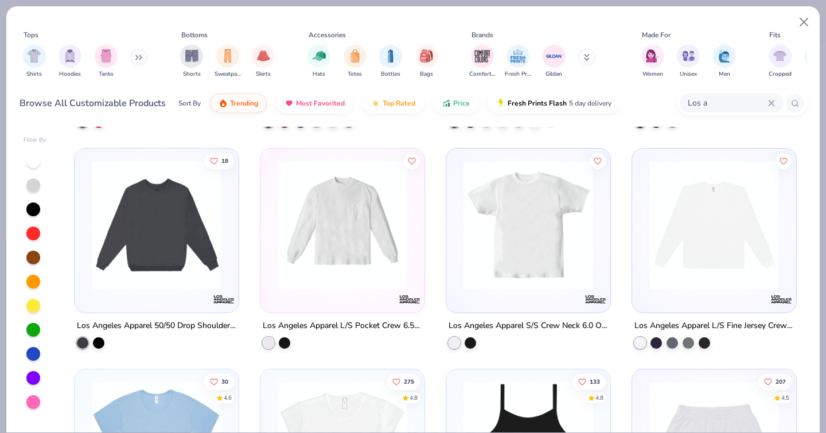
scroll to position [1986, 0]
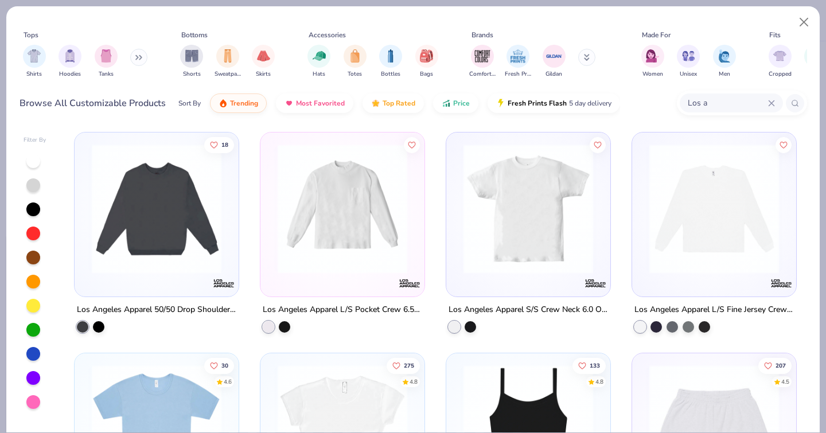
click at [532, 179] on img at bounding box center [528, 209] width 141 height 130
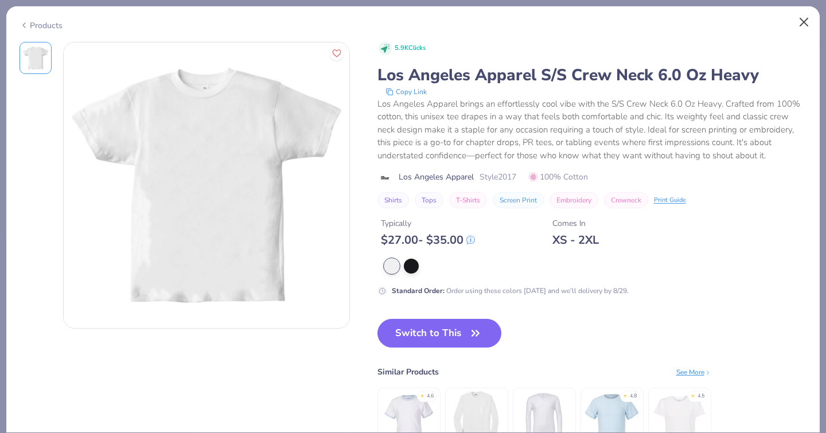
click at [803, 17] on button "Close" at bounding box center [804, 22] width 22 height 22
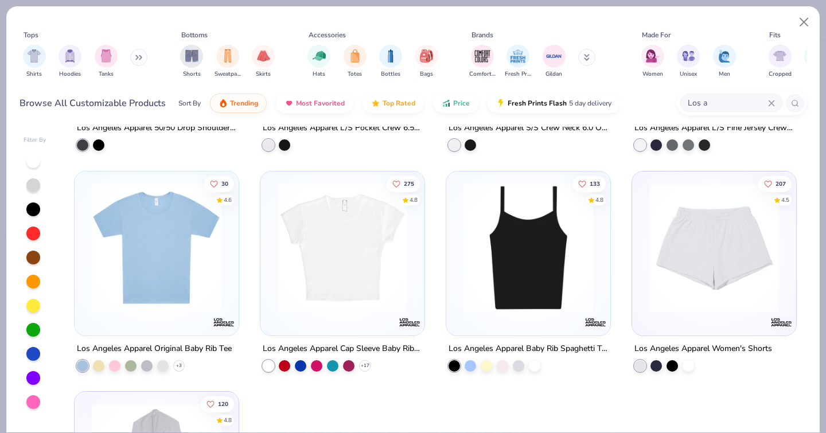
scroll to position [2185, 0]
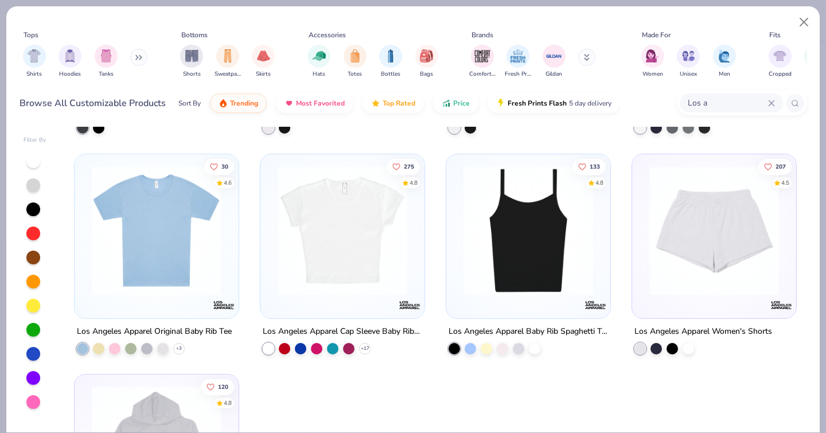
click at [354, 244] on img at bounding box center [342, 230] width 141 height 130
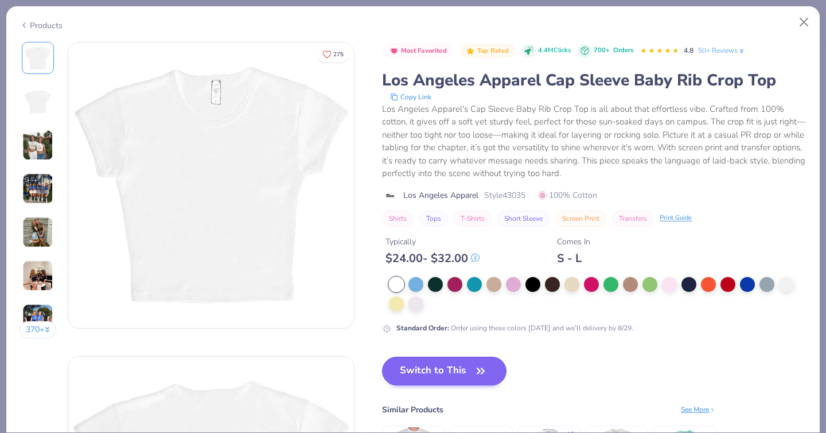
click at [382, 357] on button "Switch to This" at bounding box center [444, 371] width 124 height 29
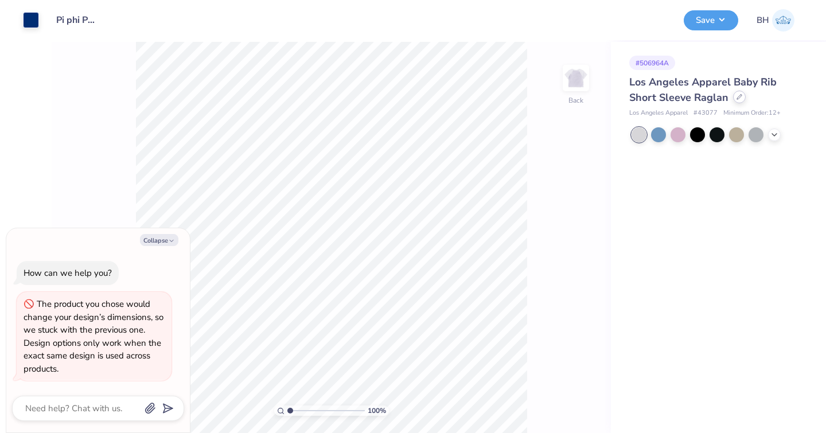
click at [740, 96] on icon at bounding box center [739, 97] width 6 height 6
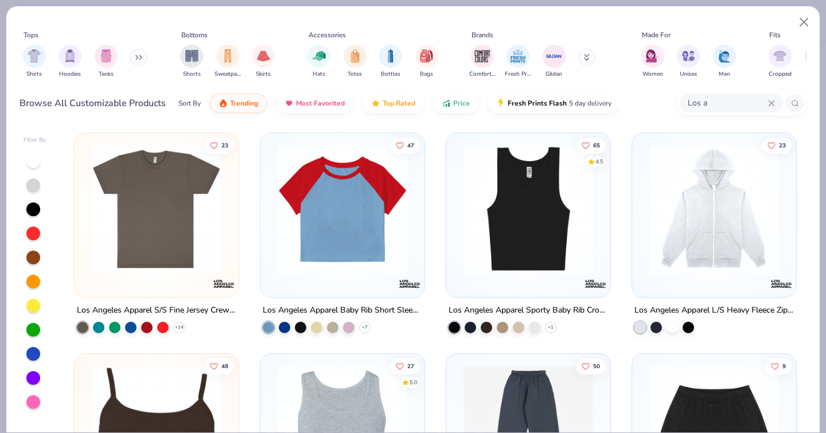
scroll to position [15, 0]
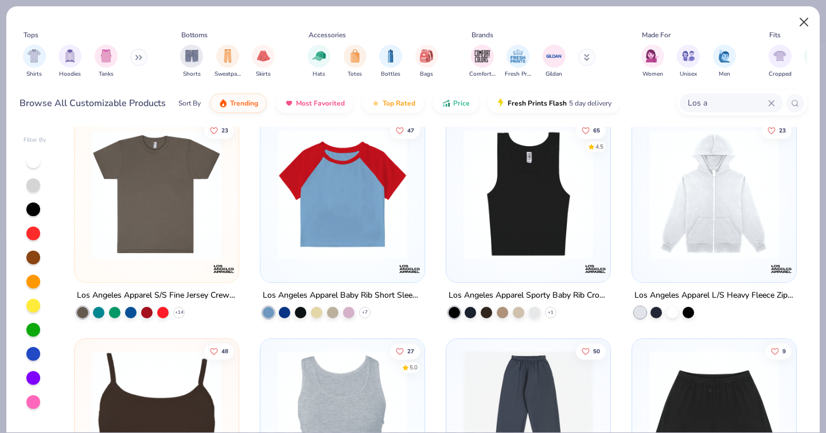
click at [806, 25] on button "Close" at bounding box center [804, 22] width 22 height 22
type textarea "x"
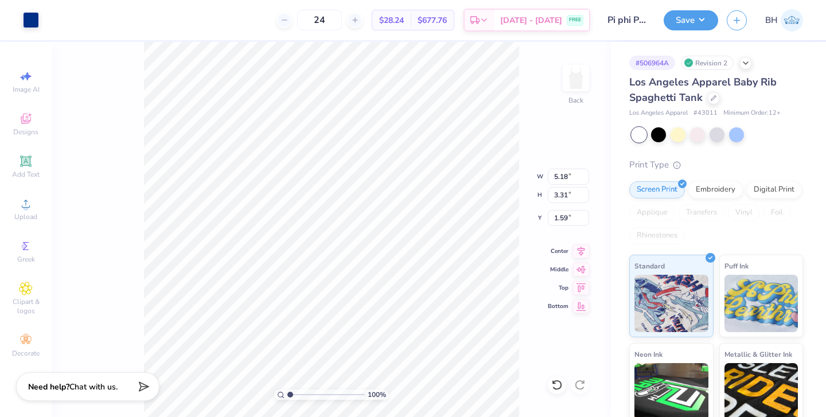
type input "4.27"
type input "2.73"
type input "1.62"
click at [699, 19] on button "Save" at bounding box center [690, 19] width 54 height 20
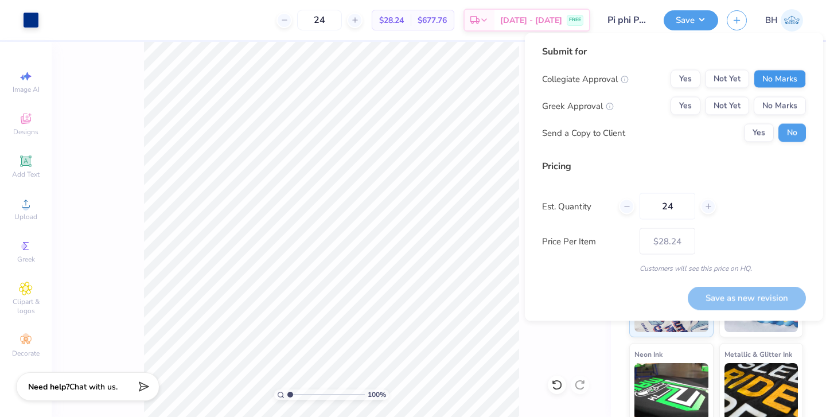
click at [766, 73] on button "No Marks" at bounding box center [780, 79] width 52 height 18
click at [685, 104] on button "Yes" at bounding box center [685, 106] width 30 height 18
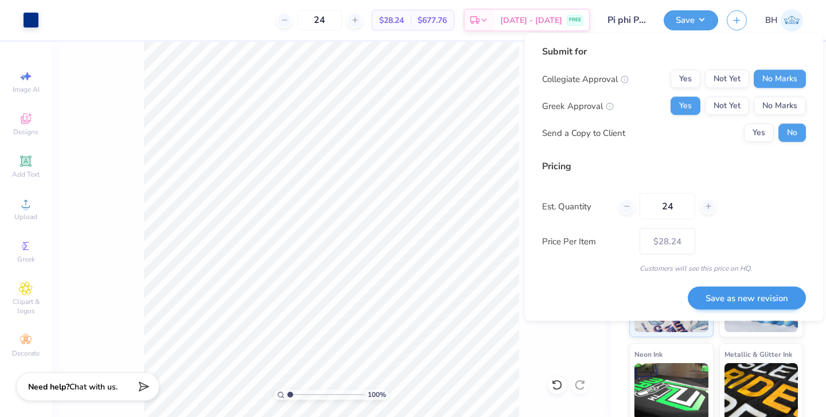
click at [740, 298] on button "Save as new revision" at bounding box center [747, 298] width 118 height 24
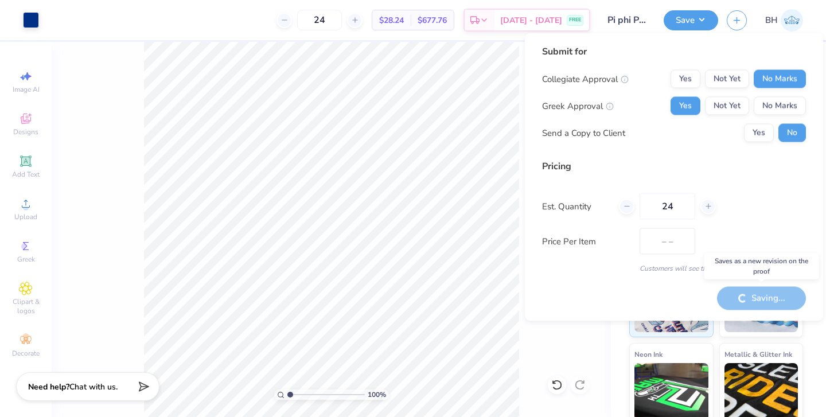
type input "$28.24"
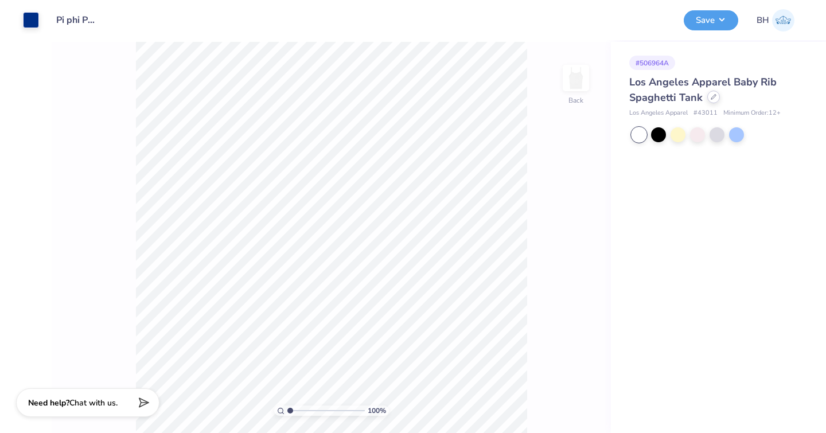
click at [714, 97] on icon at bounding box center [713, 97] width 6 height 6
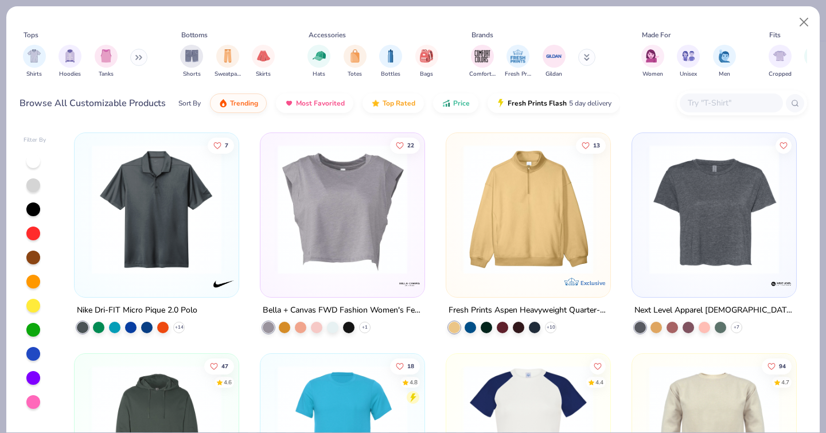
click at [705, 96] on input "text" at bounding box center [730, 102] width 88 height 13
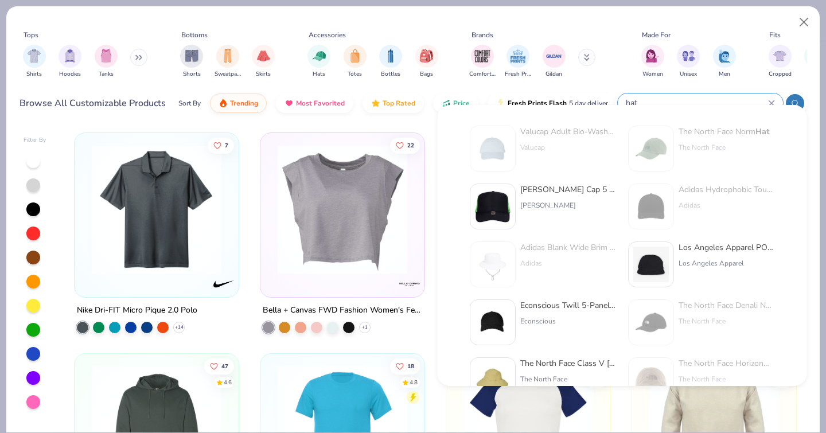
click at [795, 99] on icon at bounding box center [795, 103] width 8 height 8
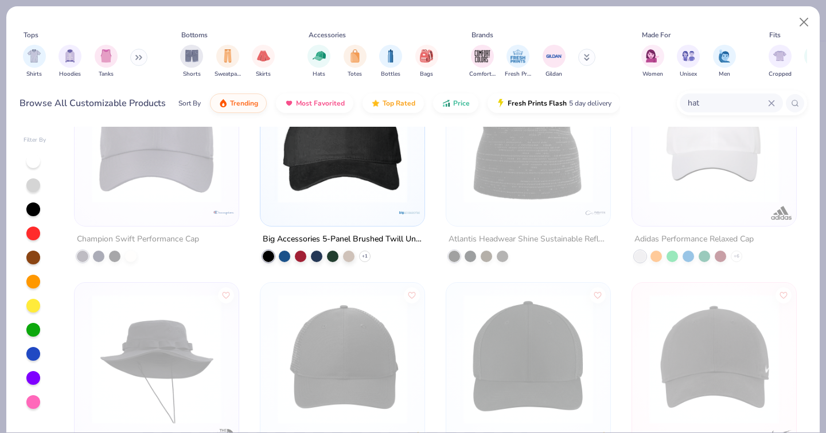
scroll to position [2465, 0]
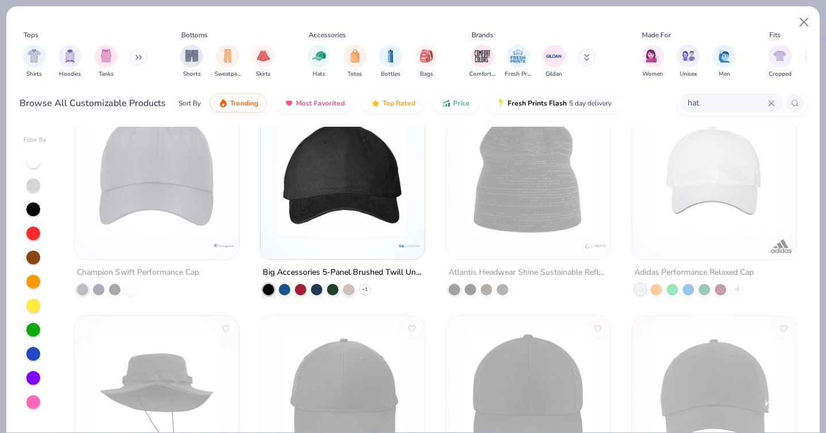
type input "hat"
click at [392, 214] on img at bounding box center [342, 172] width 141 height 130
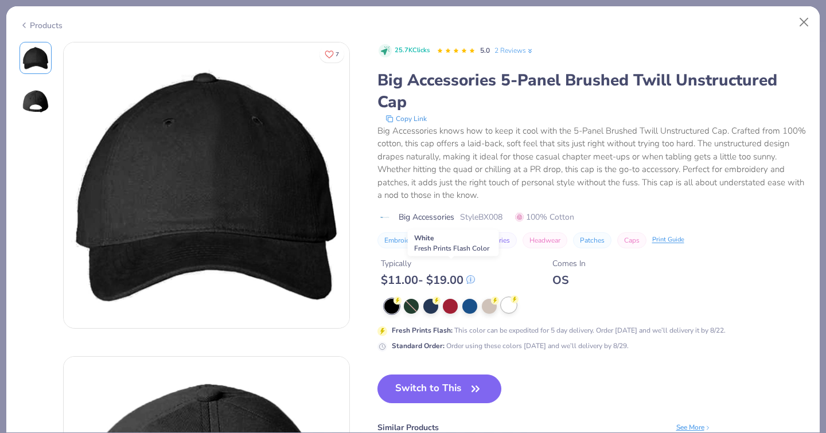
click at [501, 298] on div at bounding box center [508, 305] width 15 height 15
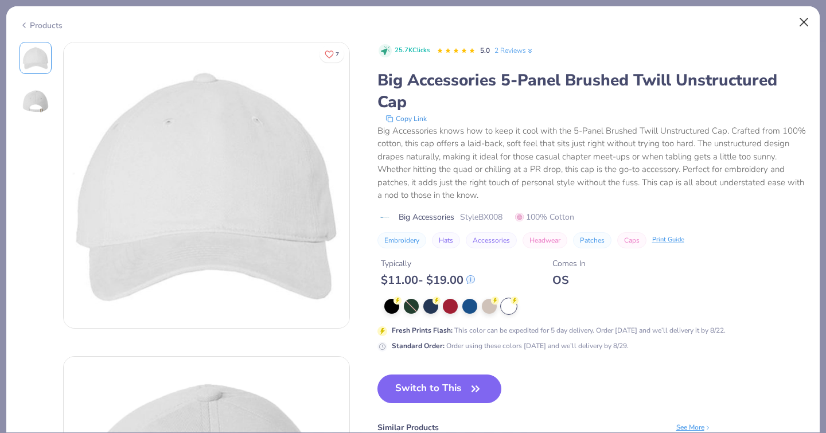
click at [803, 24] on button "Close" at bounding box center [804, 22] width 22 height 22
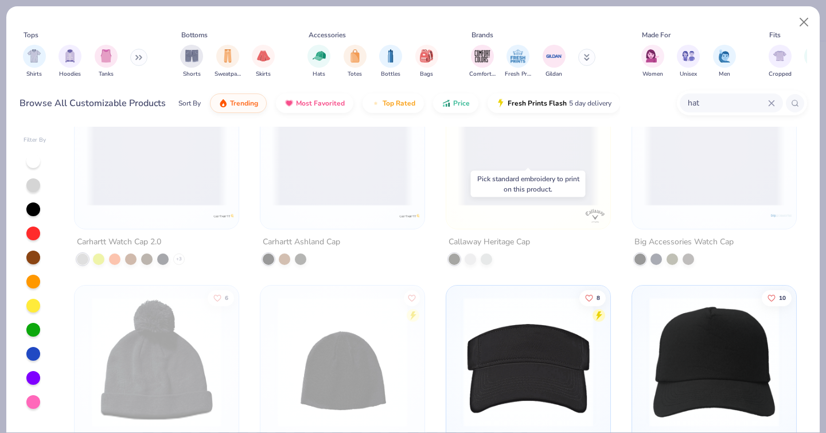
scroll to position [4510, 0]
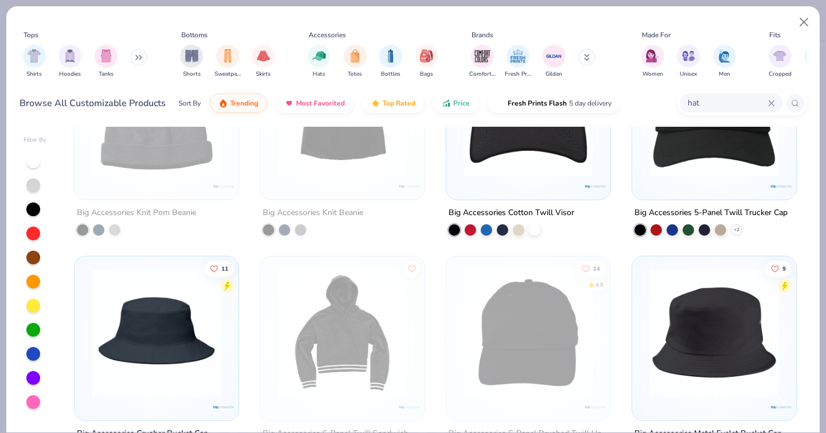
click at [710, 155] on img at bounding box center [713, 112] width 141 height 130
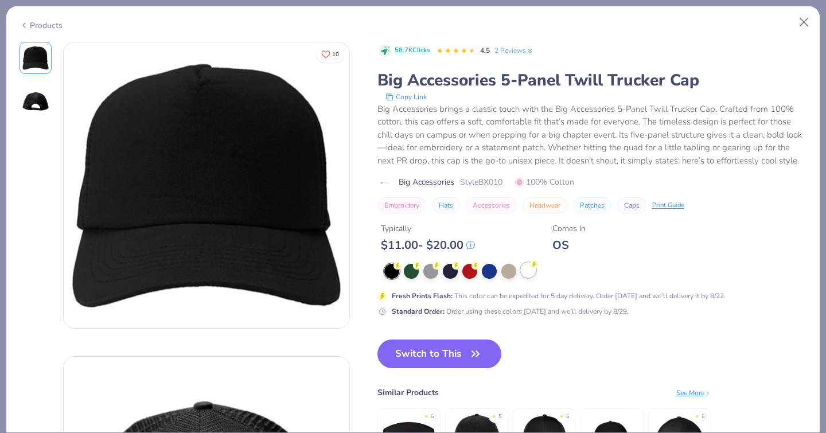
click at [521, 274] on div at bounding box center [528, 270] width 15 height 15
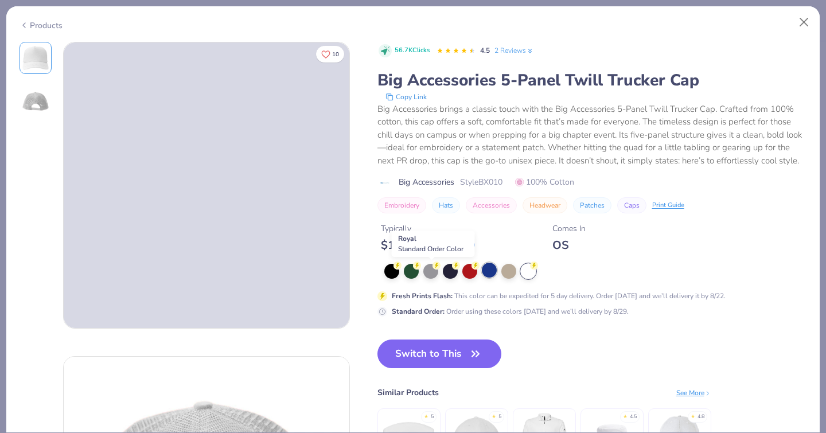
click at [482, 273] on div at bounding box center [489, 270] width 15 height 15
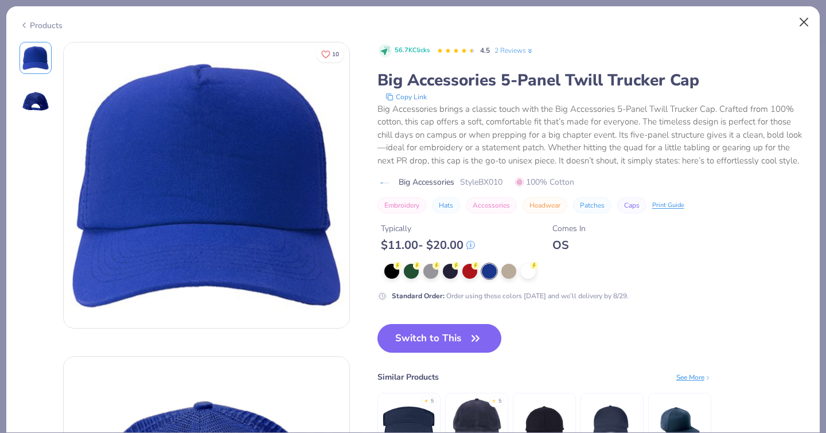
click at [807, 24] on button "Close" at bounding box center [804, 22] width 22 height 22
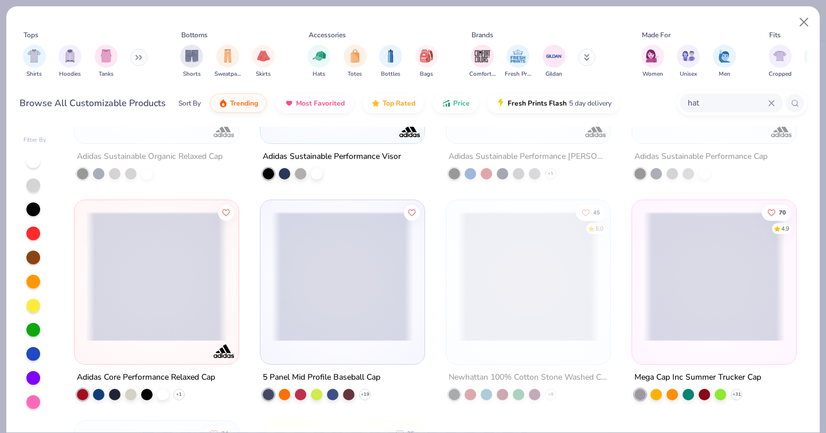
scroll to position [5237, 0]
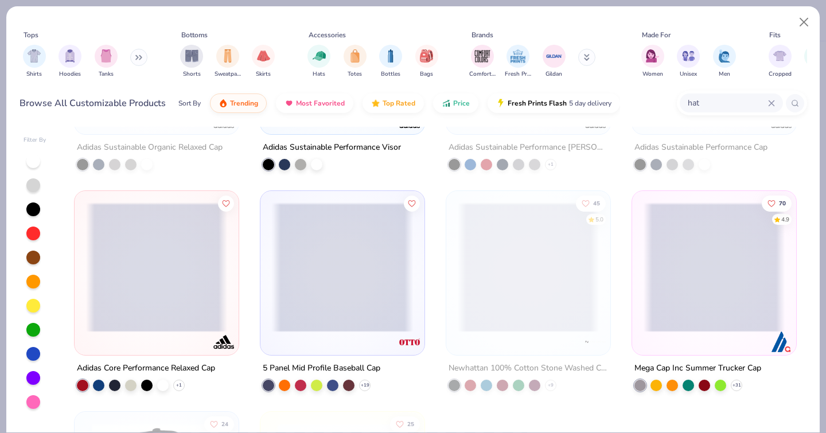
click at [375, 262] on div "Big Accessories Patch Beanie 5 Authentic Pigment Direct-Dyed Twill Cap + 5 Augu…" at bounding box center [435, 287] width 743 height 321
click at [805, 23] on button "Close" at bounding box center [804, 22] width 22 height 22
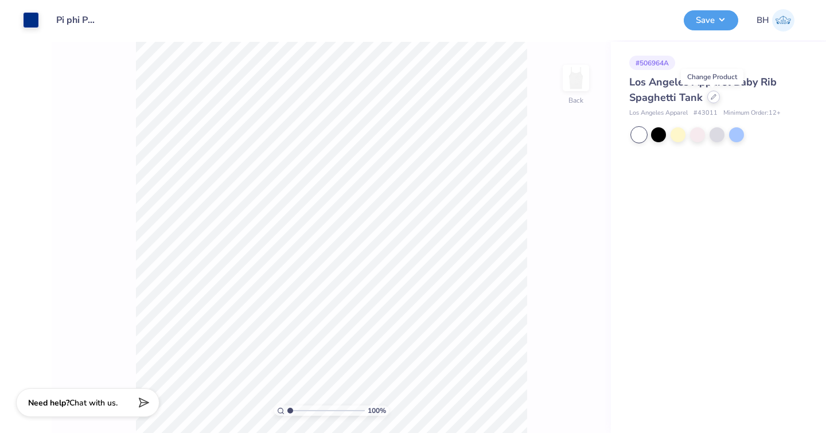
click at [716, 95] on div at bounding box center [713, 97] width 13 height 13
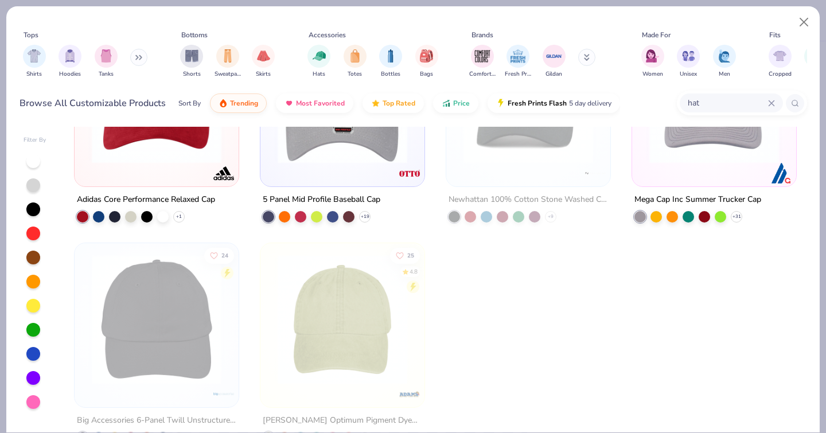
scroll to position [5268, 0]
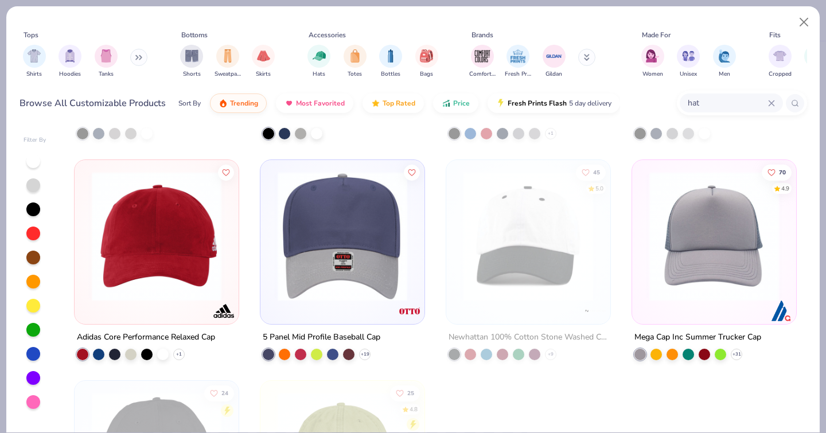
click at [689, 233] on img at bounding box center [713, 236] width 141 height 130
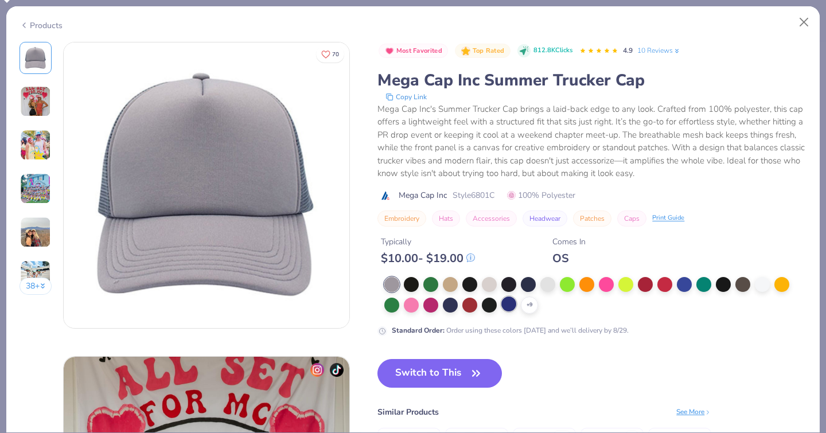
click at [501, 305] on div at bounding box center [508, 303] width 15 height 15
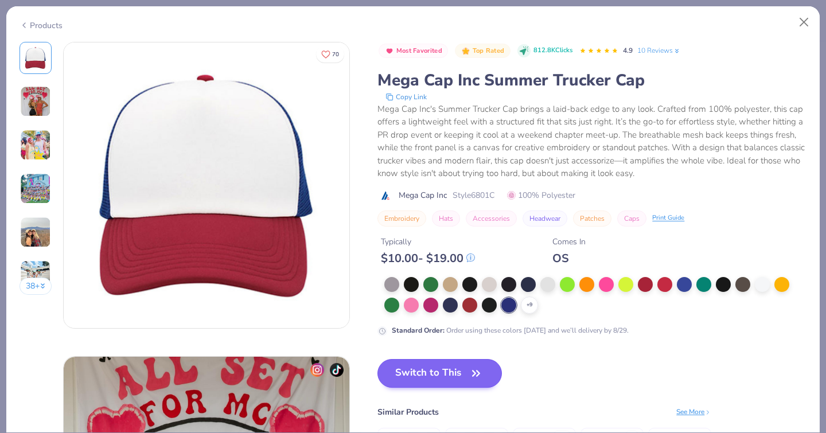
click at [468, 371] on icon "button" at bounding box center [476, 373] width 16 height 16
